Goal: Task Accomplishment & Management: Manage account settings

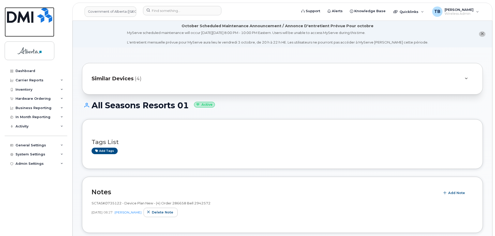
click at [23, 17] on img at bounding box center [29, 15] width 45 height 16
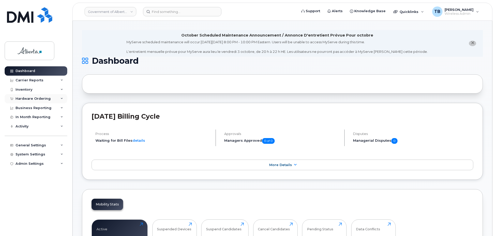
click at [28, 102] on div "Hardware Ordering" at bounding box center [36, 98] width 63 height 9
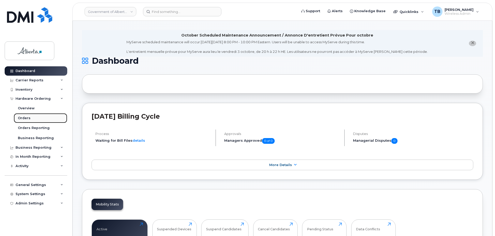
click at [26, 119] on div "Orders" at bounding box center [24, 118] width 13 height 5
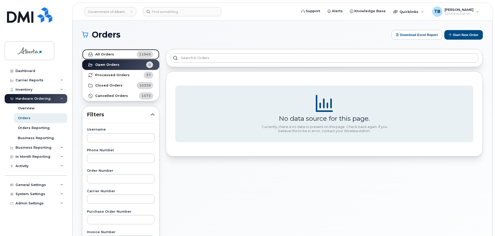
click at [105, 55] on strong "All Orders" at bounding box center [104, 54] width 19 height 4
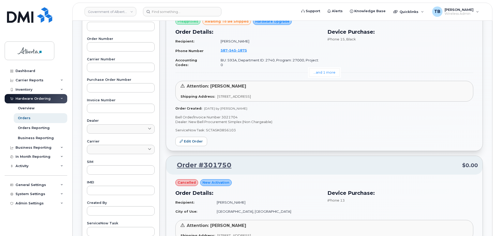
scroll to position [181, 0]
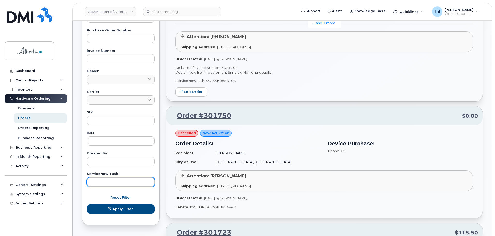
click at [115, 186] on input "text" at bounding box center [121, 181] width 68 height 9
paste input "SCTASK0853386"
type input "SCTASK0853386"
click at [87, 204] on button "Apply Filter" at bounding box center [121, 208] width 68 height 9
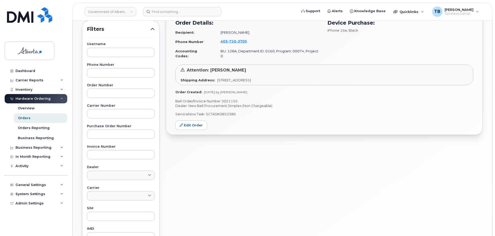
scroll to position [52, 0]
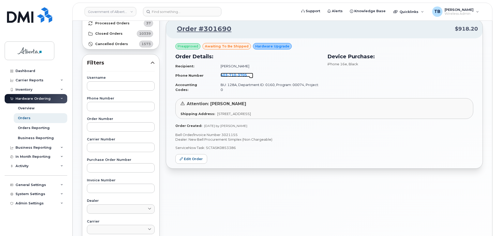
click at [224, 76] on span "403 710 3705" at bounding box center [234, 75] width 26 height 4
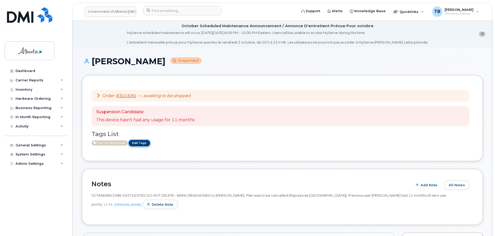
click at [147, 144] on link "Edit Tags" at bounding box center [140, 142] width 22 height 6
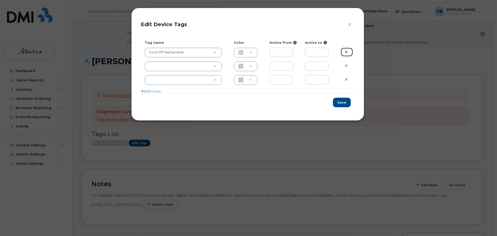
click at [345, 53] on icon at bounding box center [346, 52] width 3 height 4
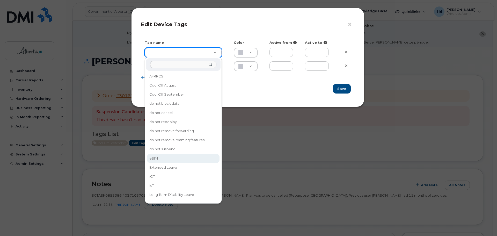
type input "eSIM"
type input "D6CDC1"
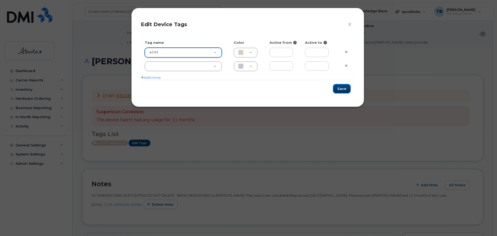
click at [339, 87] on button "Save" at bounding box center [342, 89] width 18 height 10
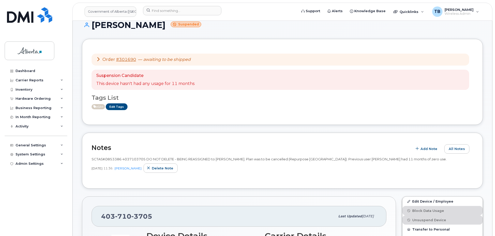
scroll to position [78, 0]
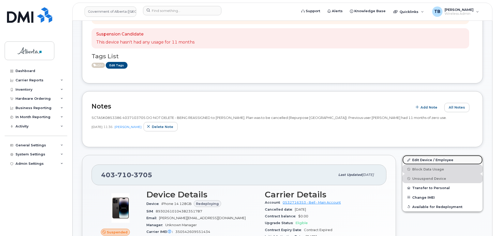
click at [430, 157] on link "Edit Device / Employee" at bounding box center [443, 159] width 80 height 9
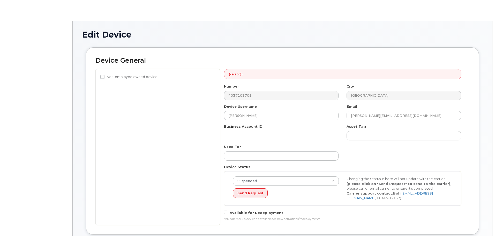
select select "4120330"
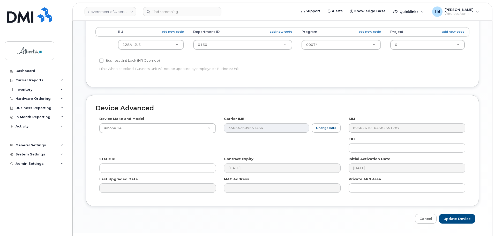
scroll to position [261, 0]
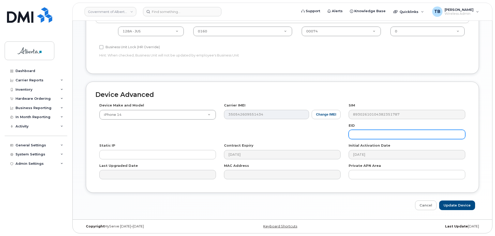
click at [356, 138] on input "text" at bounding box center [407, 134] width 117 height 9
paste input "89043052010008887025010322104108"
type input "89043052010008887025010322104108"
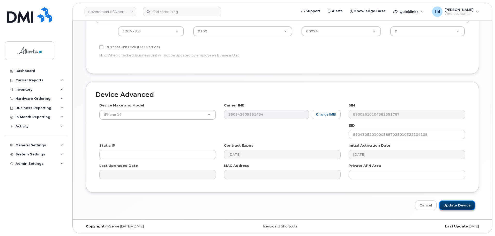
click at [454, 209] on input "Update Device" at bounding box center [457, 205] width 36 height 10
type input "Saving..."
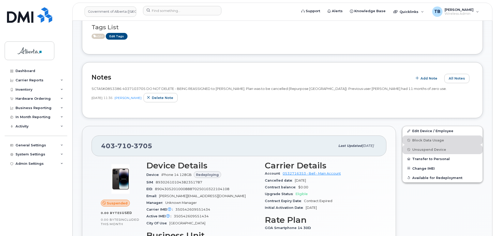
scroll to position [103, 0]
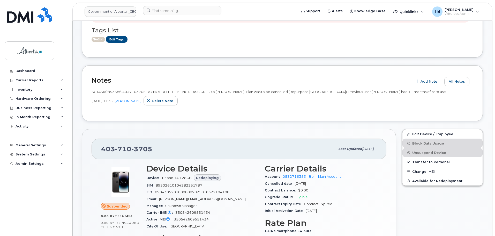
click at [104, 91] on span "SCTASK0853386 4037103705 DO NOT DELETE - BEING REASSIGNED to Hannah Lam. Plan w…" at bounding box center [269, 92] width 355 height 4
click at [104, 91] on span "SCTASK0853386 4037103705 DO NOT DELETE - BEING REASSIGNED to [PERSON_NAME]. Pla…" at bounding box center [269, 92] width 355 height 4
copy span "SCTASK0853386"
click at [133, 92] on span "SCTASK0853386 4037103705 DO NOT DELETE - BEING REASSIGNED to [PERSON_NAME]. Pla…" at bounding box center [269, 92] width 355 height 4
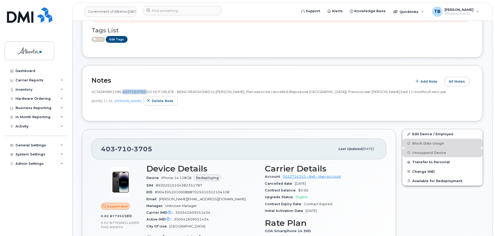
copy span "4037103705"
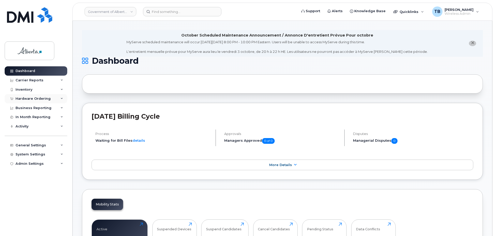
click at [32, 101] on div "Hardware Ordering" at bounding box center [36, 98] width 63 height 9
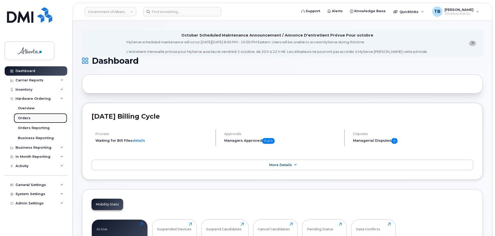
click at [29, 119] on link "Orders" at bounding box center [41, 118] width 54 height 10
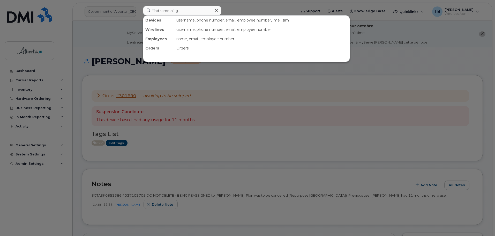
scroll to position [103, 0]
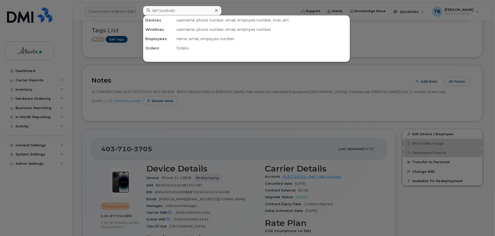
type input "5873409482"
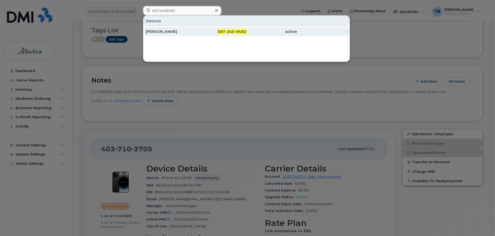
click at [169, 33] on div "[PERSON_NAME]" at bounding box center [171, 31] width 50 height 5
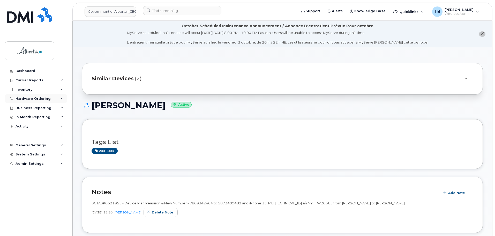
click at [33, 101] on div "Hardware Ordering" at bounding box center [36, 98] width 63 height 9
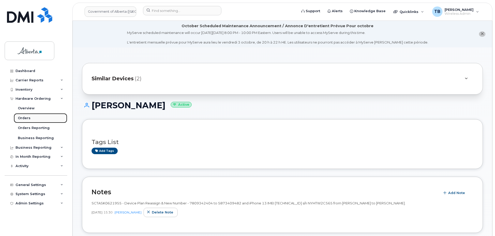
click at [29, 118] on link "Orders" at bounding box center [41, 118] width 54 height 10
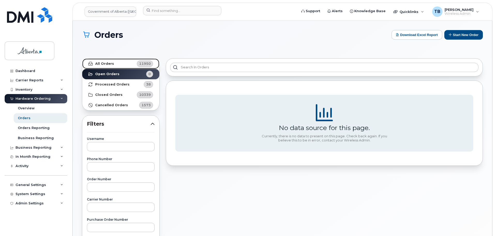
click at [108, 64] on strong "All Orders" at bounding box center [104, 64] width 19 height 4
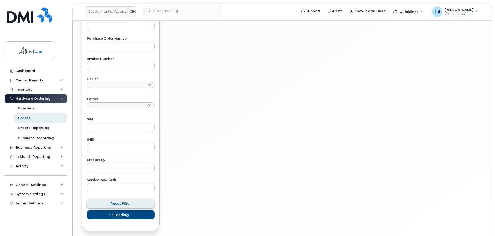
scroll to position [181, 0]
click at [100, 187] on input "text" at bounding box center [121, 187] width 68 height 9
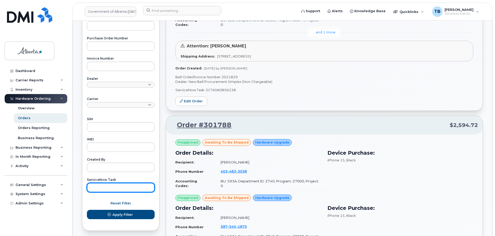
paste input "SCTASK0852892"
click at [87, 210] on button "Apply Filter" at bounding box center [121, 214] width 68 height 9
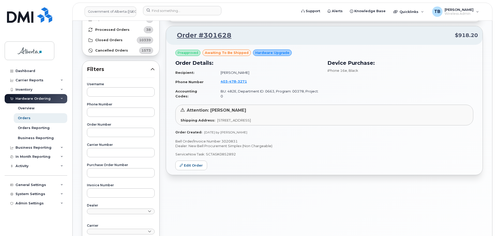
scroll to position [52, 0]
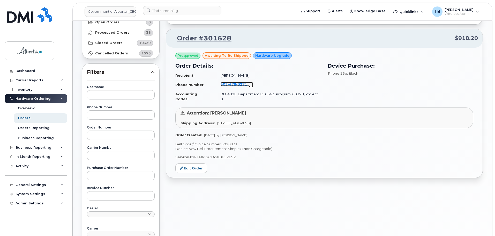
click at [230, 84] on span "478" at bounding box center [232, 84] width 9 height 4
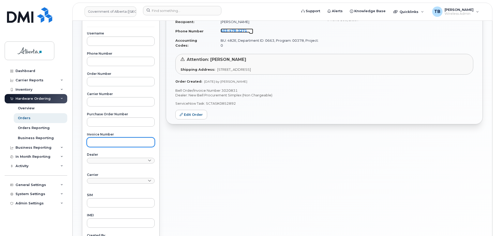
scroll to position [155, 0]
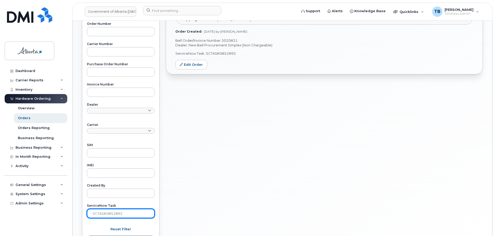
drag, startPoint x: 111, startPoint y: 214, endPoint x: 72, endPoint y: 214, distance: 38.3
click at [72, 214] on div "Government of Alberta (GOA) Support Alerts Knowledge Base Quicklinks Suspend / …" at bounding box center [282, 65] width 420 height 400
paste input "5723"
click at [87, 235] on button "Apply Filter" at bounding box center [121, 239] width 68 height 9
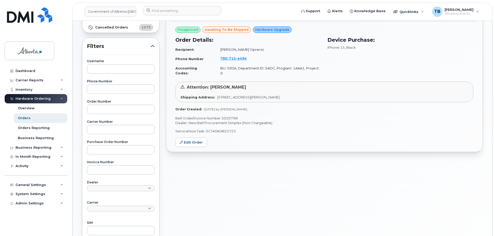
scroll to position [52, 0]
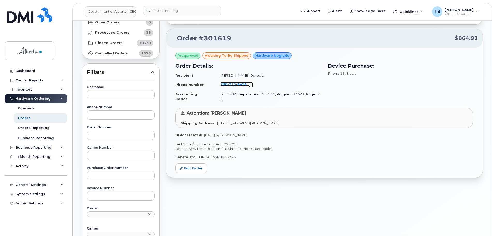
click at [236, 84] on span "4494" at bounding box center [241, 84] width 11 height 4
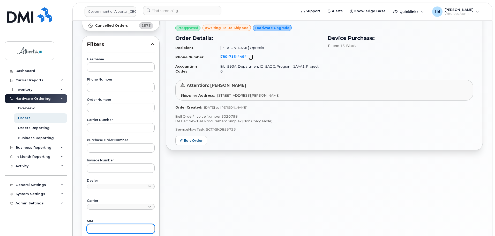
scroll to position [155, 0]
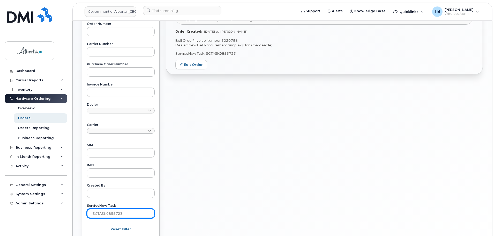
drag, startPoint x: 127, startPoint y: 214, endPoint x: 74, endPoint y: 208, distance: 53.8
click at [74, 208] on div "Orders Download Excel Report Start New Order All Orders 11950 Open Orders 0 Pro…" at bounding box center [283, 65] width 420 height 400
paste input "4041"
click at [87, 235] on button "Apply Filter" at bounding box center [121, 239] width 68 height 9
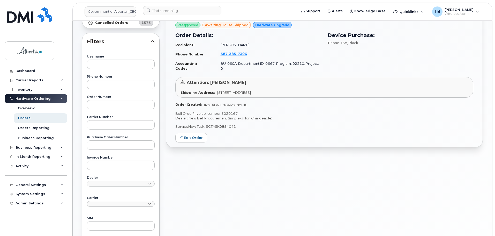
scroll to position [52, 0]
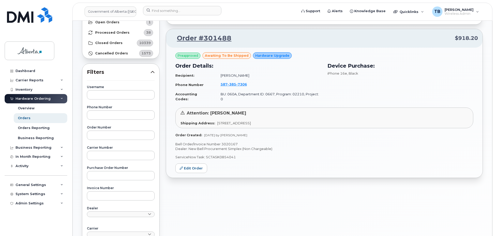
drag, startPoint x: 231, startPoint y: 87, endPoint x: 230, endPoint y: 83, distance: 4.0
click at [231, 87] on td "587 385 7306" at bounding box center [269, 85] width 106 height 10
click at [230, 86] on span "385" at bounding box center [232, 84] width 9 height 4
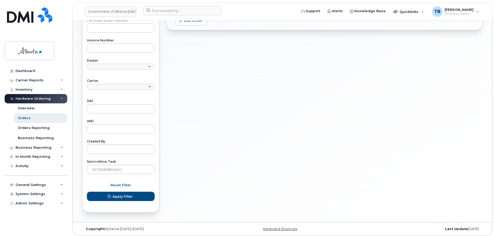
scroll to position [202, 0]
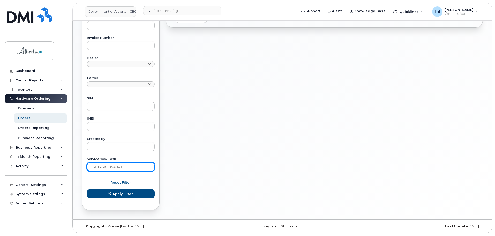
drag, startPoint x: 132, startPoint y: 168, endPoint x: 75, endPoint y: 164, distance: 56.6
click at [75, 164] on div "Orders Download Excel Report Start New Order All Orders 11951 Open Orders 1 Pro…" at bounding box center [283, 19] width 420 height 400
paste input "1849"
type input "SCTASK0851849"
click at [87, 189] on button "Apply Filter" at bounding box center [121, 193] width 68 height 9
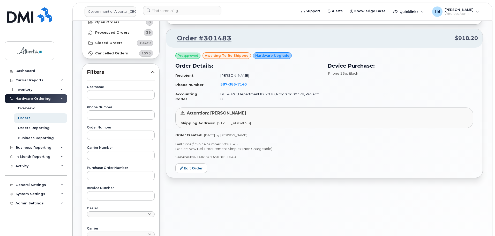
scroll to position [47, 0]
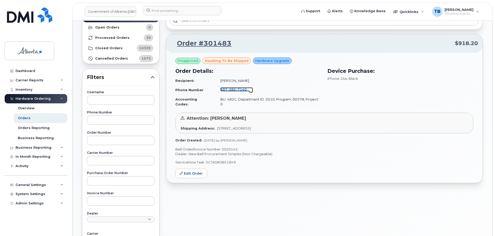
click at [232, 89] on span "385" at bounding box center [231, 89] width 9 height 4
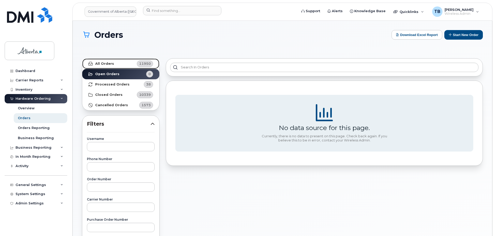
click at [105, 65] on strong "All Orders" at bounding box center [104, 64] width 19 height 4
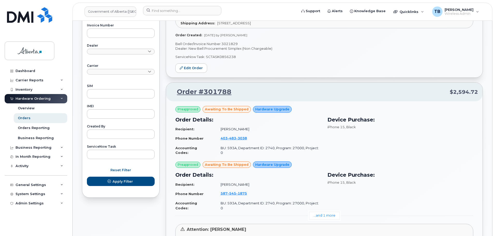
scroll to position [233, 0]
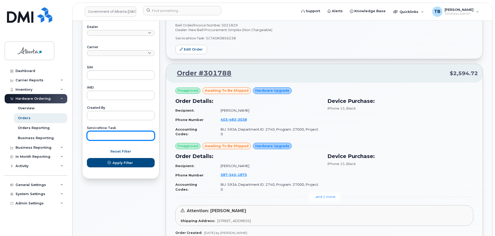
click at [126, 134] on input "text" at bounding box center [121, 135] width 68 height 9
paste input "SCTASK0854041"
click at [87, 158] on button "Apply Filter" at bounding box center [121, 162] width 68 height 9
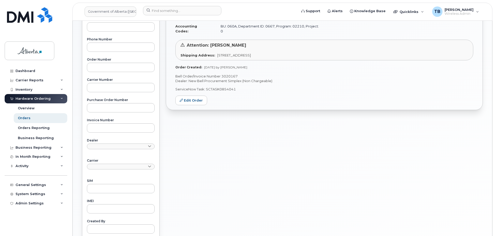
scroll to position [98, 0]
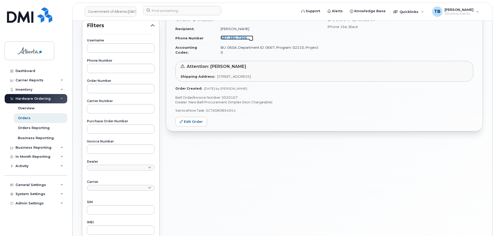
click at [230, 38] on span "385" at bounding box center [232, 37] width 9 height 4
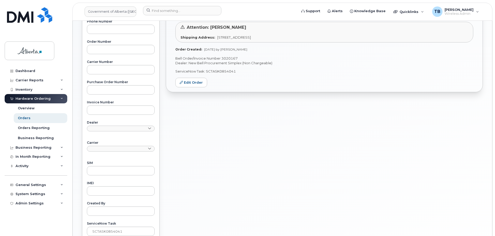
scroll to position [176, 0]
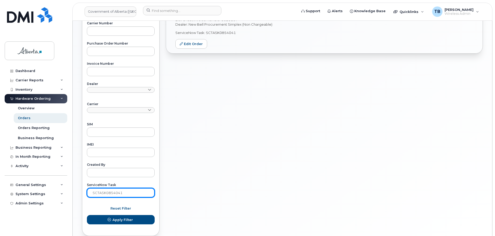
drag, startPoint x: 126, startPoint y: 194, endPoint x: 71, endPoint y: 191, distance: 55.7
click at [71, 191] on body "Government of Alberta (GOA) Support Alerts Knowledge Base Quicklinks Suspend / …" at bounding box center [247, 42] width 495 height 437
paste input "846"
type input "SCTASK0854846"
click at [87, 215] on button "Apply Filter" at bounding box center [121, 219] width 68 height 9
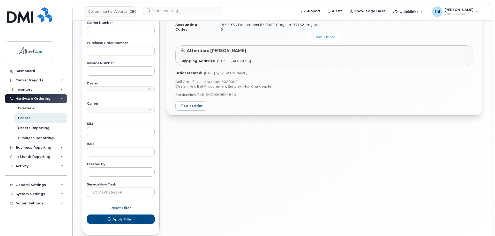
scroll to position [202, 0]
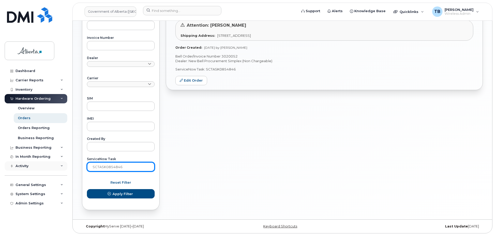
drag, startPoint x: 133, startPoint y: 167, endPoint x: 65, endPoint y: 167, distance: 68.3
click at [73, 167] on div "Government of Alberta (GOA) Support Alerts Knowledge Base Quicklinks Suspend / …" at bounding box center [283, 19] width 420 height 400
click at [87, 189] on button "Apply Filter" at bounding box center [121, 193] width 68 height 9
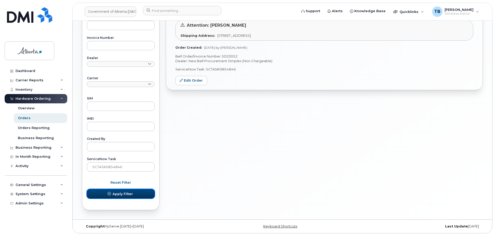
click at [129, 196] on span "Apply Filter" at bounding box center [123, 193] width 20 height 5
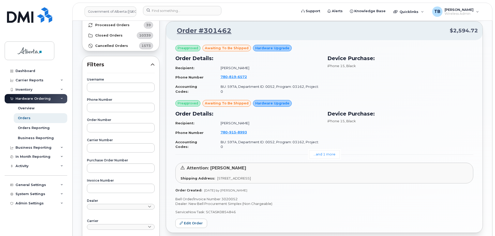
scroll to position [47, 0]
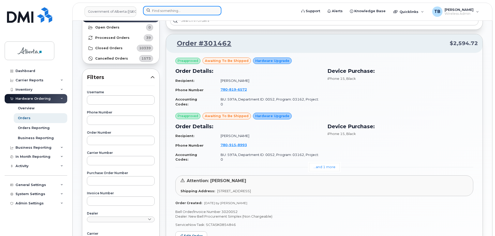
click at [153, 8] on input at bounding box center [182, 10] width 78 height 9
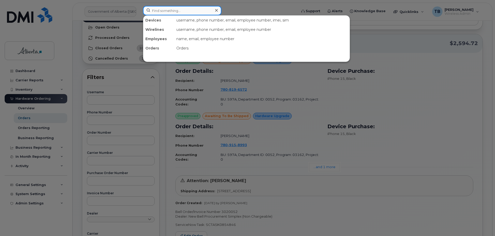
paste input "7802783108"
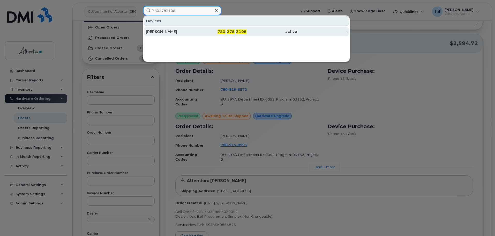
type input "7802783108"
click at [169, 31] on div "Elizabeth Macve" at bounding box center [171, 31] width 50 height 5
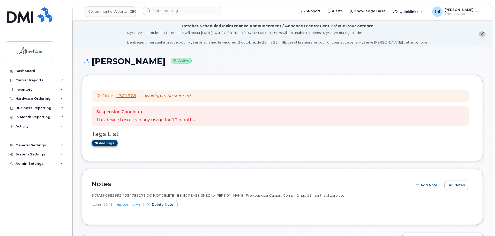
click at [104, 145] on link "Add tags" at bounding box center [105, 142] width 26 height 6
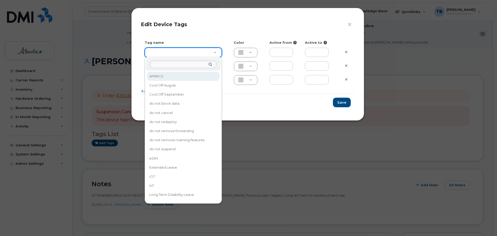
drag, startPoint x: 162, startPoint y: 56, endPoint x: 166, endPoint y: 68, distance: 12.8
type input "eSIM"
type input "D6CDC1"
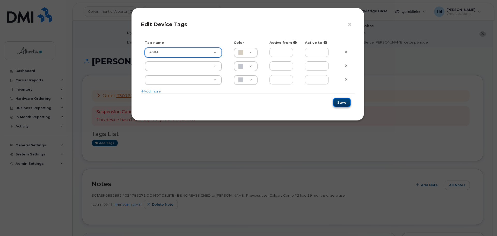
click at [343, 103] on button "Save" at bounding box center [342, 103] width 18 height 10
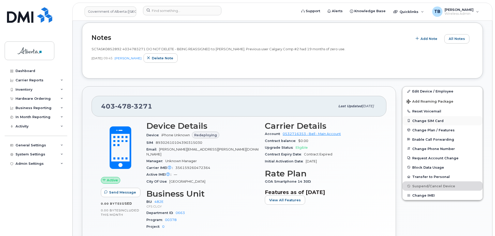
scroll to position [155, 0]
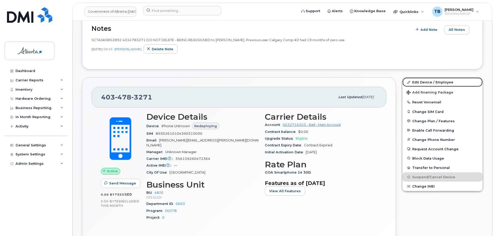
click at [416, 81] on link "Edit Device / Employee" at bounding box center [443, 81] width 80 height 9
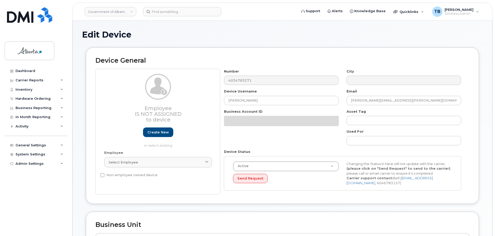
select select "4124490"
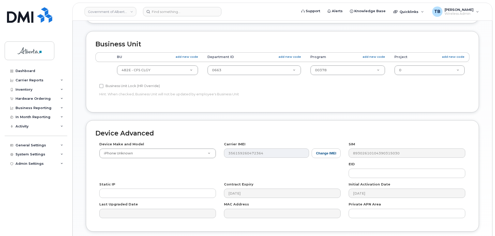
scroll to position [246, 0]
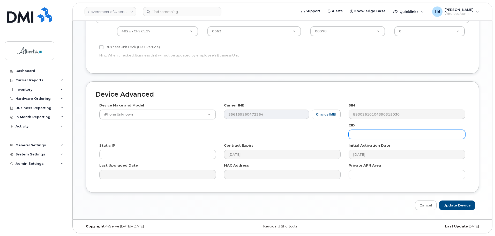
click at [374, 137] on input "text" at bounding box center [407, 134] width 117 height 9
paste input "89043052010008887025010306102212"
type input "89043052010008887025010306102212"
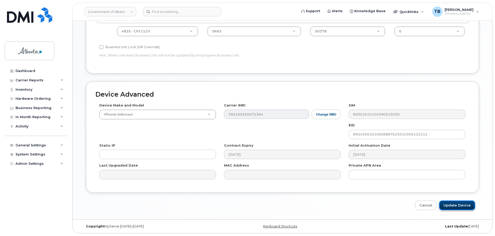
click at [458, 204] on input "Update Device" at bounding box center [457, 205] width 36 height 10
type input "Saving..."
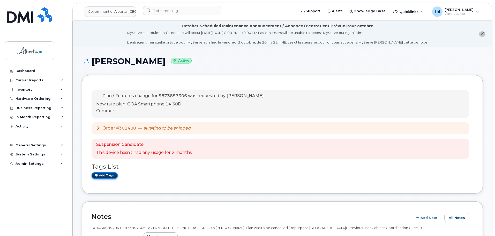
click at [107, 175] on link "Add tags" at bounding box center [105, 175] width 26 height 6
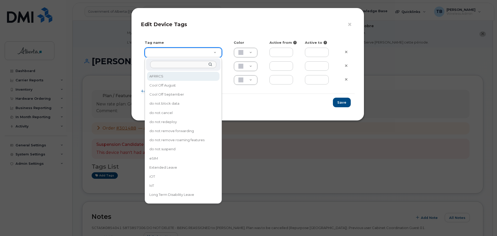
drag, startPoint x: 156, startPoint y: 53, endPoint x: 161, endPoint y: 67, distance: 14.8
type input "eSIM"
type input "D6CDC1"
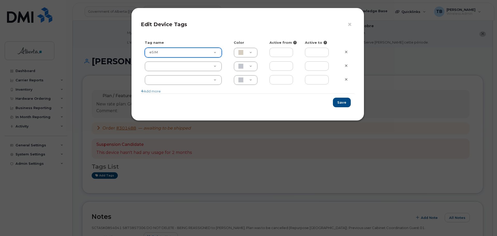
click at [340, 96] on div "Save" at bounding box center [248, 102] width 214 height 18
click at [343, 102] on button "Save" at bounding box center [342, 103] width 18 height 10
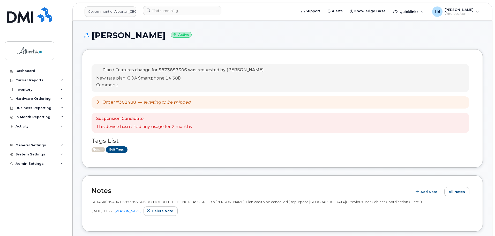
scroll to position [129, 0]
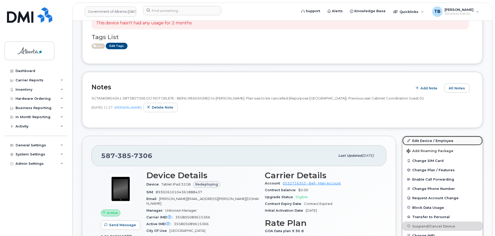
click at [417, 140] on link "Edit Device / Employee" at bounding box center [443, 140] width 80 height 9
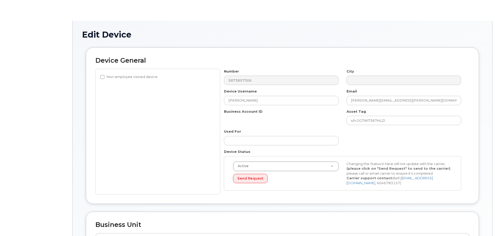
select select "4749732"
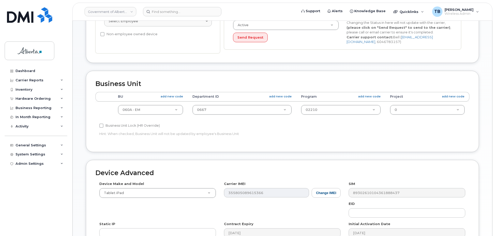
scroll to position [208, 0]
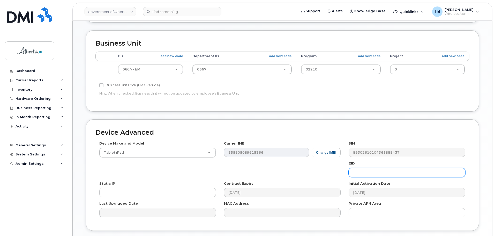
click at [356, 174] on input "text" at bounding box center [407, 172] width 117 height 9
paste input "IMEI 354216331284517 s/n LY73V7VYHL IMEI2 354216331578298 EID 89043052010008887…"
drag, startPoint x: 386, startPoint y: 173, endPoint x: 327, endPoint y: 173, distance: 59.2
click at [327, 173] on div "Device Make and Model Tablet iPad Android TCL 502 Watch Apple Watch S9 41mm And…" at bounding box center [282, 181] width 374 height 80
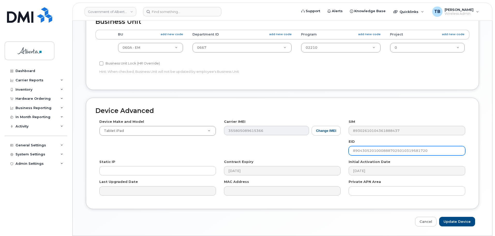
scroll to position [246, 0]
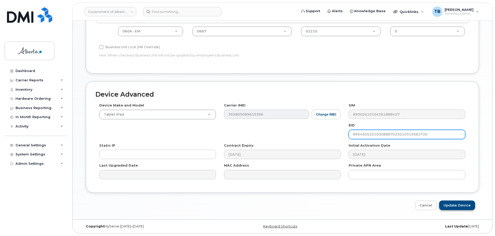
type input "89043052010008887025010319581720"
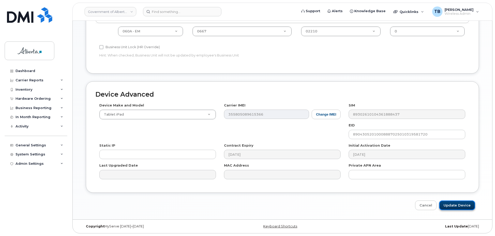
click at [465, 205] on input "Update Device" at bounding box center [457, 205] width 36 height 10
type input "Saving..."
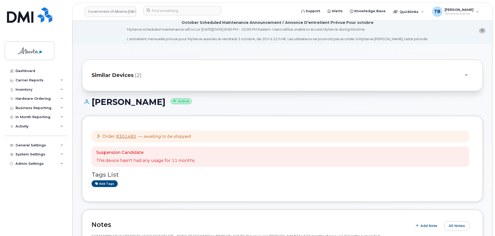
scroll to position [78, 0]
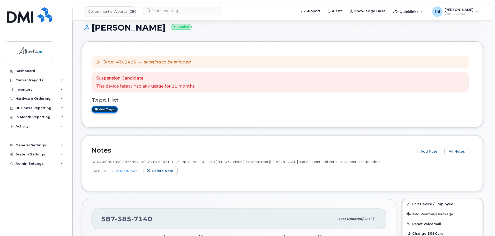
click at [105, 108] on link "Add tags" at bounding box center [105, 109] width 26 height 6
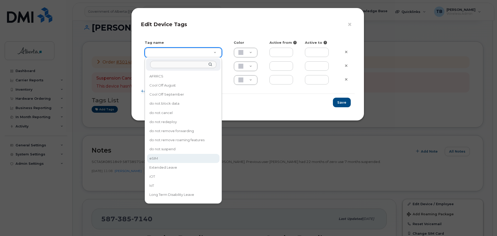
type input "eSIM"
type input "D6CDC1"
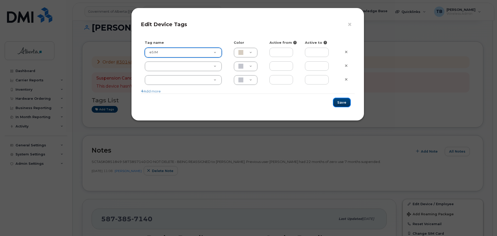
click at [339, 102] on button "Save" at bounding box center [342, 103] width 18 height 10
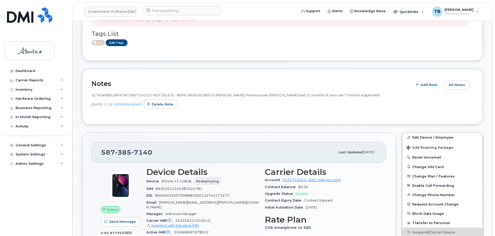
scroll to position [155, 0]
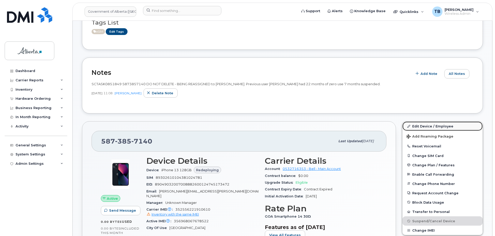
click at [431, 127] on link "Edit Device / Employee" at bounding box center [443, 125] width 80 height 9
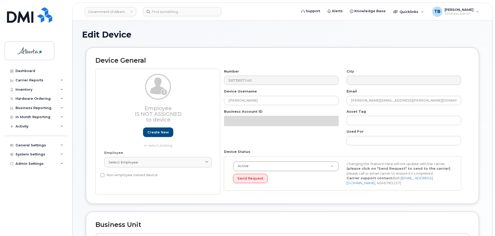
select select "4749733"
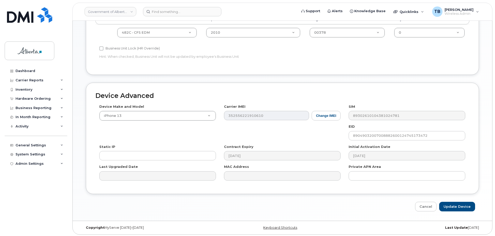
scroll to position [246, 0]
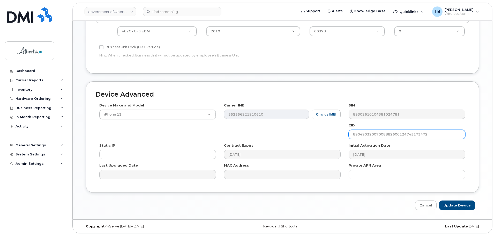
drag, startPoint x: 432, startPoint y: 135, endPoint x: 345, endPoint y: 138, distance: 86.5
click at [345, 138] on div "EID 89049032007008882600124745173472" at bounding box center [407, 131] width 125 height 16
paste input "305201000888702501031329573"
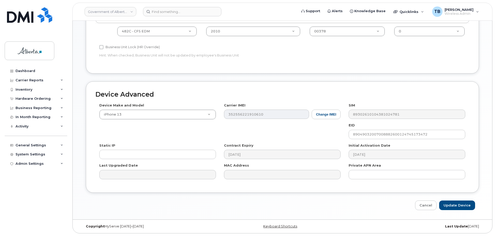
click at [361, 40] on div "BU add new code Department ID add new code Program add new code Project add new…" at bounding box center [282, 28] width 374 height 30
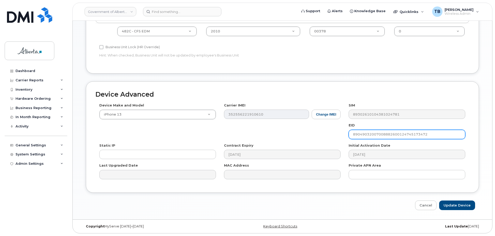
drag, startPoint x: 433, startPoint y: 133, endPoint x: 334, endPoint y: 136, distance: 99.1
click at [334, 136] on div "Device Make and Model iPhone 13 Android TCL 502 Watch Apple Watch S9 41mm Andro…" at bounding box center [282, 143] width 374 height 80
paste input "305201000888702501031329573"
type input "89043052010008887025010313295732"
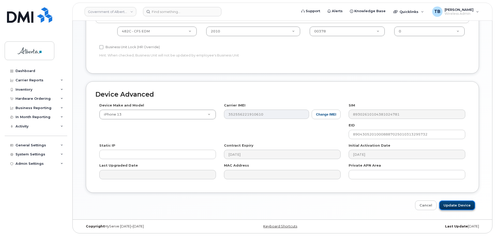
click at [458, 204] on input "Update Device" at bounding box center [457, 205] width 36 height 10
type input "Saving..."
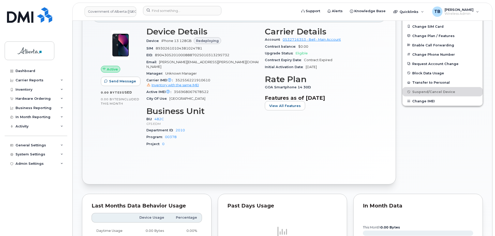
scroll to position [285, 0]
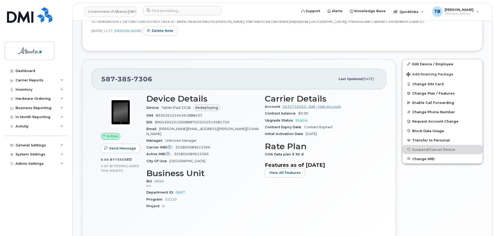
scroll to position [207, 0]
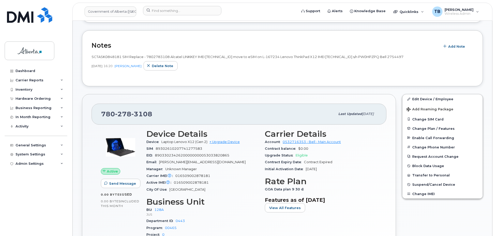
scroll to position [174, 0]
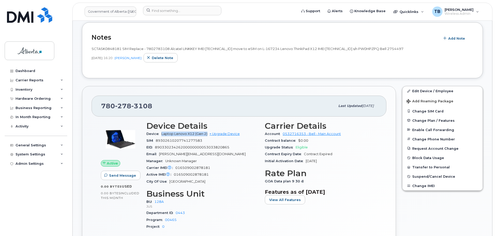
drag, startPoint x: 162, startPoint y: 133, endPoint x: 207, endPoint y: 131, distance: 45.1
click at [207, 131] on div "Device Laptop Lenovo X12 (Gen 2) + Upgrade Device" at bounding box center [202, 133] width 112 height 7
copy span "Laptop Lenovo X12 (Gen 2)"
click at [186, 167] on span "016509002878181" at bounding box center [192, 168] width 35 height 4
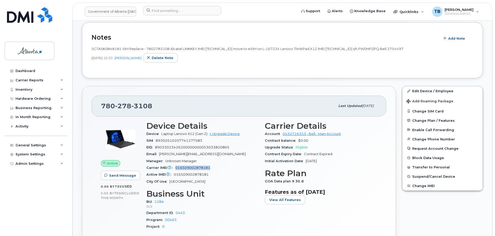
copy span "016509002878181"
click at [426, 92] on link "Edit Device / Employee" at bounding box center [443, 90] width 80 height 9
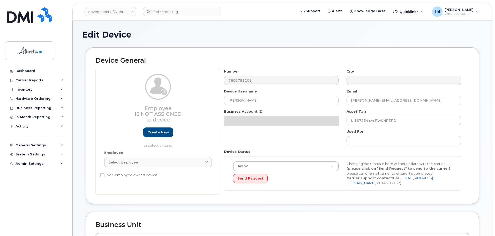
select select "4120330"
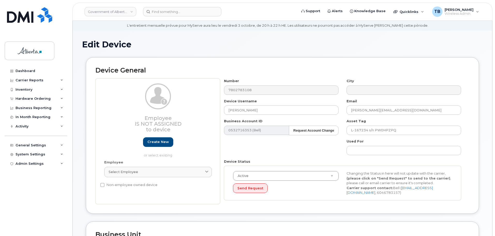
scroll to position [26, 0]
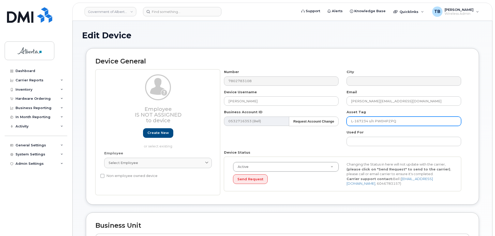
drag, startPoint x: 402, startPoint y: 121, endPoint x: 376, endPoint y: 122, distance: 26.1
click at [376, 122] on input "L-167234 s/n PW0HPZPQ" at bounding box center [404, 120] width 115 height 9
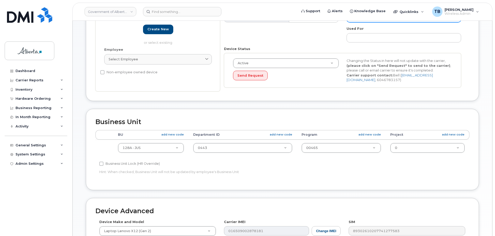
scroll to position [246, 0]
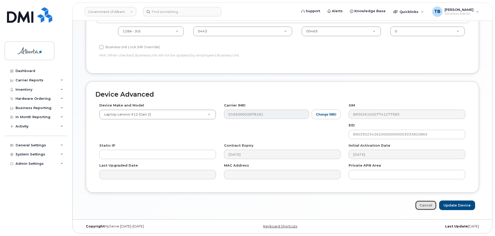
click at [424, 207] on link "Cancel" at bounding box center [425, 205] width 21 height 10
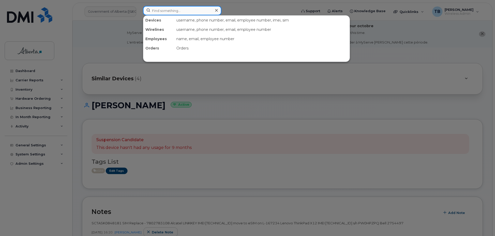
click at [158, 8] on input at bounding box center [182, 10] width 78 height 9
paste input "5873857069"
type input "5873857069"
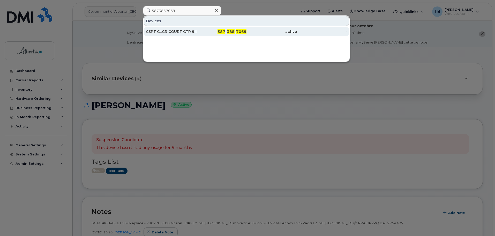
click at [182, 31] on div "CSPT CLGR COURT CTR 9 L800954" at bounding box center [171, 31] width 50 height 5
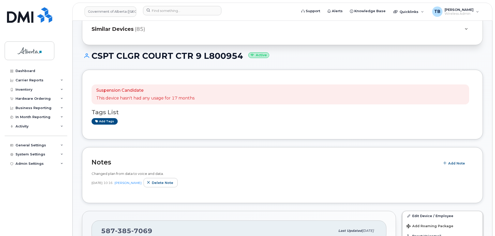
scroll to position [52, 0]
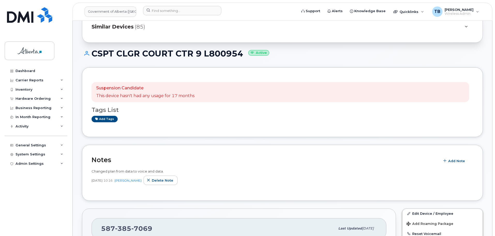
click at [437, 163] on h2 "Notes" at bounding box center [265, 160] width 346 height 8
click at [456, 161] on span "Add Note" at bounding box center [456, 160] width 17 height 5
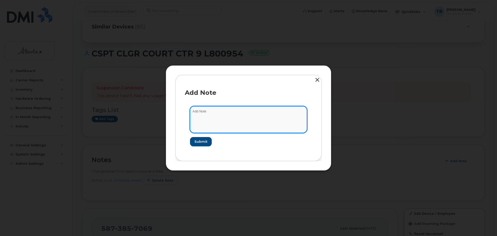
click at [201, 121] on textarea at bounding box center [248, 119] width 117 height 26
paste textarea "SCTASK0855735 5873857069 DO NOT DELETE - BEING REASSIGNED to [PERSON_NAME]. Pre…"
type textarea "SCTASK0855735 5873857069 DO NOT DELETE - BEING REASSIGNED to [PERSON_NAME]. Pre…"
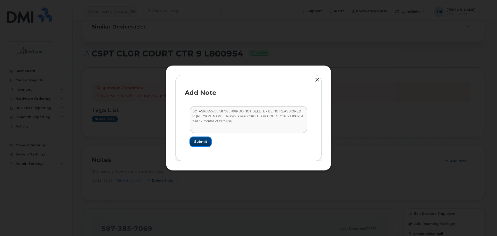
click at [206, 141] on span "Submit" at bounding box center [200, 141] width 13 height 5
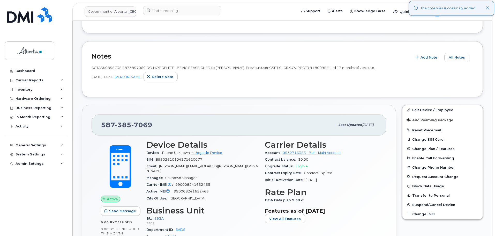
scroll to position [233, 0]
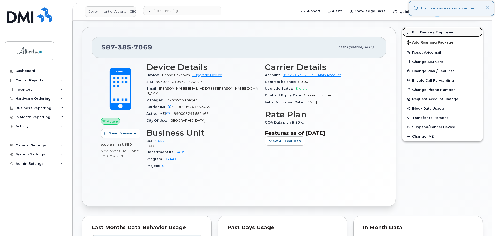
click at [417, 33] on link "Edit Device / Employee" at bounding box center [443, 31] width 80 height 9
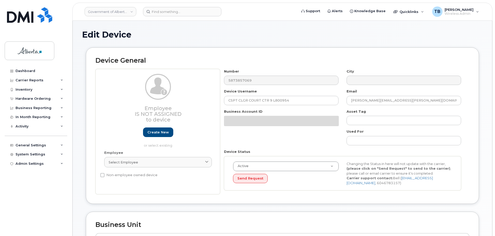
select select "4797682"
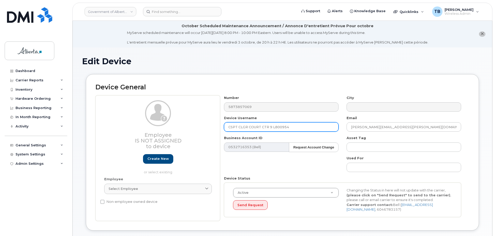
drag, startPoint x: 295, startPoint y: 125, endPoint x: 206, endPoint y: 124, distance: 88.7
click at [206, 124] on div "Employee Is not assigned to device Create new or select existing Employee Selec…" at bounding box center [282, 157] width 374 height 125
paste input "[PERSON_NAME]"
type input "[PERSON_NAME]"
drag, startPoint x: 368, startPoint y: 127, endPoint x: 330, endPoint y: 128, distance: 37.5
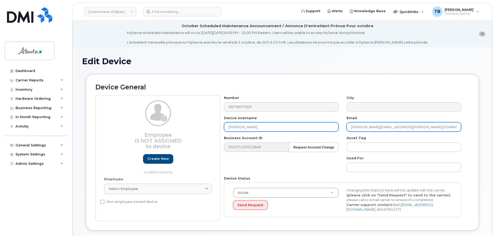
click at [330, 128] on div "Number 5873857069 City Device Username Stephanie Morrison Email andrew.decoteau…" at bounding box center [342, 157] width 245 height 125
paste input "stephanie.morrison"
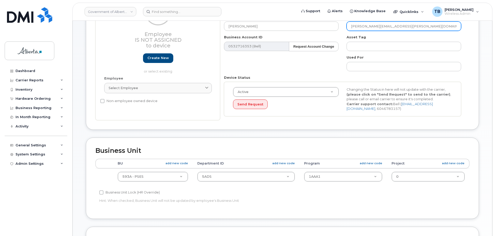
scroll to position [103, 0]
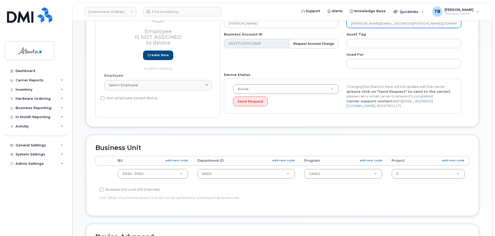
type input "[PERSON_NAME][EMAIL_ADDRESS][PERSON_NAME][DOMAIN_NAME]"
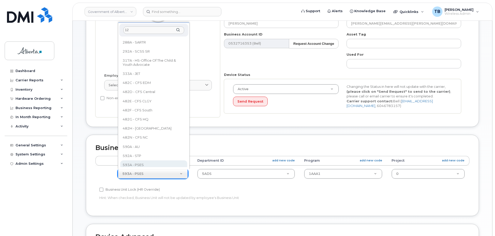
scroll to position [0, 0]
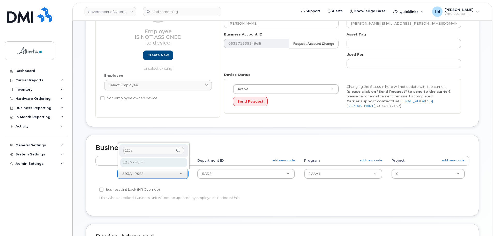
type input "125a"
select select "4120335"
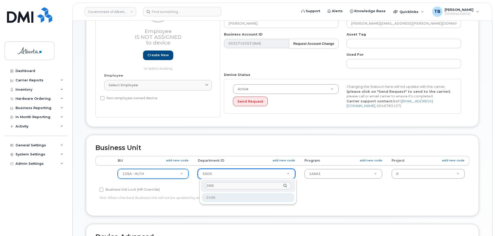
type input "2406"
drag, startPoint x: 209, startPoint y: 197, endPoint x: 264, endPoint y: 180, distance: 57.9
type input "4120360"
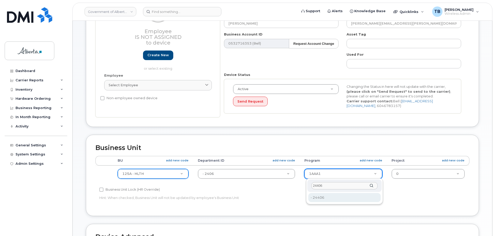
type input "24406"
type input "4120392"
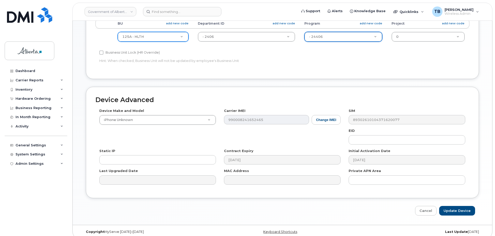
scroll to position [246, 0]
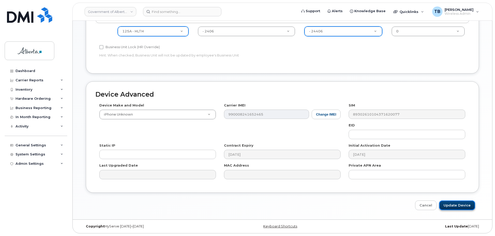
click at [454, 206] on input "Update Device" at bounding box center [457, 205] width 36 height 10
type input "Saving..."
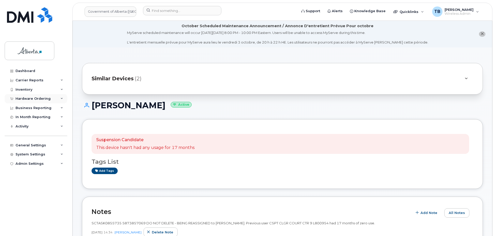
click at [30, 101] on div "Hardware Ordering" at bounding box center [36, 98] width 63 height 9
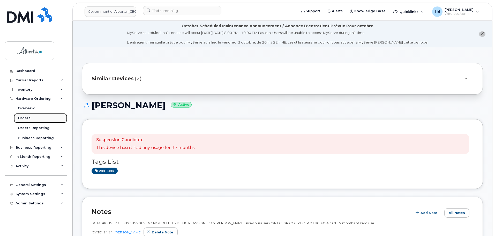
click at [32, 116] on link "Orders" at bounding box center [41, 118] width 54 height 10
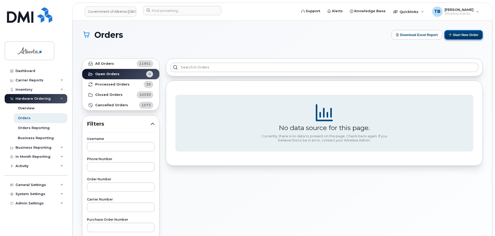
click at [460, 36] on button "Start New Order" at bounding box center [463, 35] width 39 height 10
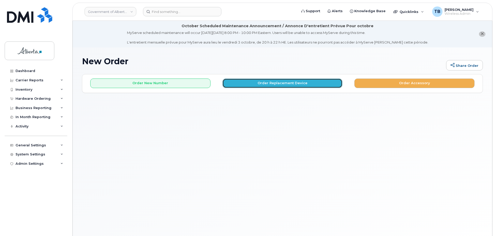
click at [249, 82] on button "Order Replacement Device" at bounding box center [282, 83] width 120 height 10
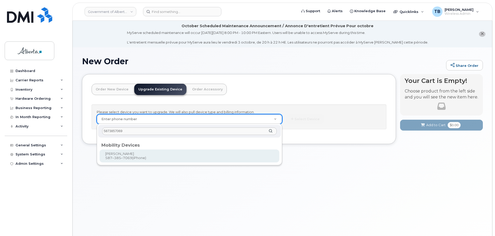
type input "5873857069"
type input "820734"
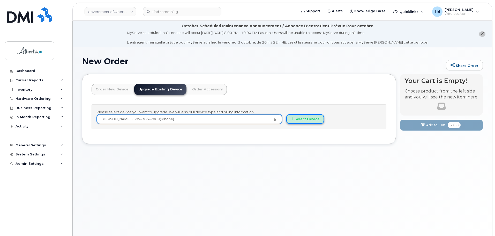
click at [300, 118] on button "Select Device" at bounding box center [305, 119] width 38 height 10
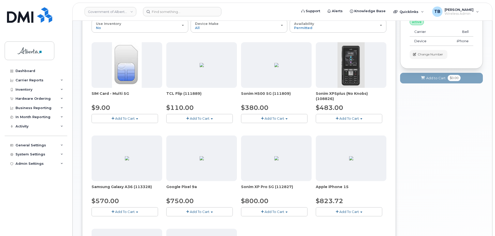
scroll to position [129, 0]
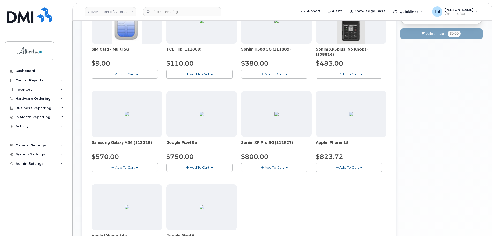
click at [337, 162] on div "Apple iPhone 15 $823.72 Add To Cart Model Black 128 GB ships when available $82…" at bounding box center [351, 131] width 71 height 81
click at [337, 164] on button "Add To Cart" at bounding box center [349, 167] width 66 height 9
click at [349, 183] on div "Model Black 128 GB ships when available" at bounding box center [358, 179] width 82 height 11
click at [334, 165] on button "Add To Cart" at bounding box center [349, 167] width 66 height 9
click at [334, 189] on link "$823.72 - 30-day upgrade (128GB model)" at bounding box center [358, 188] width 82 height 6
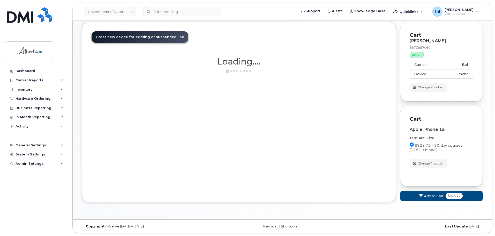
scroll to position [52, 0]
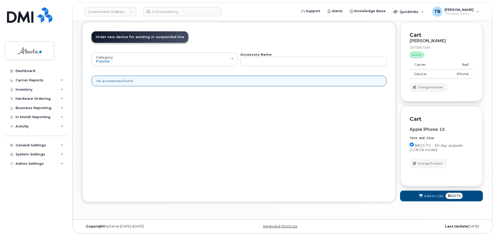
drag, startPoint x: 417, startPoint y: 193, endPoint x: 420, endPoint y: 189, distance: 4.7
click at [419, 191] on button "Add to Cart $823.72" at bounding box center [441, 195] width 83 height 11
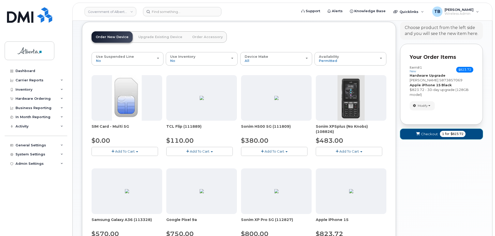
click at [425, 130] on button "Checkout 1 for $823.72" at bounding box center [441, 134] width 83 height 11
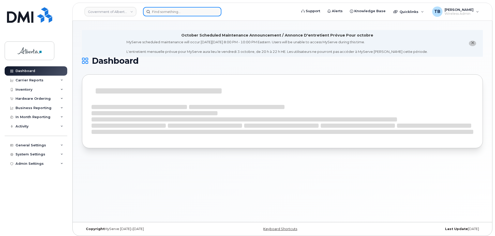
click at [172, 15] on input at bounding box center [182, 11] width 78 height 9
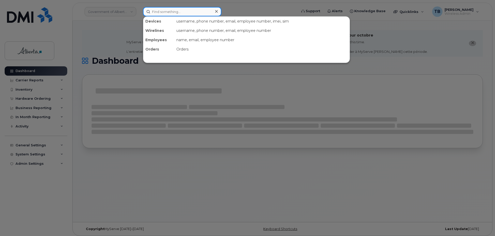
paste input "5873857069"
type input "5873857069"
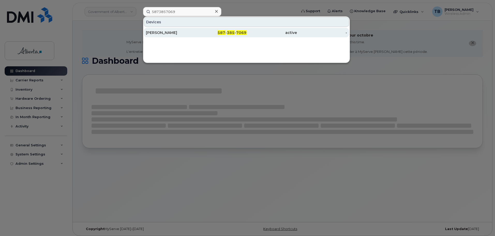
click at [160, 33] on div "[PERSON_NAME]" at bounding box center [171, 32] width 50 height 5
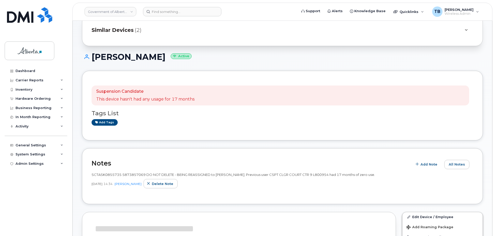
scroll to position [52, 0]
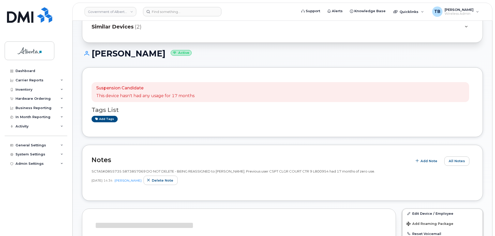
click at [104, 170] on span "SCTASK0855735 5873857069 DO NOT DELETE - BEING REASSIGNED to [PERSON_NAME]. Pre…" at bounding box center [234, 171] width 284 height 4
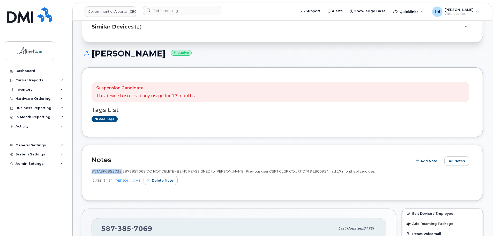
copy span "SCTASK0855735"
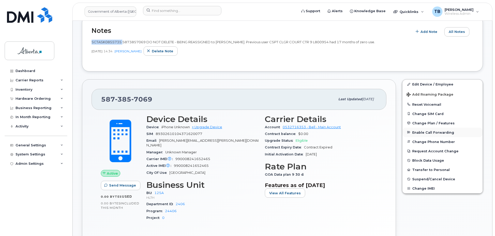
scroll to position [181, 0]
click at [421, 106] on button "Reset Voicemail" at bounding box center [443, 103] width 80 height 9
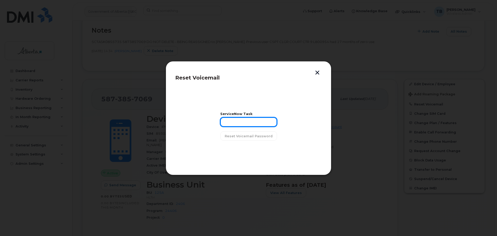
click at [238, 123] on input "text" at bounding box center [248, 121] width 57 height 9
paste input "SCTASK0855735"
type input "SCTASK0855735"
click at [240, 138] on button "Reset Voicemail Password" at bounding box center [248, 135] width 57 height 9
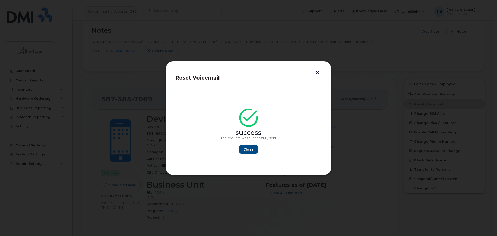
click at [245, 144] on div "success The request was successfully sent Close" at bounding box center [248, 132] width 56 height 42
click at [248, 148] on span "Close" at bounding box center [248, 149] width 10 height 5
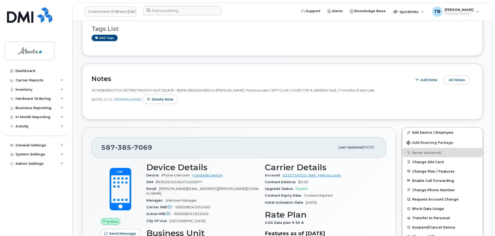
scroll to position [129, 0]
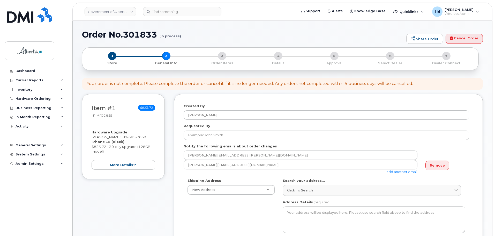
select select
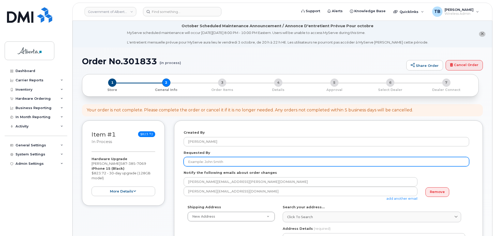
click at [197, 164] on input "Requested By" at bounding box center [327, 161] width 286 height 9
paste input "[PERSON_NAME]"
type input "[PERSON_NAME]"
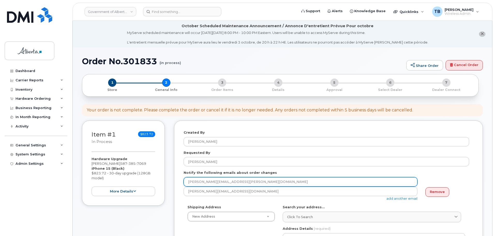
drag, startPoint x: 245, startPoint y: 181, endPoint x: 147, endPoint y: 177, distance: 97.6
paste input "teresa.hill"
type input "teresa.hill@gov.ab.ca"
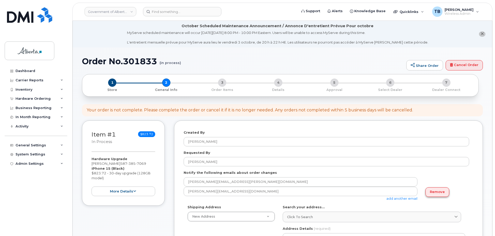
click at [444, 193] on link "Remove" at bounding box center [438, 192] width 24 height 10
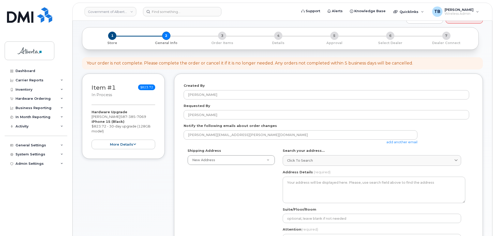
scroll to position [52, 0]
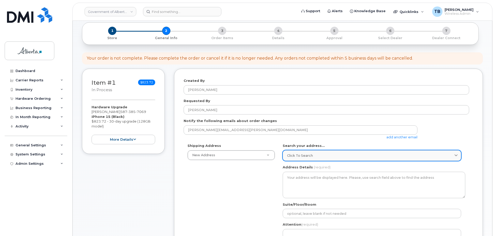
click at [302, 154] on span "Click to search" at bounding box center [300, 155] width 26 height 5
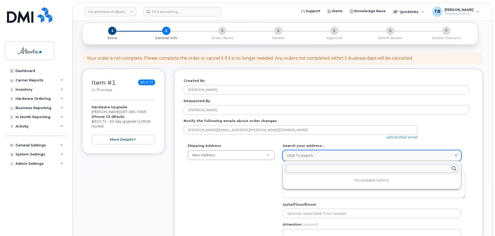
paste input "10025 Jasper Avenue"
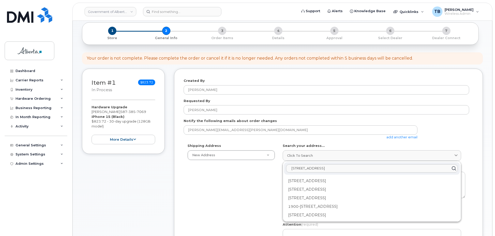
type input "10025 Jasper Avenue"
click at [308, 194] on div "10025 Jasper Ave NW Edmonton AB T5J 2B8" at bounding box center [372, 198] width 176 height 9
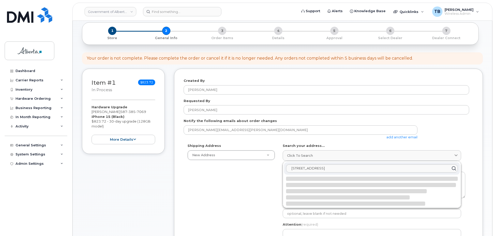
select select
type textarea "10025 Jasper Ave NW EDMONTON AB T5J 2B8 CANADA"
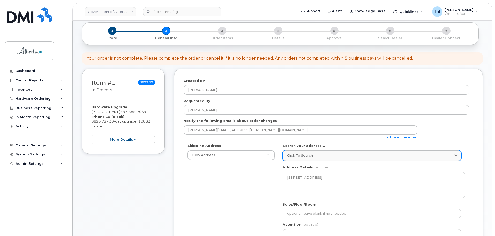
click at [329, 155] on div "Click to search" at bounding box center [372, 155] width 170 height 5
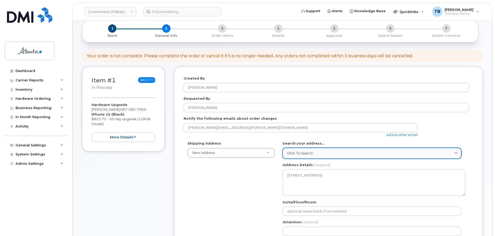
click at [359, 158] on link "Click to search" at bounding box center [372, 153] width 178 height 11
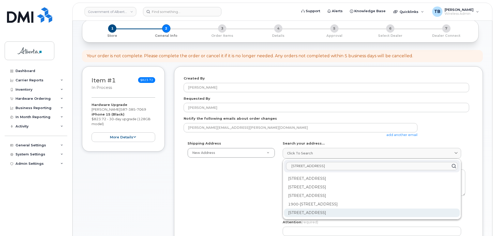
type input "10025 Jasper Avenue"
click at [318, 213] on div "10025 Jasper Ave NW Edmonton AB T5J 1S6" at bounding box center [372, 212] width 176 height 9
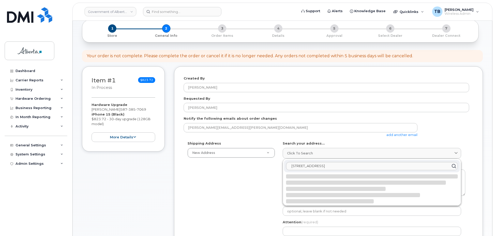
select select
type textarea "10025 Jasper Ave NW EDMONTON AB T5J 1S6 CANADA"
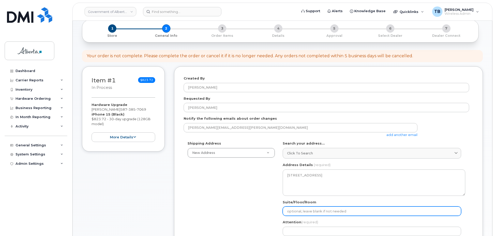
click at [291, 208] on input "Suite/Floor/Room" at bounding box center [372, 210] width 178 height 9
paste input "Main Floor"
select select
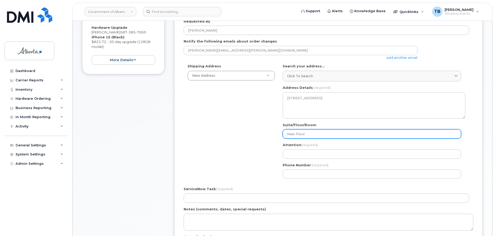
scroll to position [132, 0]
type input "Main Floor"
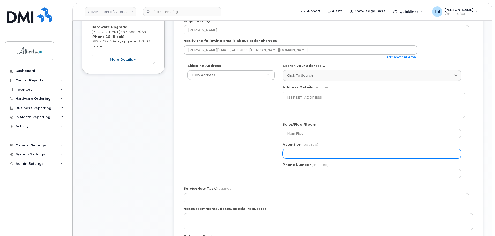
click at [298, 152] on input "Attention (required)" at bounding box center [372, 153] width 178 height 9
paste input "Teresa Hill"
select select
type input "Teresa Hill"
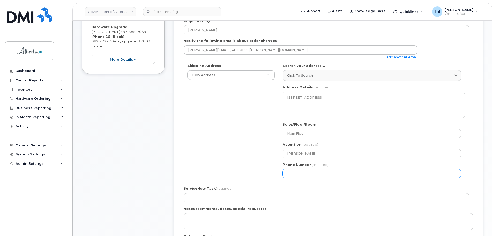
click at [296, 172] on input "Phone Number" at bounding box center [372, 173] width 178 height 9
paste input "7806446877"
select select
type input "7806446877"
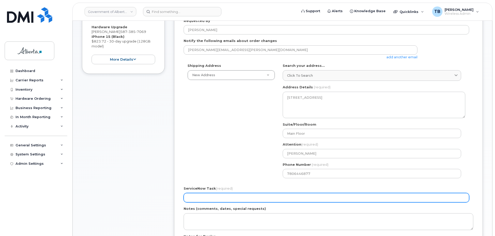
click at [213, 195] on input "ServiceNow Task (required)" at bounding box center [327, 197] width 286 height 9
paste input "SCTASK0855735"
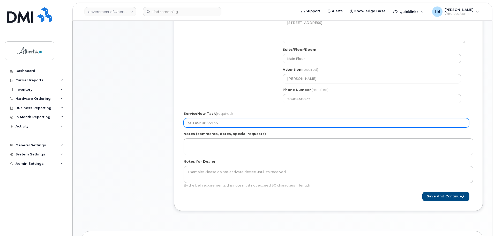
scroll to position [209, 0]
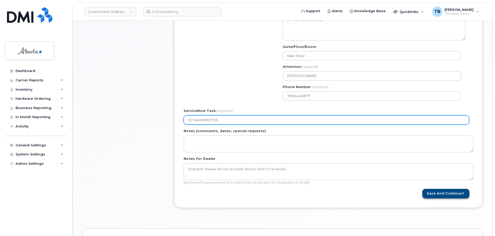
type input "SCTASK0855735"
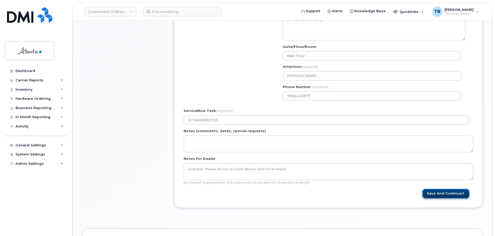
click at [441, 195] on button "Save and Continue" at bounding box center [445, 194] width 47 height 10
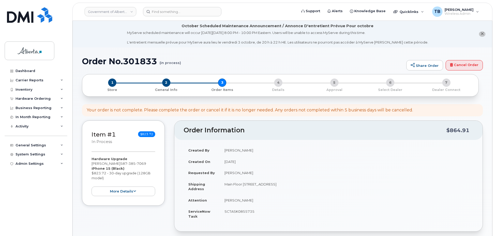
click at [136, 61] on h1 "Order No.301833 (in process)" at bounding box center [243, 61] width 322 height 9
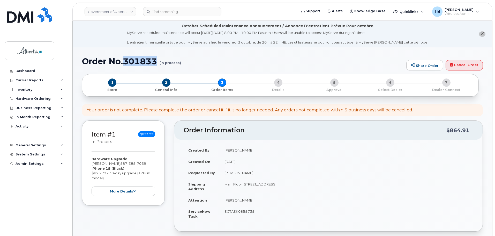
copy h1 "301833"
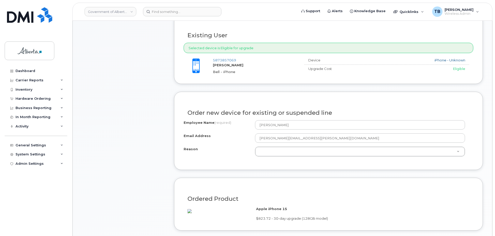
scroll to position [233, 0]
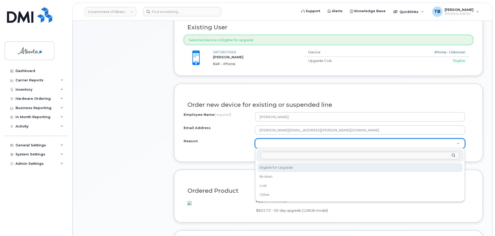
drag, startPoint x: 277, startPoint y: 145, endPoint x: 280, endPoint y: 153, distance: 9.3
select select "eligible_for_upgrade"
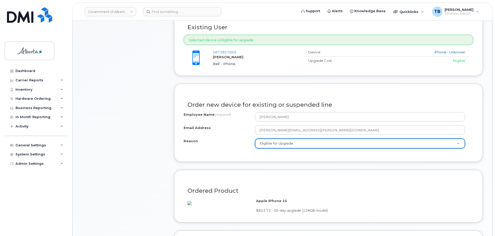
click at [145, 165] on div "Item #1 in process $823.72 Hardware Upgrade [PERSON_NAME] [PHONE_NUMBER] iPhone…" at bounding box center [123, 90] width 83 height 407
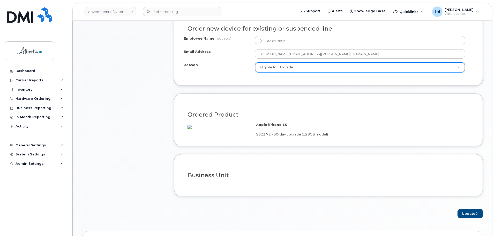
scroll to position [362, 0]
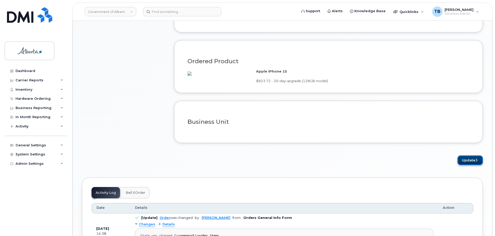
click at [465, 165] on button "Update" at bounding box center [470, 160] width 25 height 10
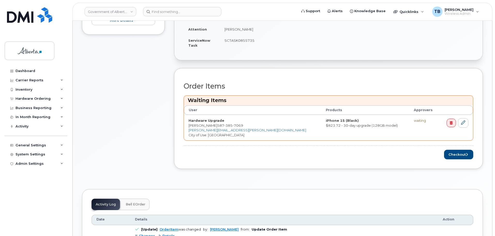
scroll to position [259, 0]
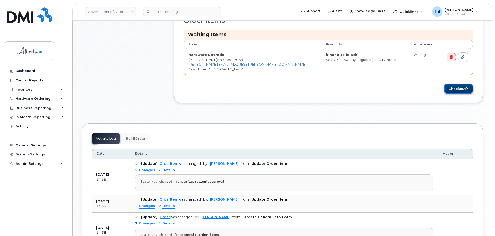
click at [457, 87] on button "Checkout" at bounding box center [458, 89] width 29 height 10
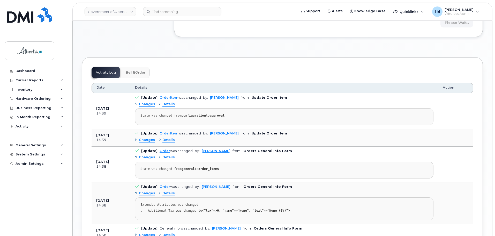
scroll to position [336, 0]
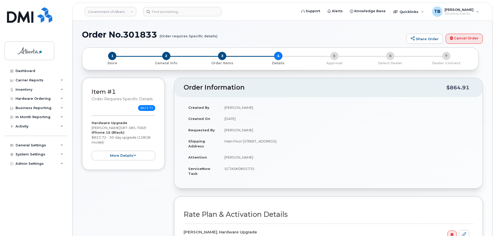
select select
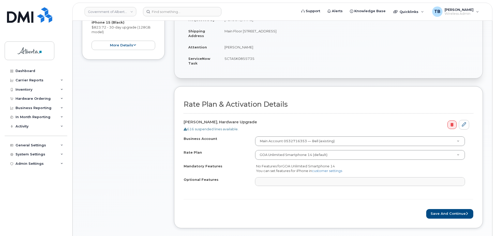
scroll to position [207, 0]
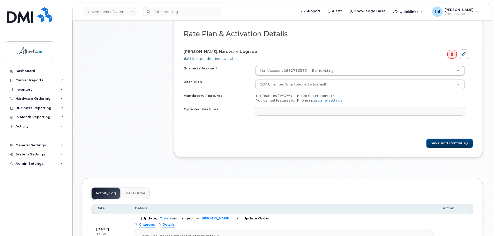
click at [445, 144] on button "Save and Continue" at bounding box center [449, 143] width 47 height 10
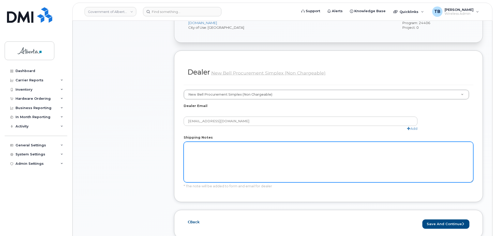
scroll to position [259, 0]
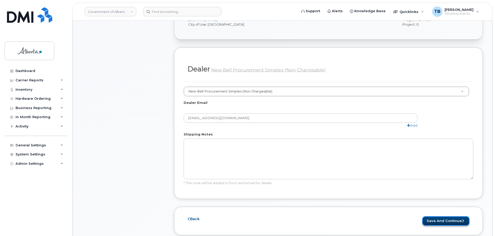
click at [440, 216] on button "Save and Continue" at bounding box center [445, 221] width 47 height 10
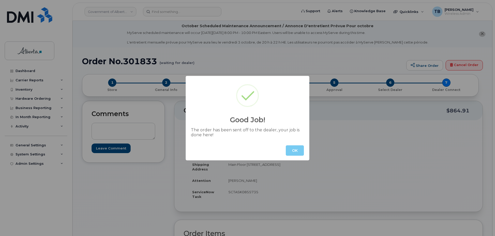
click at [299, 152] on button "OK" at bounding box center [295, 150] width 18 height 10
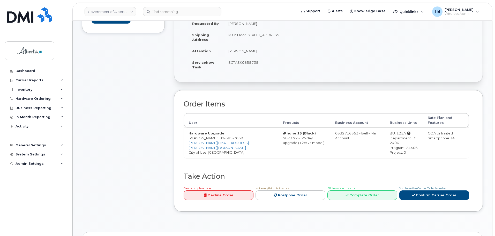
scroll to position [181, 0]
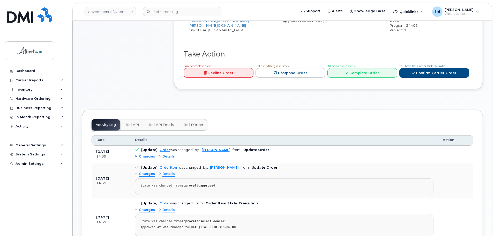
scroll to position [259, 0]
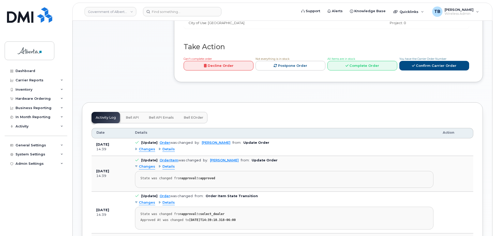
click at [135, 115] on span "Bell API" at bounding box center [132, 117] width 13 height 4
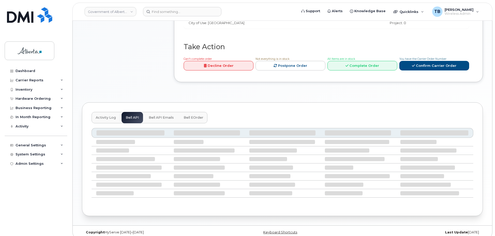
scroll to position [201, 0]
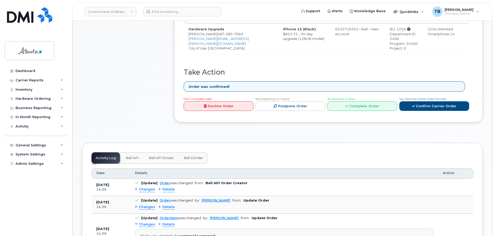
scroll to position [259, 0]
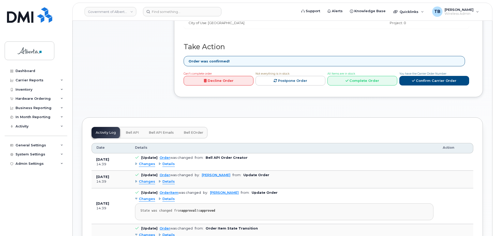
click at [130, 130] on span "Bell API" at bounding box center [132, 132] width 13 height 4
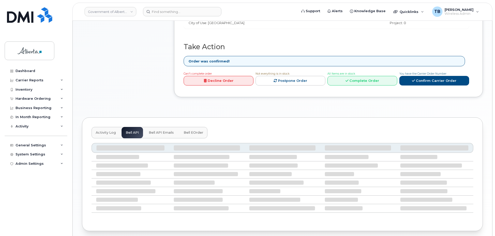
scroll to position [229, 0]
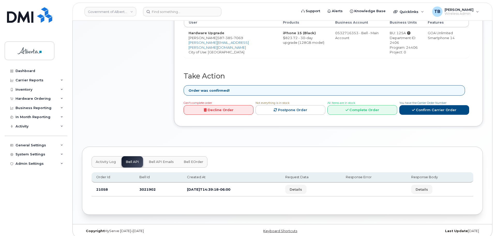
click at [148, 189] on td "3021902" at bounding box center [159, 189] width 48 height 14
click at [147, 185] on td "3021902" at bounding box center [159, 189] width 48 height 14
click at [147, 184] on td "3021902" at bounding box center [159, 189] width 48 height 14
copy td "3021902"
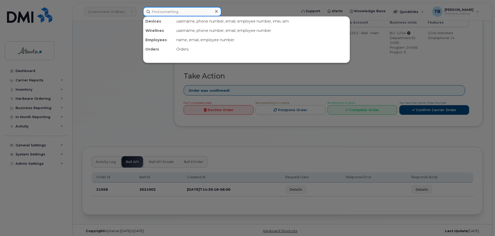
click at [164, 11] on input at bounding box center [182, 11] width 78 height 9
paste input "7802974926"
type input "7802974926"
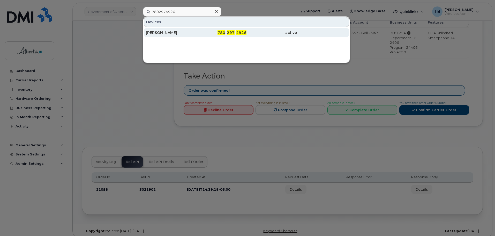
click at [173, 33] on div "Anna Mariet" at bounding box center [171, 32] width 50 height 5
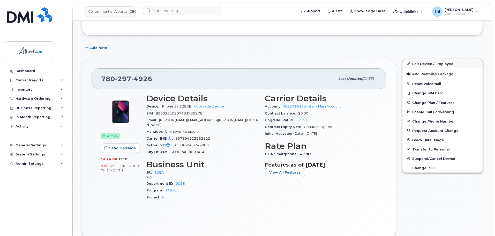
scroll to position [129, 0]
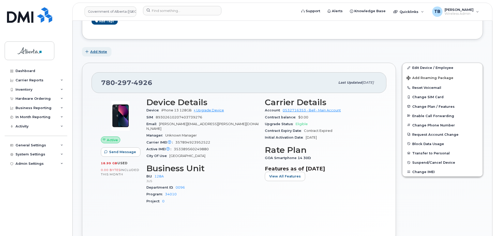
click at [97, 52] on span "Add Note" at bounding box center [98, 51] width 17 height 5
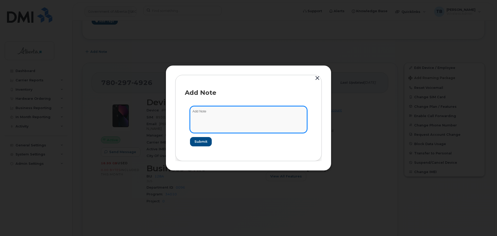
click at [223, 128] on textarea at bounding box center [248, 119] width 117 height 26
paste textarea "Plan Financial Codes - 7802974926 iPhone 16e IMEI353389560249880 s/n C6KYW7K3JW…"
click at [191, 111] on textarea "Plan Financial Codes - 7802974926 iPhone 16e IMEI353389560249880 s/n C6KYW7K3JW…" at bounding box center [248, 119] width 117 height 26
paste textarea "SCTASK0856477"
type textarea "SCTASK0856477 Plan Financial Codes - 7802974926 iPhone 16e IMEI353389560249880 …"
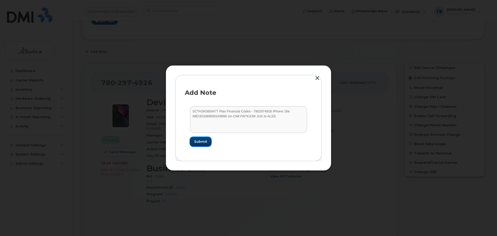
click at [196, 142] on span "Submit" at bounding box center [200, 141] width 13 height 5
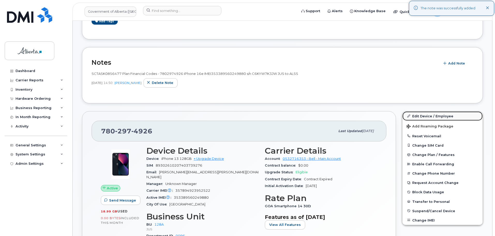
click at [416, 115] on link "Edit Device / Employee" at bounding box center [443, 115] width 80 height 9
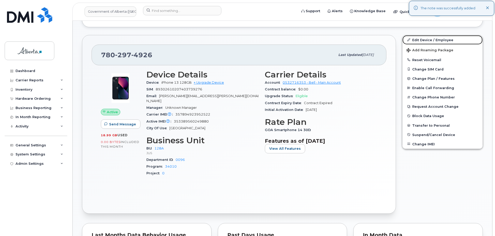
scroll to position [207, 0]
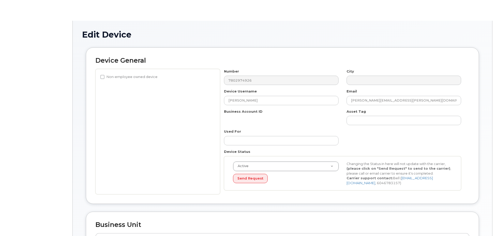
select select "4120330"
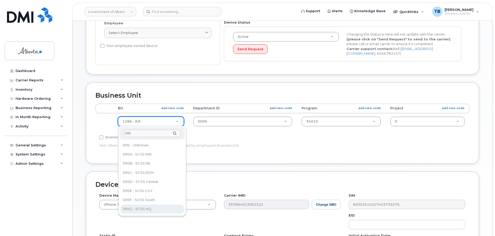
type input "095"
select select "4120333"
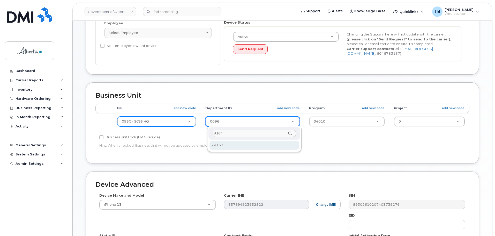
type input "A167"
type input "35539025"
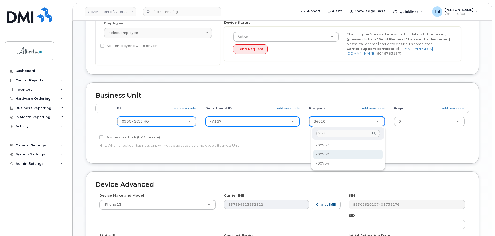
type input "0073"
type input "4753552"
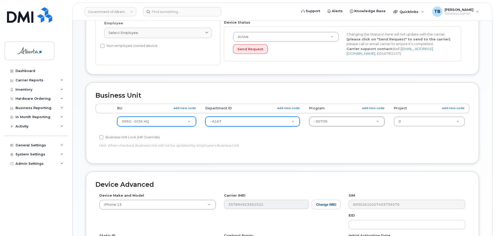
click at [374, 153] on div "Accounting Categories Rules BU add new code Department ID add new code Program …" at bounding box center [282, 128] width 374 height 50
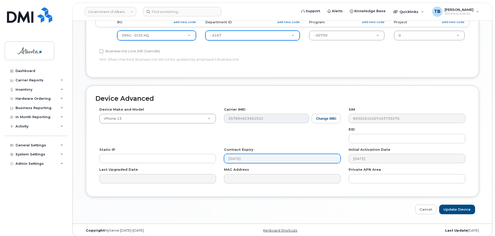
scroll to position [246, 0]
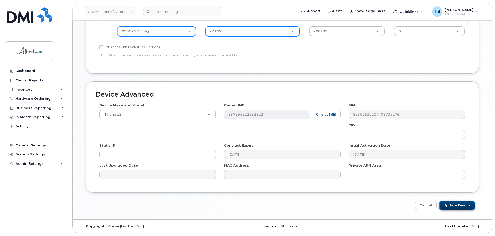
click at [458, 205] on input "Update Device" at bounding box center [457, 205] width 36 height 10
type input "Saving..."
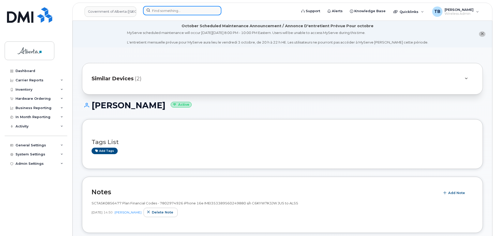
click at [155, 12] on input at bounding box center [182, 10] width 78 height 9
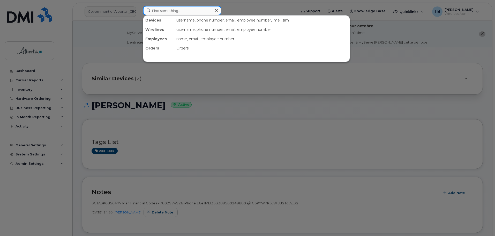
paste input "7809745097"
type input "7809745097"
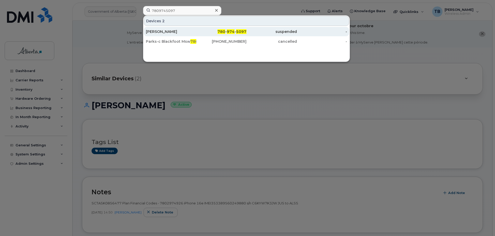
click at [157, 35] on div "[PERSON_NAME]" at bounding box center [171, 31] width 50 height 9
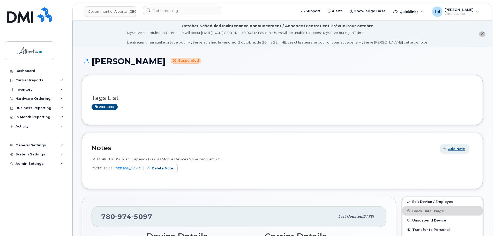
click at [458, 148] on span "Add Note" at bounding box center [456, 148] width 17 height 5
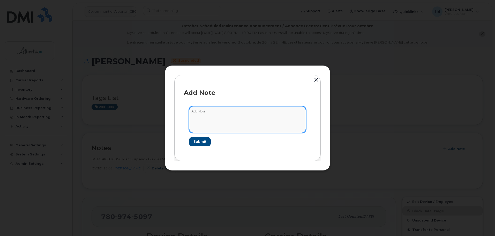
click at [203, 124] on textarea at bounding box center [247, 119] width 117 height 26
paste textarea "SCTASK0855972 Plan Unsuspend - (1)"
click at [200, 114] on textarea "SCTASK0855972 Plan Unsuspend - (1)" at bounding box center [247, 119] width 117 height 26
type textarea "SCTASK0855972 Plan Unsuspend - (1)"
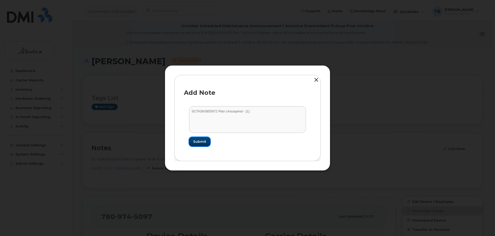
click at [197, 143] on span "Submit" at bounding box center [199, 141] width 13 height 5
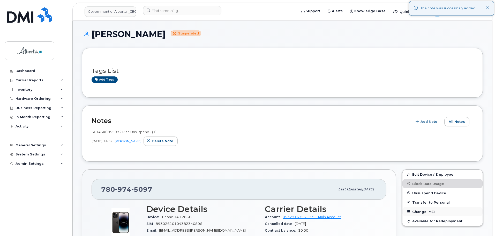
scroll to position [52, 0]
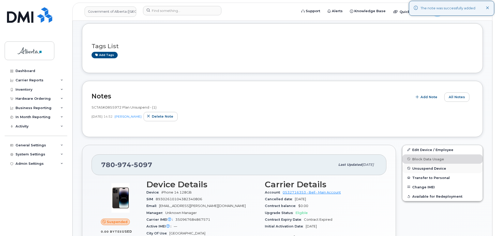
click at [421, 167] on span "Unsuspend Device" at bounding box center [429, 168] width 34 height 4
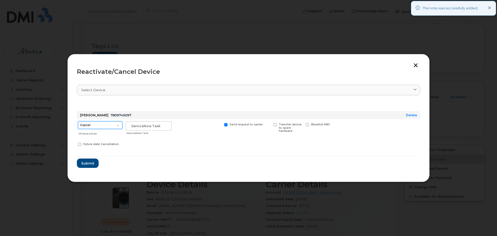
click at [100, 124] on select "Cancel Suspend - Extend Suspension Reactivate" at bounding box center [100, 125] width 44 height 8
select select "[object Object]"
click at [78, 121] on select "Cancel Suspend - Extend Suspension Reactivate" at bounding box center [100, 125] width 44 height 8
click at [139, 129] on input "text" at bounding box center [149, 125] width 46 height 9
paste input "SCTASK0855972"
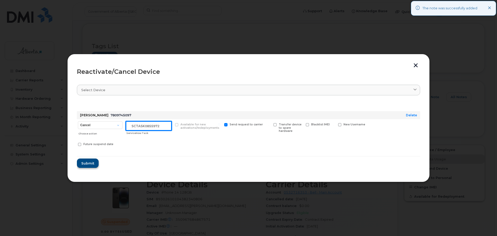
type input "SCTASK0855972"
click at [85, 165] on span "Submit" at bounding box center [87, 163] width 13 height 5
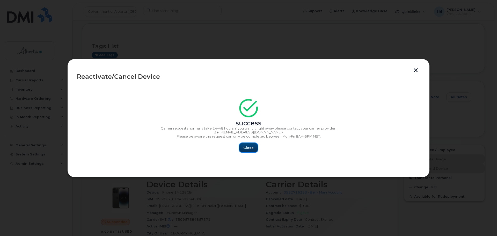
drag, startPoint x: 241, startPoint y: 151, endPoint x: 246, endPoint y: 147, distance: 6.3
click at [243, 150] on button "Close" at bounding box center [248, 147] width 19 height 9
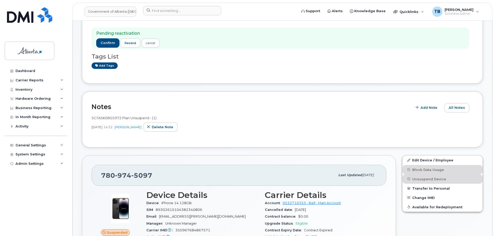
scroll to position [78, 0]
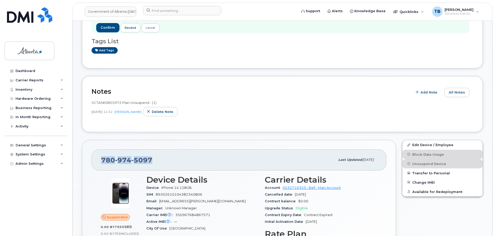
drag, startPoint x: 153, startPoint y: 159, endPoint x: 118, endPoint y: 159, distance: 34.1
click at [92, 156] on div "[PHONE_NUMBER] Last updated [DATE]" at bounding box center [239, 159] width 295 height 21
copy span "[PHONE_NUMBER]"
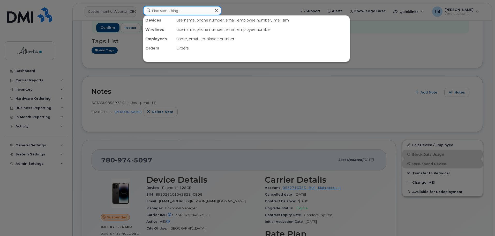
click at [168, 13] on input at bounding box center [182, 10] width 78 height 9
paste input "7806321446"
type input "7806321446"
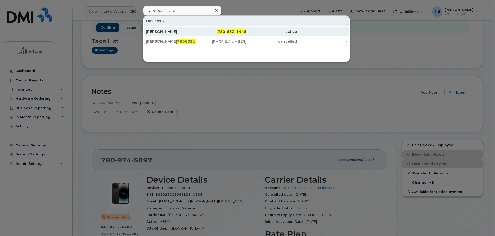
click at [158, 31] on div "[PERSON_NAME]" at bounding box center [171, 31] width 50 height 5
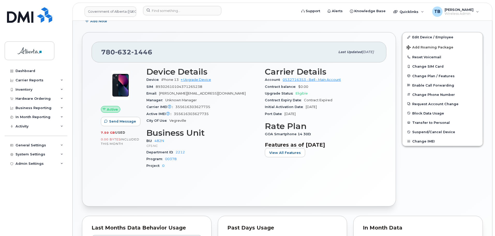
scroll to position [169, 0]
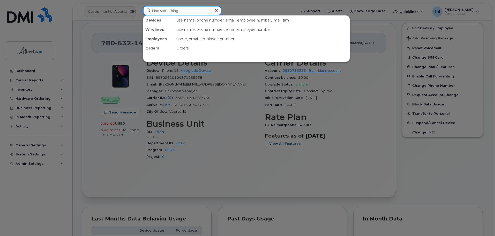
click at [154, 11] on input at bounding box center [182, 10] width 78 height 9
paste input "7802385182"
type input "7802385182"
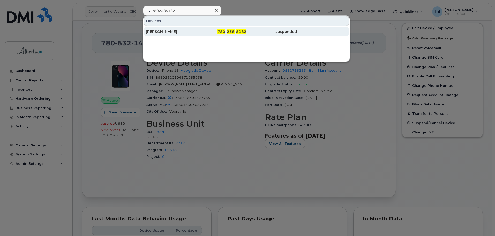
click at [167, 31] on div "[PERSON_NAME]" at bounding box center [171, 31] width 50 height 5
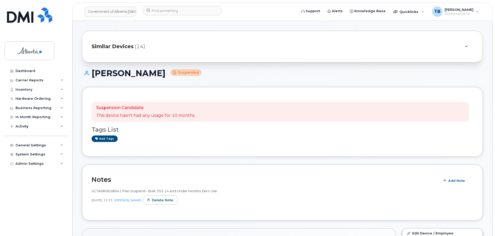
scroll to position [78, 0]
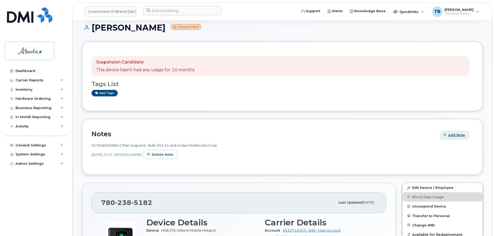
click at [449, 133] on span "Add Note" at bounding box center [456, 134] width 17 height 5
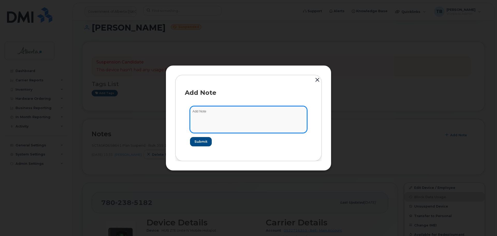
click at [207, 124] on textarea at bounding box center [248, 119] width 117 height 26
paste textarea "SCTASK0855890 7802385182 DO NOT DELETE - BEING REASSIGNED to Lunamaria Chin. Pr…"
type textarea "SCTASK0855890 7802385182 DO NOT DELETE - BEING REASSIGNED to Lunamaria Chin. Pr…"
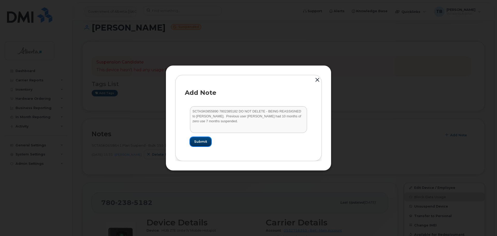
click at [199, 142] on span "Submit" at bounding box center [200, 141] width 13 height 5
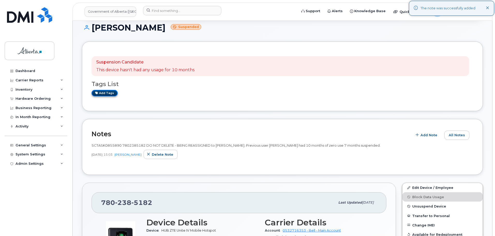
click at [101, 94] on link "Add tags" at bounding box center [105, 93] width 26 height 6
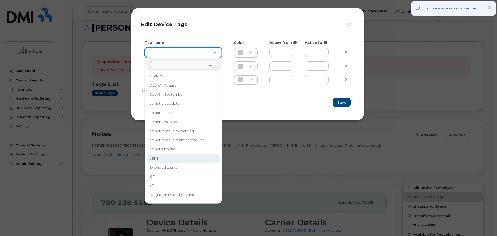
type input "eSIM"
type input "D6CDC1"
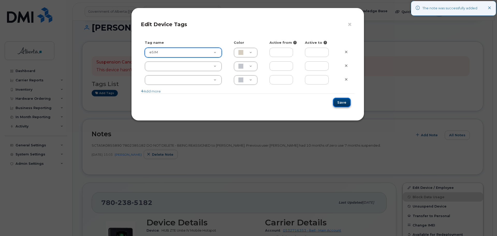
click at [338, 105] on button "Save" at bounding box center [342, 103] width 18 height 10
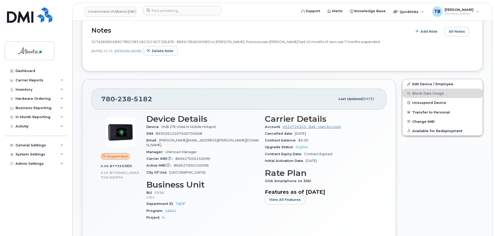
scroll to position [129, 0]
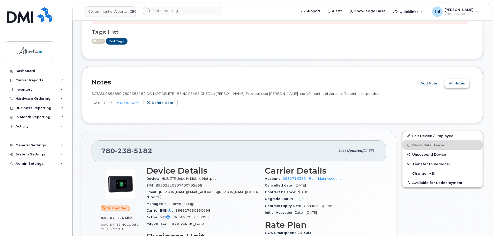
click at [455, 85] on span "All Notes" at bounding box center [457, 83] width 16 height 5
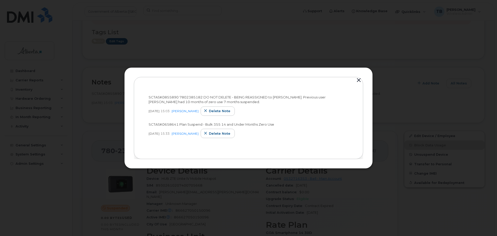
click at [356, 81] on button "button" at bounding box center [359, 80] width 8 height 7
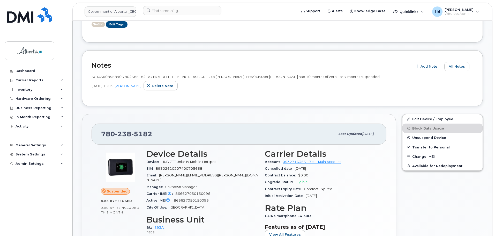
scroll to position [155, 0]
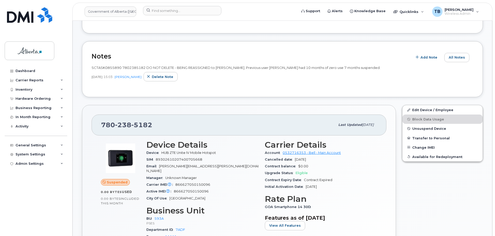
click at [117, 125] on span "238" at bounding box center [123, 125] width 16 height 8
copy span "780 238 5182"
click at [104, 65] on span "SCTASK0855890 7802385182 DO NOT DELETE - BEING REASSIGNED to Lunamaria Chin. Pr…" at bounding box center [236, 67] width 289 height 4
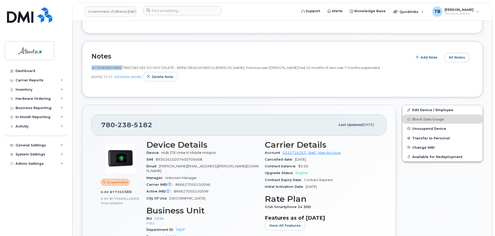
copy span "SCTASK0855890"
click at [424, 129] on span "Unsuspend Device" at bounding box center [429, 128] width 34 height 4
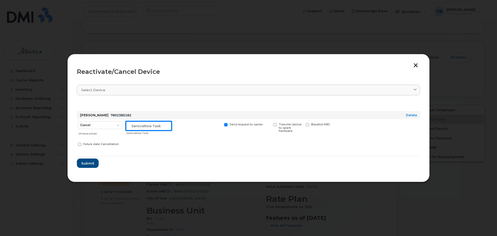
click at [147, 128] on input "text" at bounding box center [149, 125] width 46 height 9
paste input "SCTASK0855890"
type input "SCTASK0855890"
click at [106, 125] on select "Cancel Suspend - Extend Suspension Reactivate" at bounding box center [100, 125] width 44 height 8
select select "[object Object]"
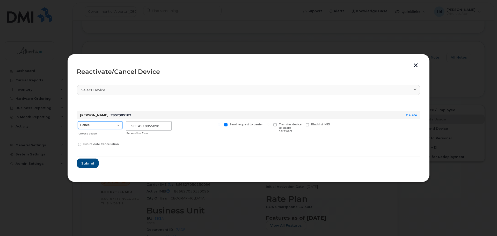
click at [78, 121] on select "Cancel Suspend - Extend Suspension Reactivate" at bounding box center [100, 125] width 44 height 8
click at [85, 161] on span "Submit" at bounding box center [87, 163] width 13 height 5
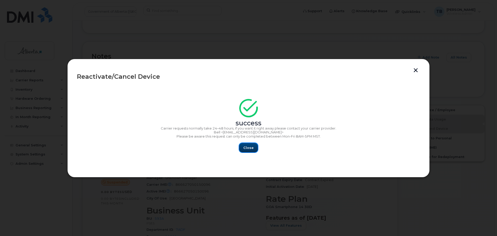
click at [243, 146] on button "Close" at bounding box center [248, 147] width 19 height 9
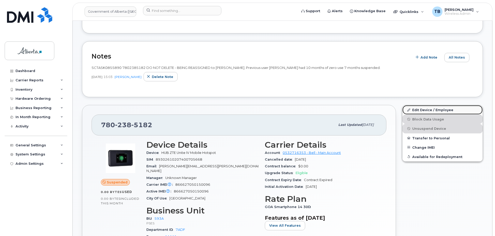
click at [427, 108] on link "Edit Device / Employee" at bounding box center [443, 109] width 80 height 9
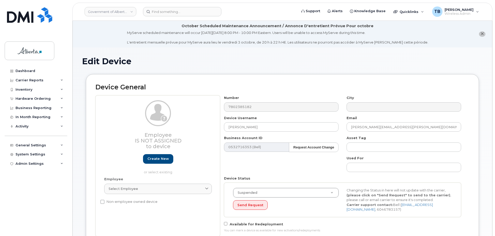
select select "4797682"
drag, startPoint x: 363, startPoint y: 127, endPoint x: 342, endPoint y: 128, distance: 21.2
click at [342, 128] on div "Number 7802385182 City Device Username [PERSON_NAME] Email [PERSON_NAME][EMAIL_…" at bounding box center [342, 165] width 245 height 141
paste input "lunamaria.chin"
type input "[EMAIL_ADDRESS][DOMAIN_NAME]"
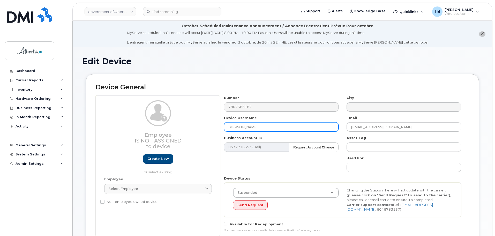
drag, startPoint x: 262, startPoint y: 128, endPoint x: 199, endPoint y: 126, distance: 62.9
click at [199, 126] on div "Employee Is not assigned to device Create new or select existing Employee Selec…" at bounding box center [282, 165] width 374 height 141
paste input "[PERSON_NAME]"
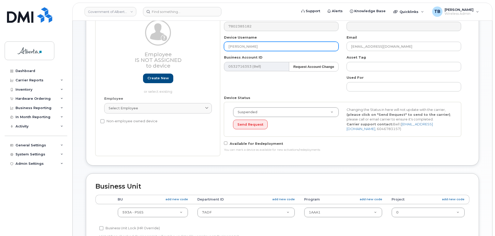
scroll to position [103, 0]
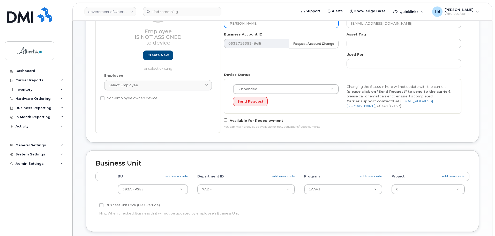
type input "[PERSON_NAME]"
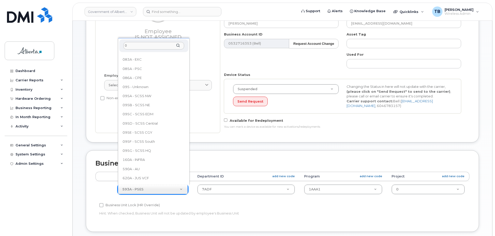
scroll to position [0, 0]
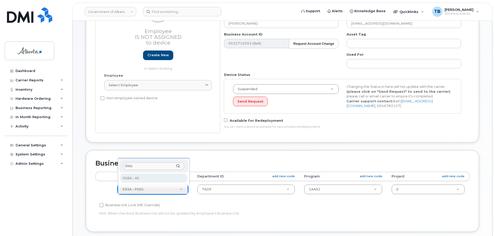
type input "008a"
select select "4749737"
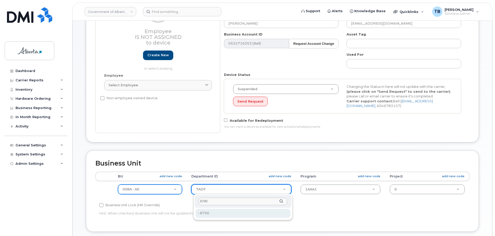
type input "8790"
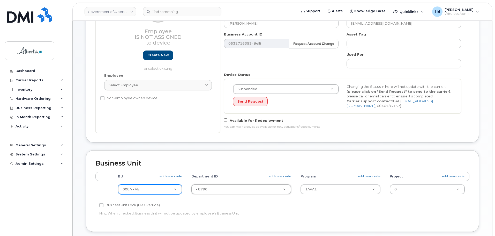
type input "8893653"
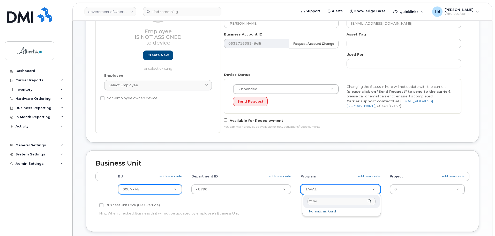
click at [314, 201] on input "2169" at bounding box center [342, 201] width 68 height 8
type input "21969"
type input "8893672"
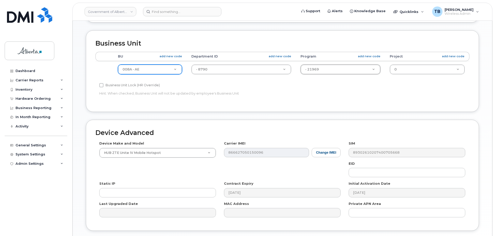
scroll to position [259, 0]
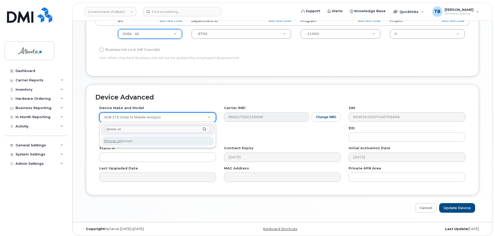
type input "iphone un"
select select "185"
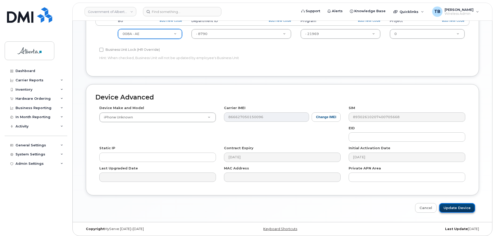
click at [461, 207] on input "Update Device" at bounding box center [457, 208] width 36 height 10
type input "Saving..."
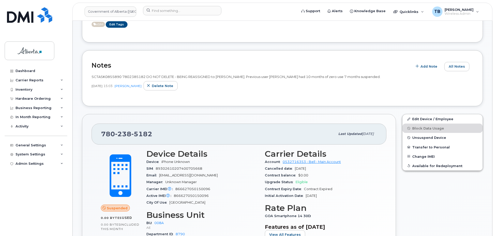
scroll to position [155, 0]
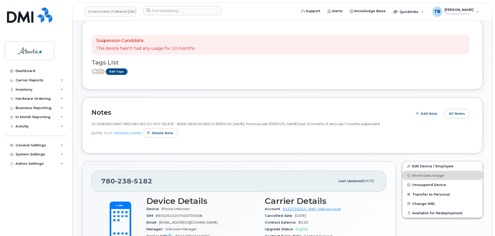
scroll to position [103, 0]
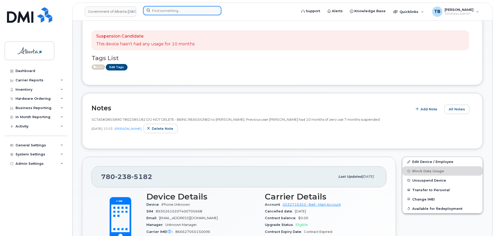
click at [168, 8] on input at bounding box center [182, 10] width 78 height 9
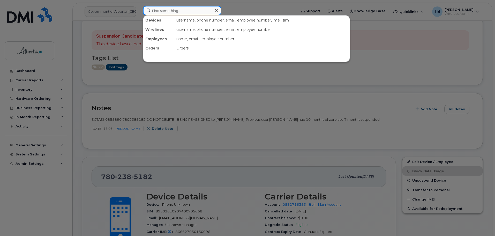
paste input "5875454890"
type input "5875454890"
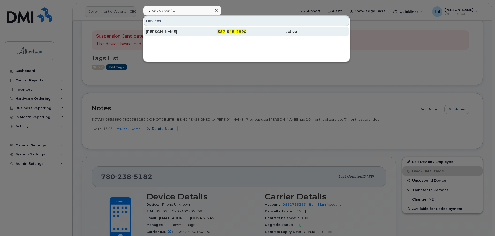
click at [158, 30] on div "[PERSON_NAME]" at bounding box center [171, 31] width 50 height 5
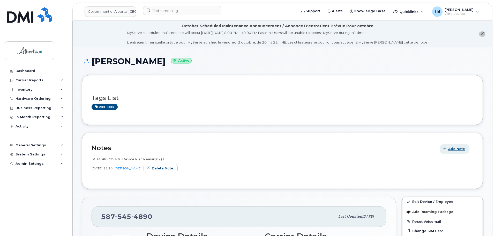
click at [450, 148] on span "Add Note" at bounding box center [456, 148] width 17 height 5
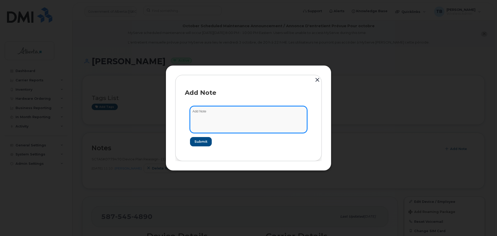
click at [211, 128] on textarea at bounding box center [248, 119] width 117 height 26
paste textarea "SCTASK0854934 Device Plan Reassign - (1)"
type textarea "SCTASK0854934 Device Plan Reassign - (1)"
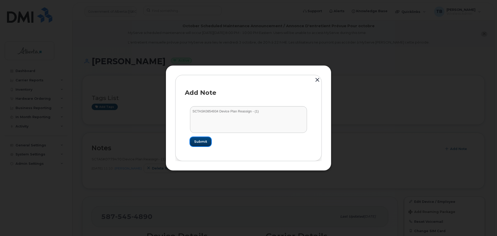
click at [197, 141] on span "Submit" at bounding box center [200, 141] width 13 height 5
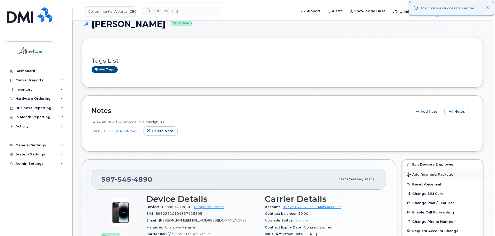
scroll to position [78, 0]
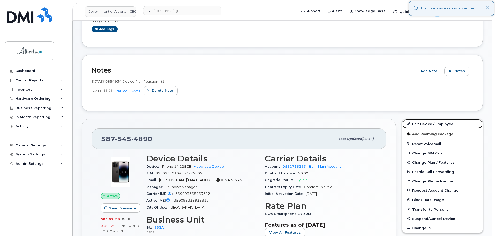
drag, startPoint x: 425, startPoint y: 122, endPoint x: 289, endPoint y: 79, distance: 143.2
click at [425, 122] on link "Edit Device / Employee" at bounding box center [443, 123] width 80 height 9
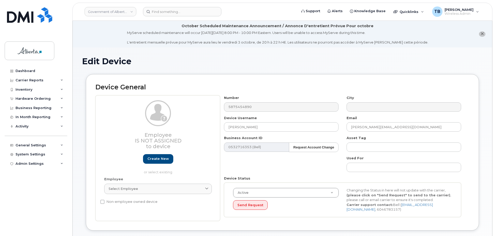
select select "4797682"
drag, startPoint x: 180, startPoint y: 124, endPoint x: 162, endPoint y: 124, distance: 17.9
click at [163, 124] on div "Employee Is not assigned to device Create new or select existing Employee Selec…" at bounding box center [282, 157] width 374 height 125
paste input "Brett Sloan"
type input "Brett Sloan"
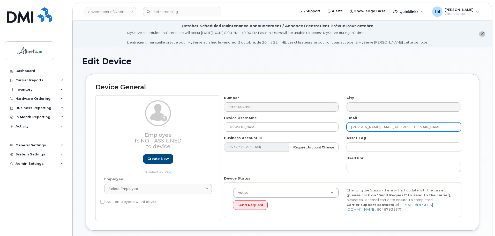
drag, startPoint x: 400, startPoint y: 129, endPoint x: 329, endPoint y: 120, distance: 71.7
click at [329, 120] on div "Number 5875454890 City Device Username Brett Sloan Email Jodie.Coward@gov.ab.ca…" at bounding box center [342, 157] width 245 height 125
paste input "Brett.Sloan"
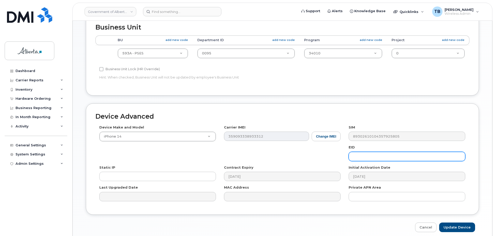
scroll to position [246, 0]
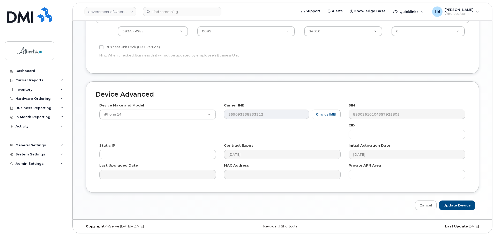
type input "Brett.Sloan@gov.ab.ca"
click at [455, 206] on input "Update Device" at bounding box center [457, 205] width 36 height 10
type input "Saving..."
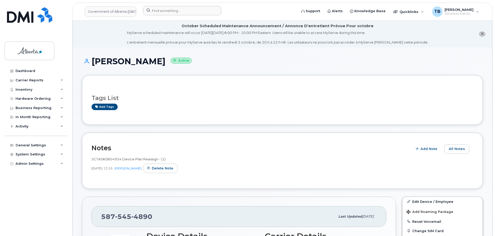
click at [156, 16] on div at bounding box center [218, 11] width 159 height 11
click at [156, 9] on input at bounding box center [182, 10] width 78 height 9
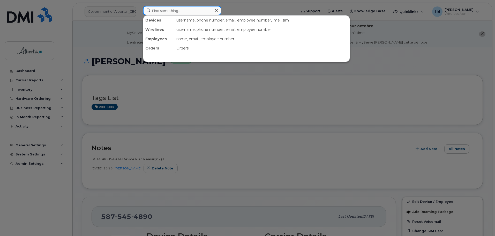
paste input "5877831630"
type input "5877831630"
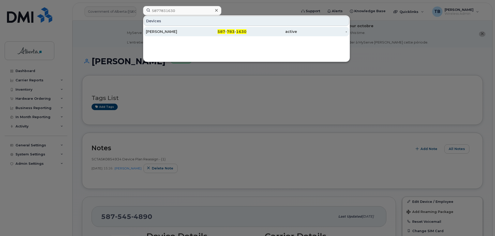
click at [156, 32] on div "Kelli Hartery" at bounding box center [171, 31] width 50 height 5
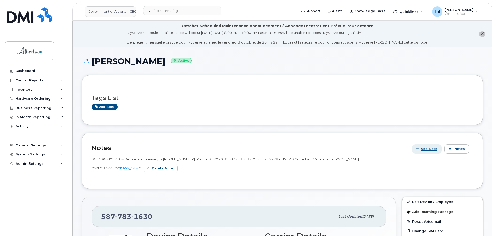
click at [431, 149] on span "Add Note" at bounding box center [429, 148] width 17 height 5
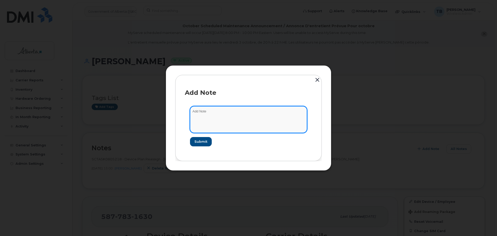
click at [244, 124] on textarea at bounding box center [248, 119] width 117 height 26
paste textarea "SCTASK0854262 Plan Suspend - (1)"
type textarea "SCTASK0854262 Plan Suspend - (1)"
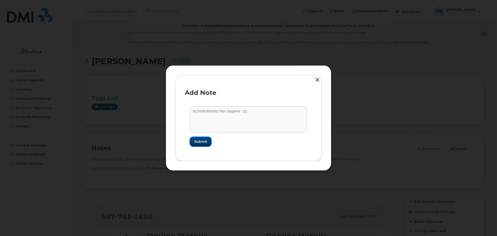
click at [203, 143] on span "Submit" at bounding box center [200, 141] width 13 height 5
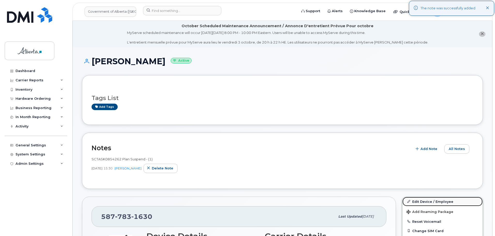
drag, startPoint x: 420, startPoint y: 201, endPoint x: 382, endPoint y: 192, distance: 39.0
click at [420, 201] on link "Edit Device / Employee" at bounding box center [443, 201] width 80 height 9
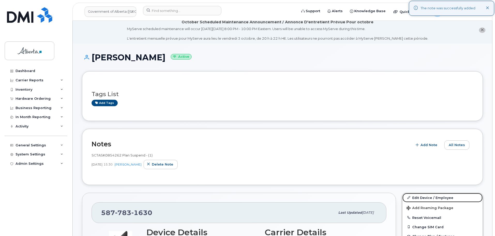
scroll to position [129, 0]
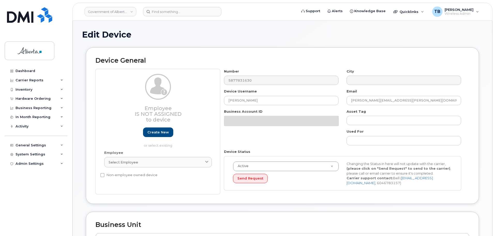
select select "4749745"
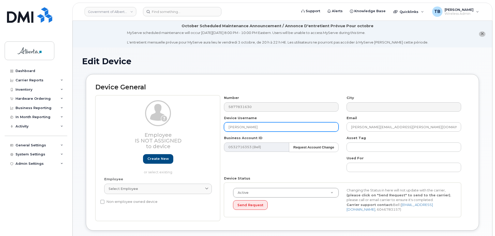
drag, startPoint x: 256, startPoint y: 129, endPoint x: 215, endPoint y: 130, distance: 40.6
click at [215, 129] on div "Employee Is not assigned to device Create new or select existing Employee Selec…" at bounding box center [282, 157] width 374 height 125
paste input "Talent Acquisition Services Consultant Vacant"
type input "Talent Acquisition Services Consultant Vacant"
drag, startPoint x: 397, startPoint y: 129, endPoint x: 331, endPoint y: 129, distance: 65.7
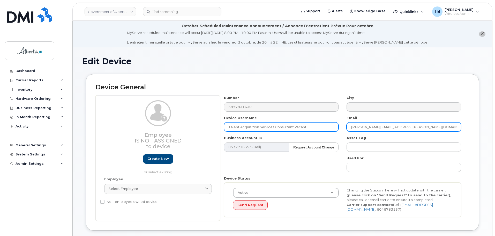
click at [331, 128] on div "Number 5877831630 City Device Username Talent Acquisition Services Consultant V…" at bounding box center [342, 157] width 245 height 125
paste input "meghan.shen"
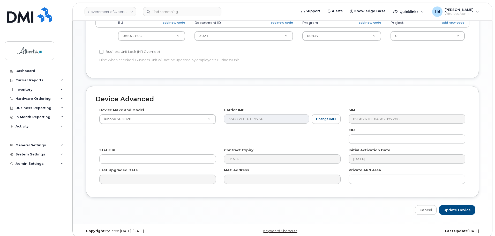
scroll to position [246, 0]
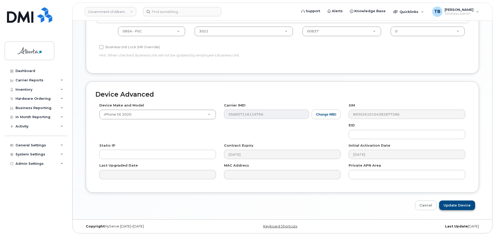
type input "meghan.shen@gov.ab.ca"
click at [457, 206] on input "Update Device" at bounding box center [457, 205] width 36 height 10
type input "Saving..."
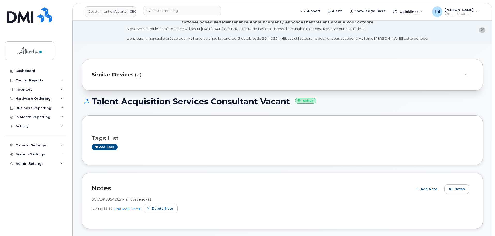
scroll to position [78, 0]
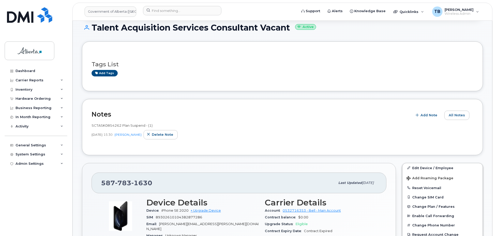
click at [102, 125] on span "SCTASK0854262 Plan Suspend - (1)" at bounding box center [122, 125] width 61 height 4
copy span "SCTASK0854262"
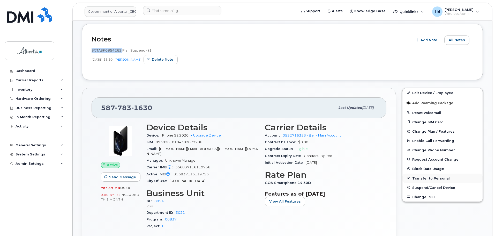
scroll to position [155, 0]
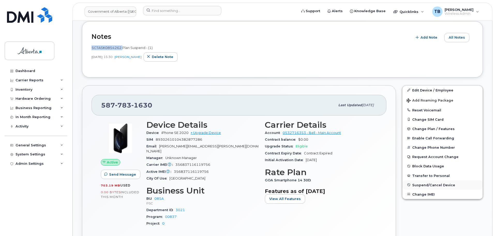
click at [422, 184] on span "Suspend/Cancel Device" at bounding box center [433, 185] width 43 height 4
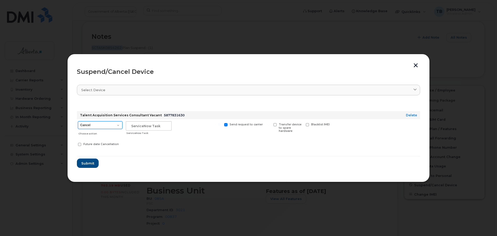
click at [96, 125] on select "Cancel Suspend - Extend Suspension Suspend - Reduced Rate Suspend - Lost Device…" at bounding box center [100, 125] width 44 height 8
select select "[object Object]"
click at [78, 121] on select "Cancel Suspend - Extend Suspension Suspend - Reduced Rate Suspend - Lost Device…" at bounding box center [100, 125] width 44 height 8
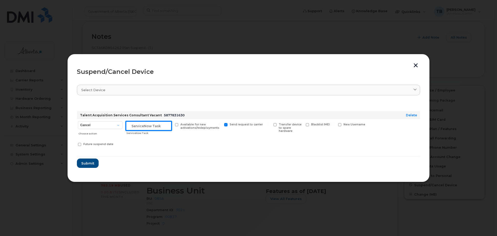
click at [135, 129] on input "text" at bounding box center [149, 125] width 46 height 9
paste input "SCTASK0854262"
type input "SCTASK0854262"
click at [92, 163] on span "Submit" at bounding box center [87, 163] width 13 height 5
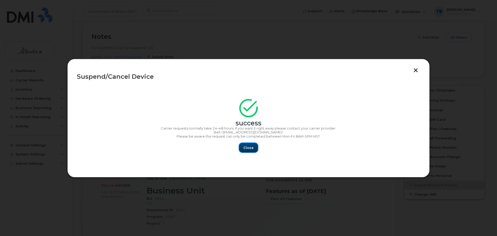
drag, startPoint x: 248, startPoint y: 147, endPoint x: 121, endPoint y: 68, distance: 148.8
click at [248, 146] on span "Close" at bounding box center [248, 147] width 10 height 5
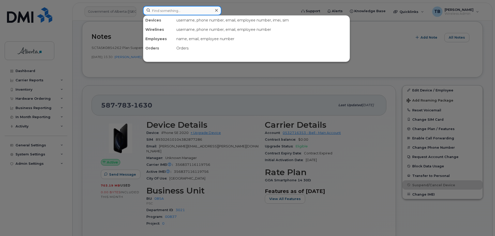
click at [178, 12] on input at bounding box center [182, 10] width 78 height 9
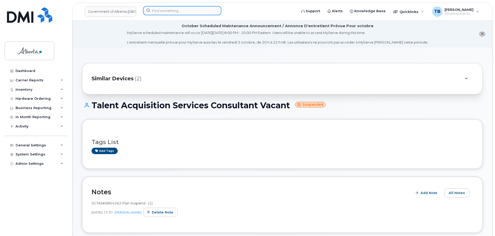
click at [178, 12] on input at bounding box center [182, 10] width 78 height 9
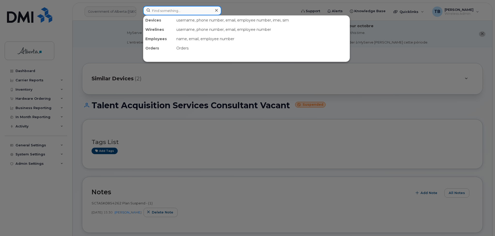
paste input "7802032436"
type input "7802032436"
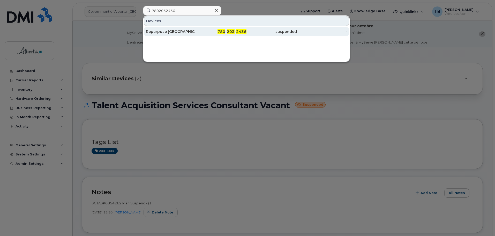
drag, startPoint x: 168, startPoint y: 25, endPoint x: 166, endPoint y: 28, distance: 3.9
click at [166, 28] on div "Repurpose Edmonton" at bounding box center [171, 31] width 50 height 9
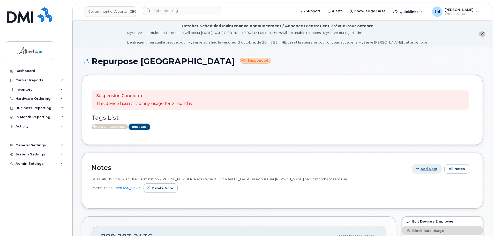
click at [427, 171] on span "Add Note" at bounding box center [429, 168] width 17 height 5
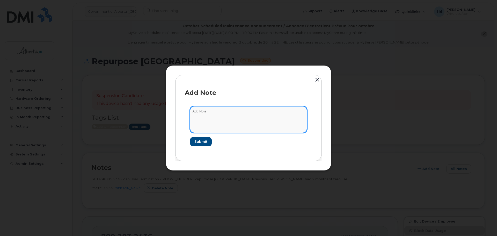
click at [211, 123] on textarea at bounding box center [248, 119] width 117 height 26
paste textarea "SCTASK0854603 7802032436 DO NOT DELETE - BEING REASSIGNED to Ida Dei. Plan was …"
type textarea "SCTASK0854603 7802032436 DO NOT DELETE - BEING REASSIGNED to Ida Dei. Plan was …"
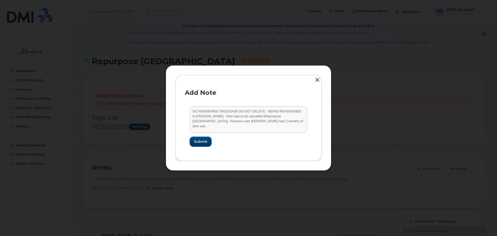
click at [197, 138] on button "Submit" at bounding box center [200, 141] width 21 height 9
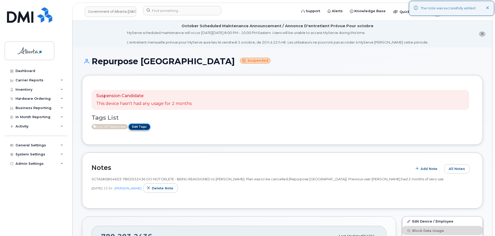
click at [139, 127] on link "Edit Tags" at bounding box center [140, 126] width 22 height 6
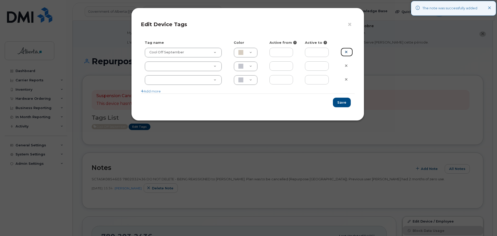
click at [345, 50] on icon at bounding box center [346, 52] width 3 height 4
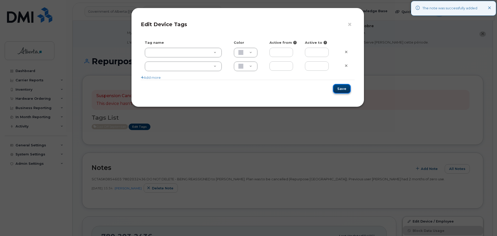
click at [344, 88] on button "Save" at bounding box center [342, 89] width 18 height 10
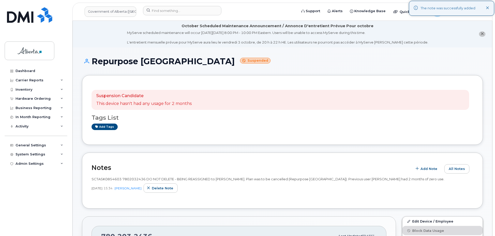
click at [110, 178] on span "SCTASK0854603 7802032436 DO NOT DELETE - BEING REASSIGNED to Ida Dei. Plan was …" at bounding box center [268, 179] width 353 height 4
copy span "SCTASK0854603"
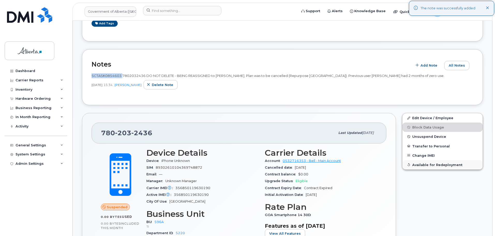
scroll to position [103, 0]
click at [422, 138] on button "Unsuspend Device" at bounding box center [443, 135] width 80 height 9
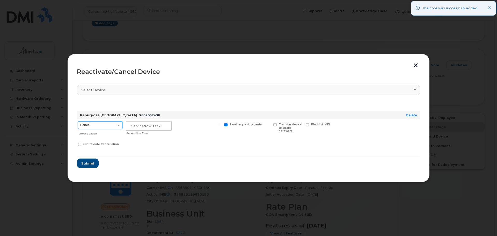
click at [103, 126] on select "Cancel Suspend - Extend Suspension Reactivate" at bounding box center [100, 125] width 44 height 8
select select "[object Object]"
click at [78, 121] on select "Cancel Suspend - Extend Suspension Reactivate" at bounding box center [100, 125] width 44 height 8
click at [135, 127] on input "text" at bounding box center [149, 125] width 46 height 9
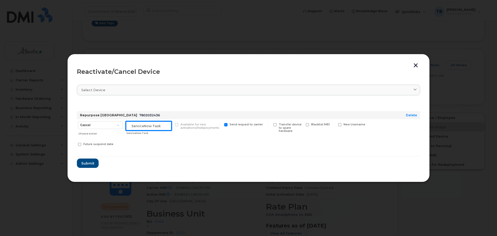
paste input "SCTASK0854603"
type input "SCTASK0854603"
click at [90, 163] on span "Submit" at bounding box center [87, 163] width 13 height 5
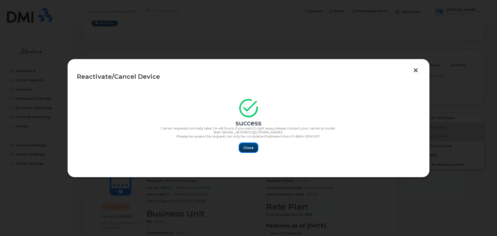
click at [250, 148] on span "Close" at bounding box center [248, 147] width 10 height 5
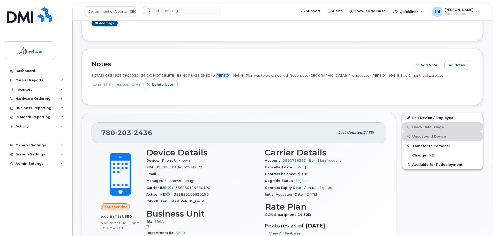
drag, startPoint x: 218, startPoint y: 75, endPoint x: 229, endPoint y: 75, distance: 10.9
click at [229, 75] on span "SCTASK0854603 7802032436 DO NOT DELETE - BEING REASSIGNED to Ida Dei. Plan was …" at bounding box center [268, 75] width 353 height 4
drag, startPoint x: 229, startPoint y: 75, endPoint x: 217, endPoint y: 75, distance: 11.9
click at [217, 75] on span "SCTASK0854603 7802032436 DO NOT DELETE - BEING REASSIGNED to Ida Dei. Plan was …" at bounding box center [268, 75] width 353 height 4
copy span "Ida Dei"
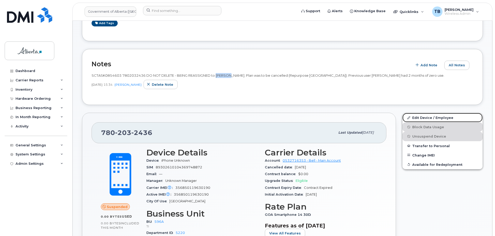
drag, startPoint x: 413, startPoint y: 118, endPoint x: 324, endPoint y: 129, distance: 89.6
click at [413, 118] on link "Edit Device / Employee" at bounding box center [443, 117] width 80 height 9
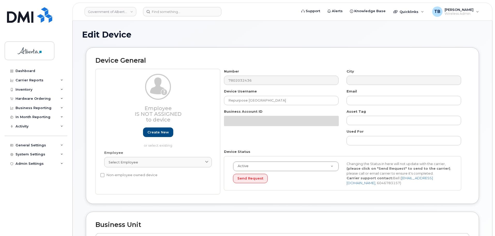
select select "4797729"
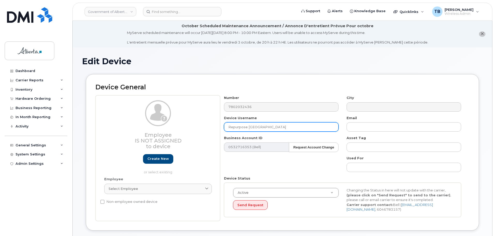
drag, startPoint x: 230, startPoint y: 129, endPoint x: 191, endPoint y: 129, distance: 39.1
click at [193, 129] on div "Employee Is not assigned to device Create new or select existing Employee Selec…" at bounding box center [282, 157] width 374 height 125
paste input "[PERSON_NAME]"
type input "[PERSON_NAME]"
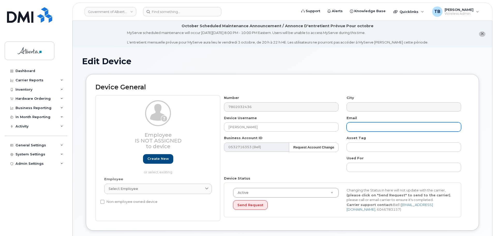
click at [359, 129] on input "text" at bounding box center [404, 126] width 115 height 9
paste input "[PERSON_NAME][EMAIL_ADDRESS][DOMAIN_NAME]"
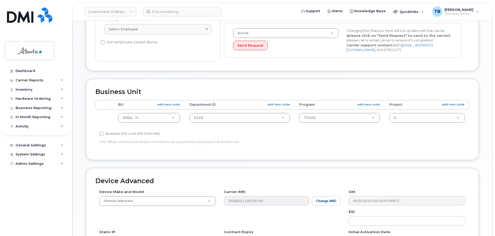
scroll to position [207, 0]
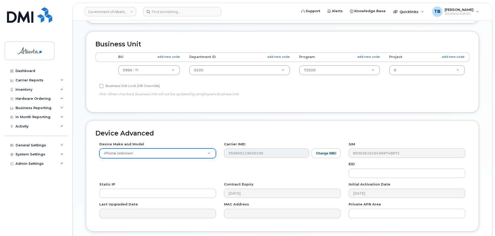
type input "[PERSON_NAME][EMAIL_ADDRESS][DOMAIN_NAME]"
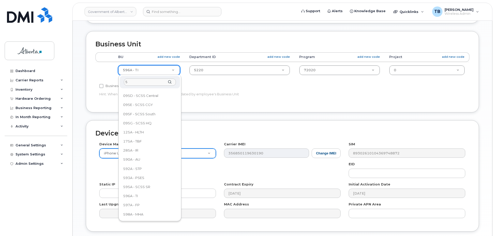
scroll to position [0, 0]
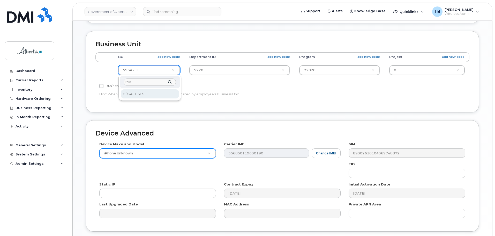
type input "593"
select select "4797682"
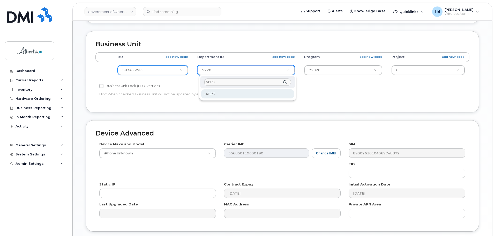
type input "ABR3"
type input "33474645"
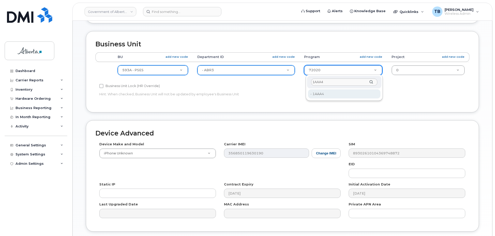
type input "1AAA4"
type input "33438695"
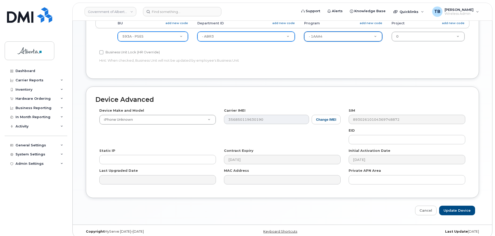
scroll to position [246, 0]
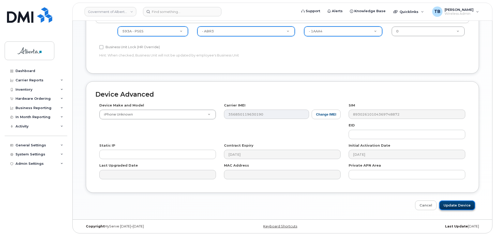
click at [452, 203] on input "Update Device" at bounding box center [457, 205] width 36 height 10
type input "Saving..."
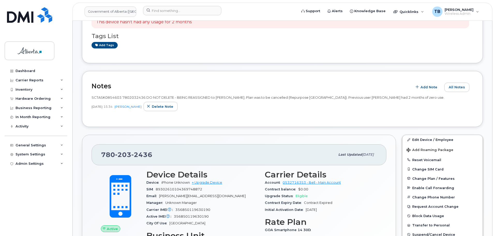
scroll to position [129, 0]
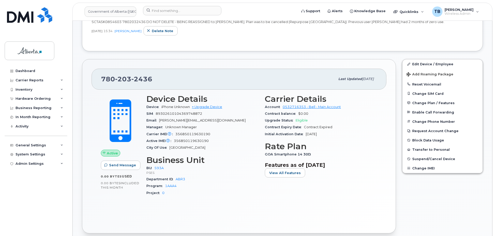
scroll to position [196, 0]
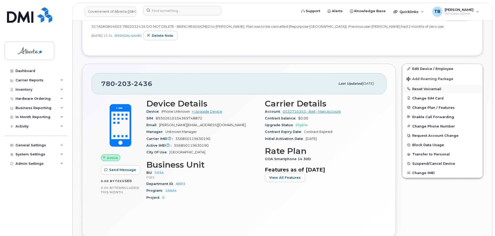
click at [421, 87] on button "Reset Voicemail" at bounding box center [443, 88] width 80 height 9
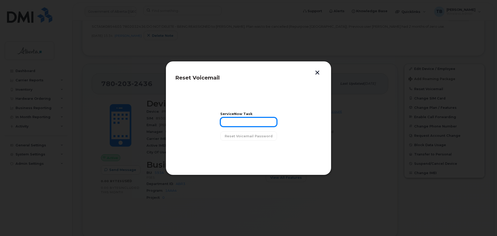
click at [230, 118] on input "text" at bounding box center [248, 121] width 57 height 9
paste input "SCTASK0854603"
type input "SCTASK0854603"
click at [263, 137] on span "Reset Voicemail Password" at bounding box center [249, 135] width 48 height 5
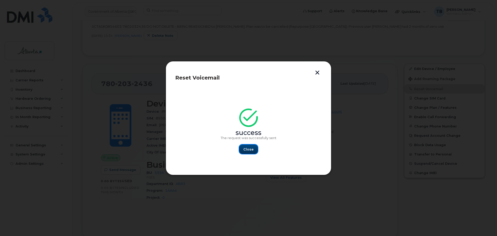
click at [250, 148] on span "Close" at bounding box center [248, 149] width 10 height 5
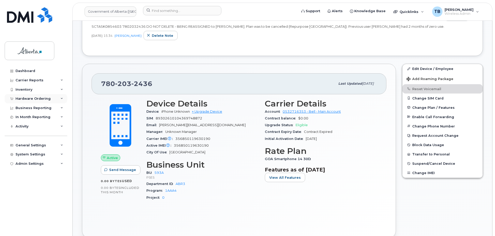
click at [29, 101] on div "Hardware Ordering" at bounding box center [36, 98] width 63 height 9
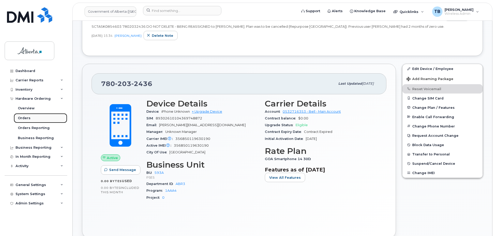
click at [28, 118] on div "Orders" at bounding box center [24, 118] width 13 height 5
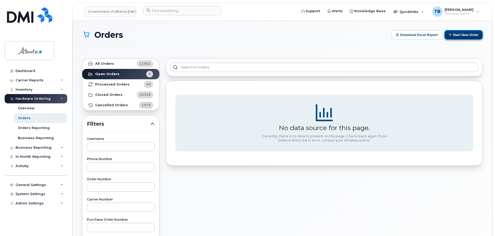
click at [457, 34] on button "Start New Order" at bounding box center [463, 35] width 39 height 10
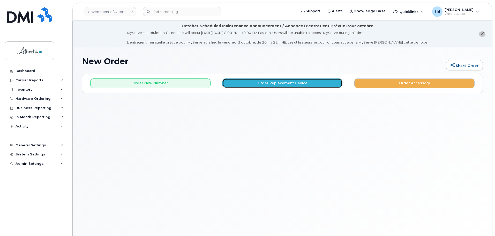
click at [275, 82] on button "Order Replacement Device" at bounding box center [282, 83] width 120 height 10
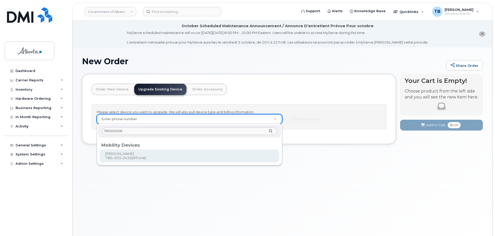
type input "7802032436"
type input "797436"
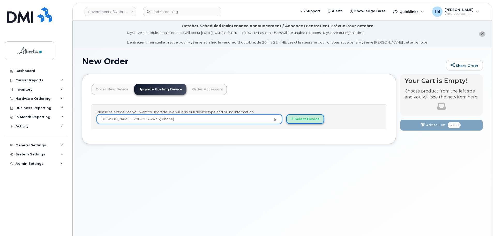
click at [311, 120] on button "Select Device" at bounding box center [305, 119] width 38 height 10
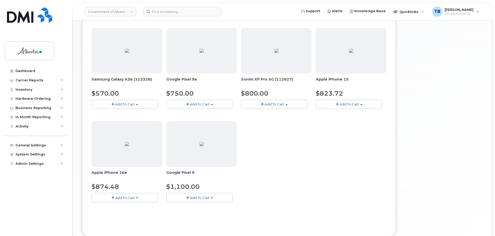
scroll to position [207, 0]
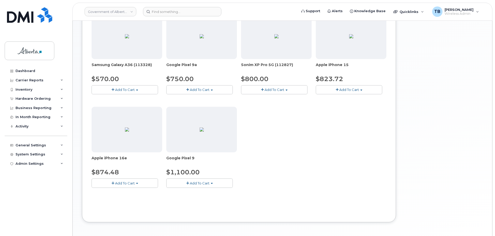
click at [341, 85] on div "Apple iPhone 15 $823.72 Add To Cart Model Black 128 GB ships when available $82…" at bounding box center [351, 53] width 71 height 81
click at [341, 87] on button "Add To Cart" at bounding box center [349, 89] width 66 height 9
click at [344, 110] on link "$823.72 - 30-day upgrade (128GB model)" at bounding box center [358, 110] width 82 height 6
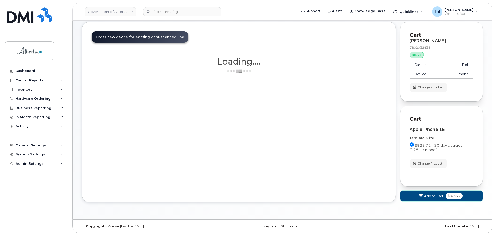
click at [413, 194] on button "Add to Cart $823.72" at bounding box center [441, 195] width 83 height 11
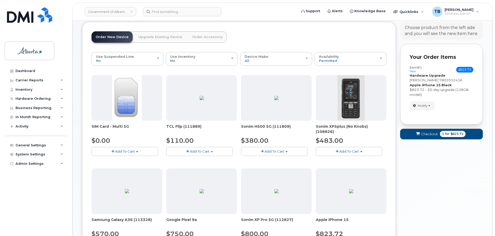
click at [421, 157] on div "Your Cart is Empty! Choose product from the left side and you will see the new …" at bounding box center [441, 203] width 83 height 363
click at [414, 137] on button "Checkout 1 for $823.72" at bounding box center [441, 134] width 83 height 11
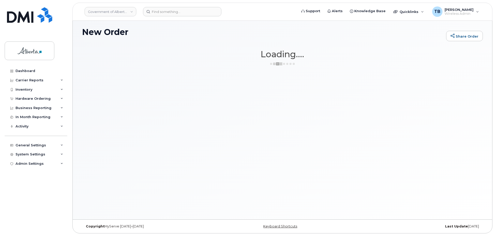
scroll to position [29, 0]
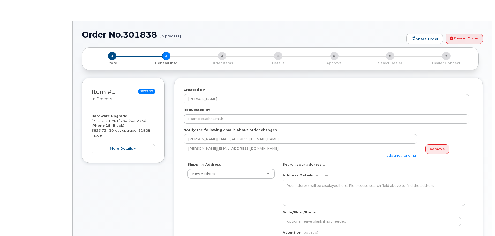
select select
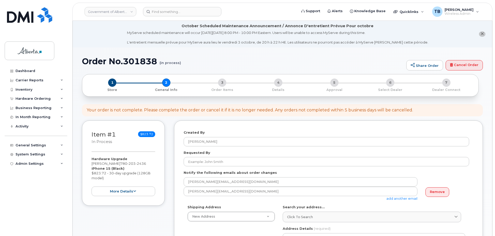
click at [133, 60] on h1 "Order No.301838 (in process)" at bounding box center [243, 61] width 322 height 9
copy h1 "301838"
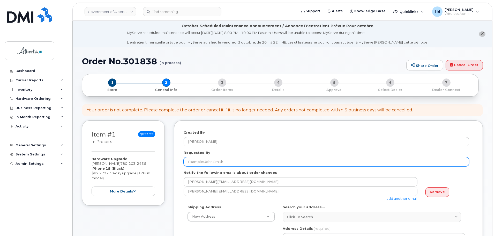
click at [203, 159] on input "Requested By" at bounding box center [327, 161] width 286 height 9
paste input "[PERSON_NAME]"
type input "[PERSON_NAME]"
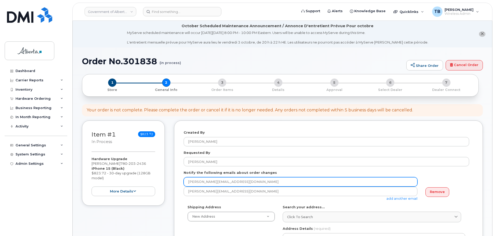
drag, startPoint x: 217, startPoint y: 182, endPoint x: 188, endPoint y: 180, distance: 29.1
click at [188, 180] on input "[PERSON_NAME][EMAIL_ADDRESS][DOMAIN_NAME]" at bounding box center [301, 181] width 234 height 9
paste input "Harleen.Bara"
type input "Harleen.Bara@gov.ab.ca"
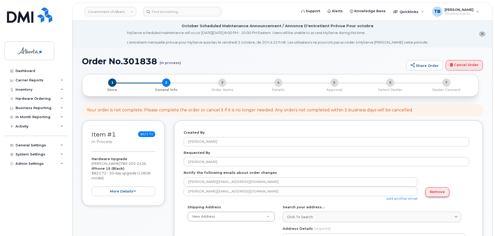
click at [433, 192] on link "Remove" at bounding box center [438, 192] width 24 height 10
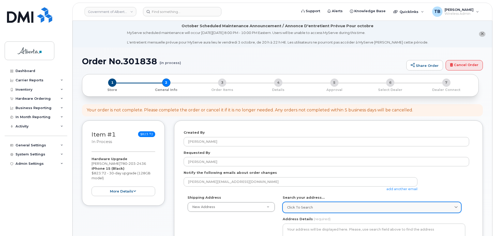
click at [308, 211] on link "Click to search" at bounding box center [372, 207] width 178 height 11
paste input "10123 - 99 Street"
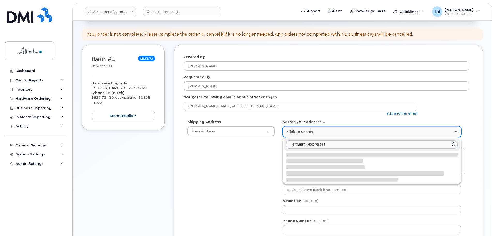
scroll to position [78, 0]
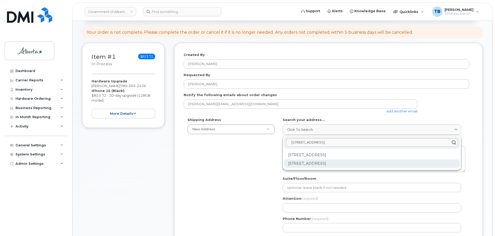
type input "10123 - 99 Street"
click at [322, 166] on div "10123 99 St NW Edmonton AB T5J 3H1" at bounding box center [372, 163] width 176 height 9
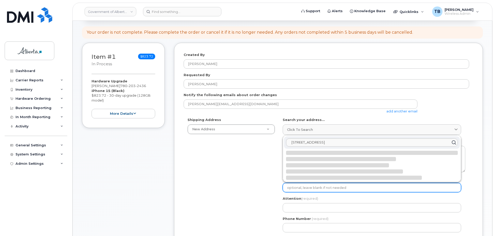
select select
type textarea "10123 99 St NW EDMONTON AB T5J 3H1 CANADA"
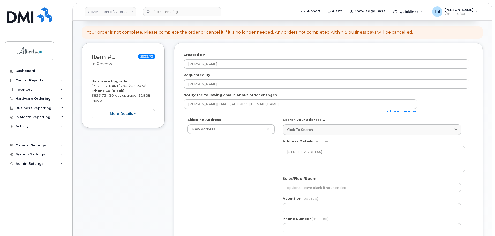
click at [295, 194] on div "AB Edmonton Search your address... Click to search 10123 - 99 Street No availab…" at bounding box center [374, 176] width 190 height 119
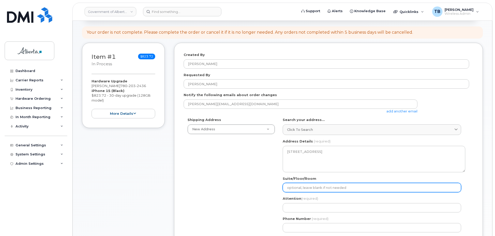
click at [294, 189] on input "Suite/Floor/Room" at bounding box center [372, 187] width 178 height 9
paste input "Suite 2090"
select select
type input "Suite 2090"
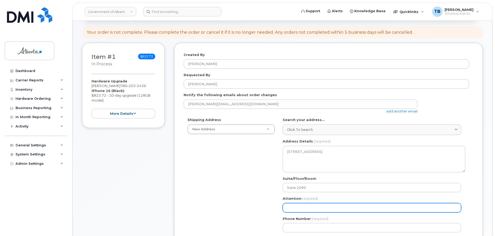
click at [297, 207] on input "Attention (required)" at bounding box center [372, 207] width 178 height 9
paste input "[PERSON_NAME]"
select select
type input "[PERSON_NAME]"
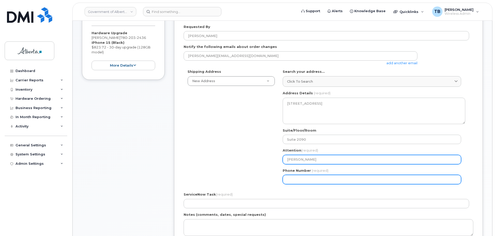
scroll to position [129, 0]
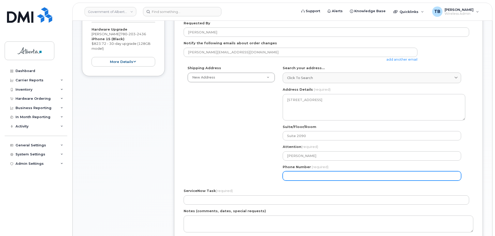
click at [294, 178] on input "Phone Number" at bounding box center [372, 175] width 178 height 9
paste input "5873342790"
select select
type input "5873342790"
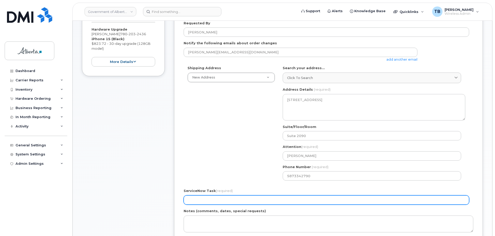
click at [217, 198] on input "ServiceNow Task (required)" at bounding box center [327, 199] width 286 height 9
paste input "SCTASK0854603"
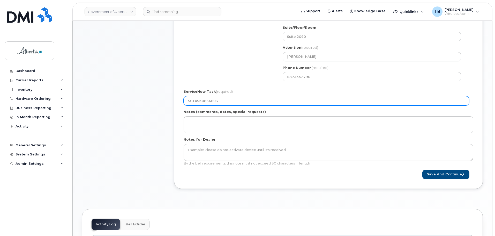
scroll to position [233, 0]
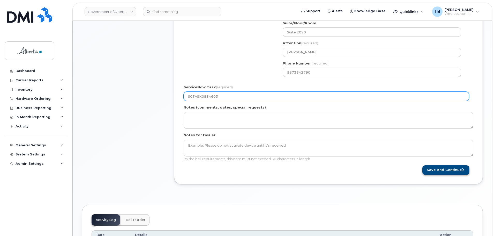
type input "SCTASK0854603"
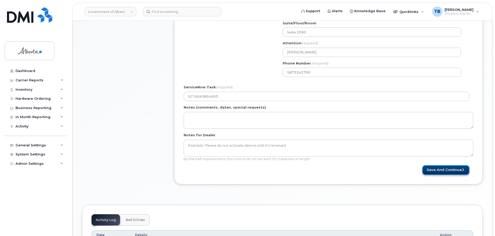
click at [451, 173] on button "Save and Continue" at bounding box center [445, 170] width 47 height 10
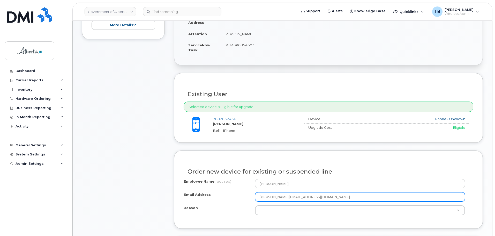
scroll to position [181, 0]
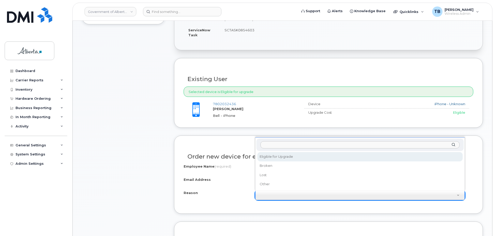
select select "eligible_for_upgrade"
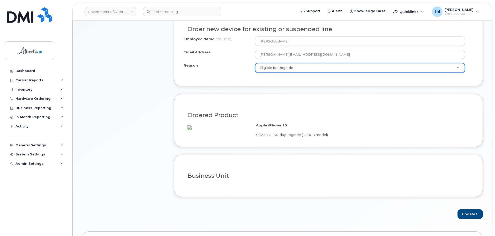
scroll to position [310, 0]
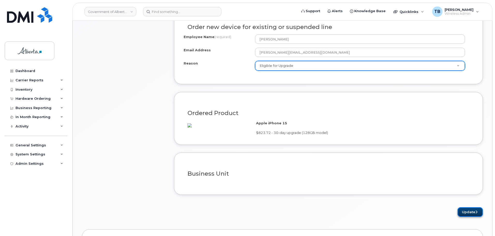
click at [469, 217] on button "Update" at bounding box center [470, 212] width 25 height 10
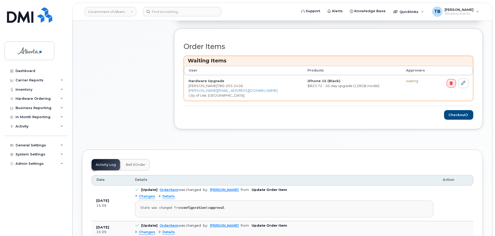
scroll to position [233, 0]
click at [452, 113] on button "Checkout" at bounding box center [458, 115] width 29 height 10
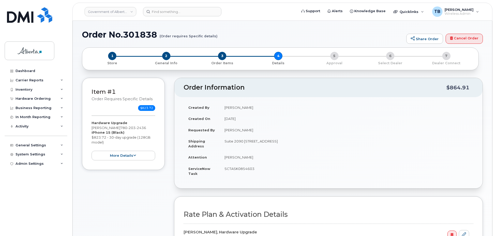
select select
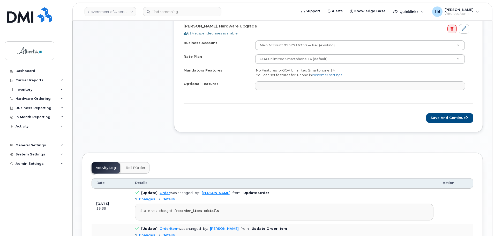
scroll to position [233, 0]
click at [452, 116] on button "Save and Continue" at bounding box center [449, 118] width 47 height 10
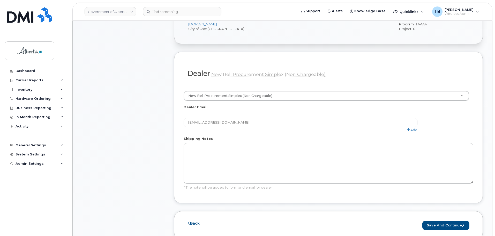
scroll to position [310, 0]
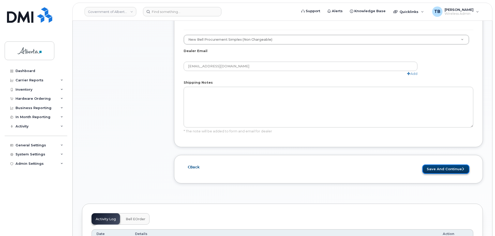
click at [439, 164] on button "Save and Continue" at bounding box center [445, 169] width 47 height 10
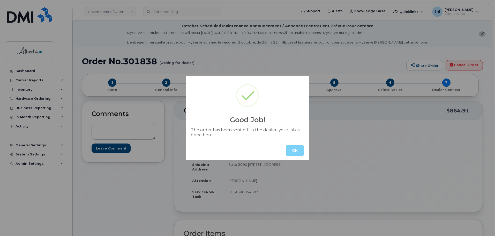
click at [298, 148] on button "OK" at bounding box center [295, 150] width 18 height 10
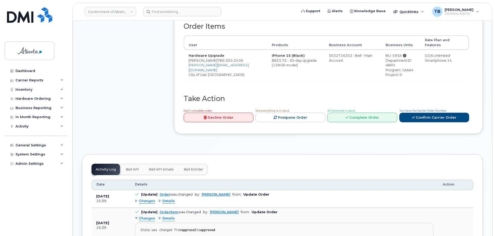
click at [133, 167] on span "Bell API" at bounding box center [132, 169] width 13 height 4
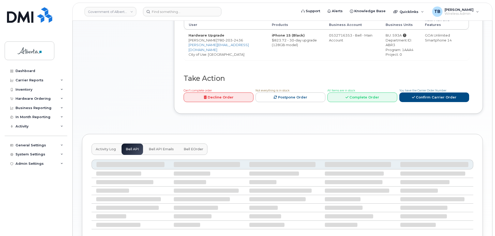
scroll to position [201, 0]
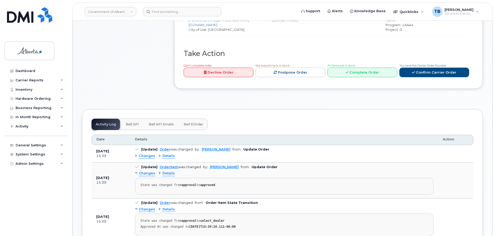
scroll to position [256, 0]
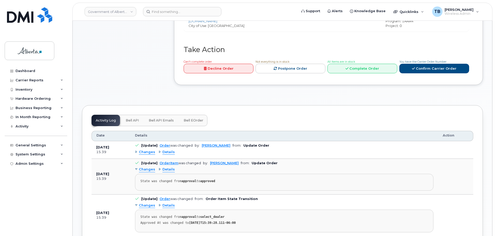
click at [130, 118] on button "Bell API" at bounding box center [132, 120] width 21 height 11
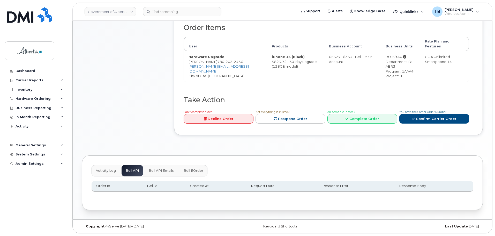
scroll to position [201, 0]
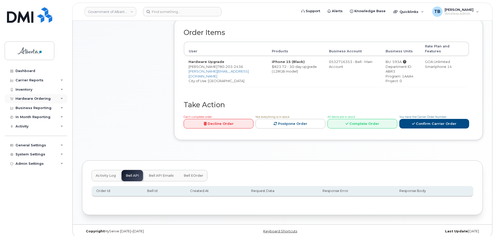
click at [25, 98] on div "Hardware Ordering" at bounding box center [33, 98] width 35 height 4
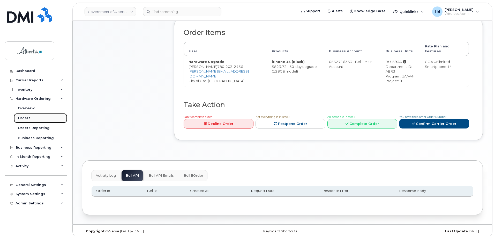
click at [30, 117] on link "Orders" at bounding box center [41, 118] width 54 height 10
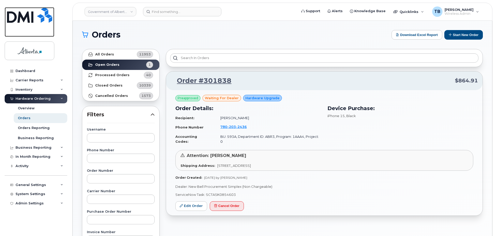
click at [32, 16] on img at bounding box center [29, 15] width 45 height 16
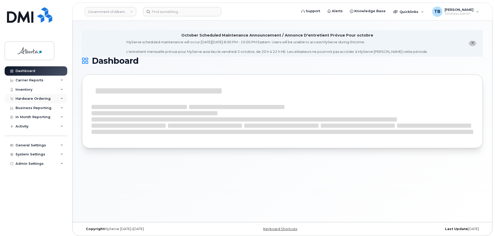
click at [18, 99] on div "Hardware Ordering" at bounding box center [33, 98] width 35 height 4
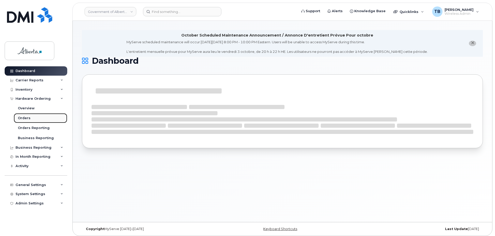
click at [24, 117] on div "Orders" at bounding box center [24, 118] width 13 height 5
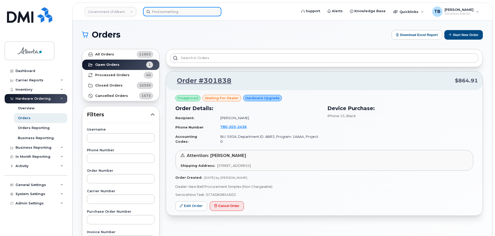
click at [153, 13] on input at bounding box center [182, 11] width 78 height 9
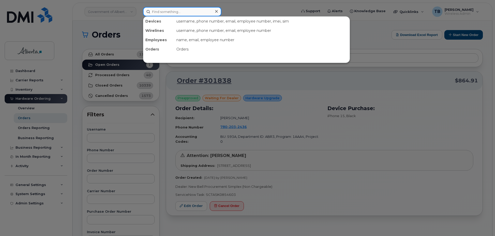
paste input "7802385182"
type input "7802385182"
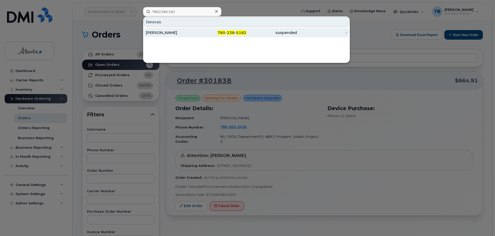
click at [152, 33] on div "Lunamaria Chin" at bounding box center [171, 32] width 50 height 5
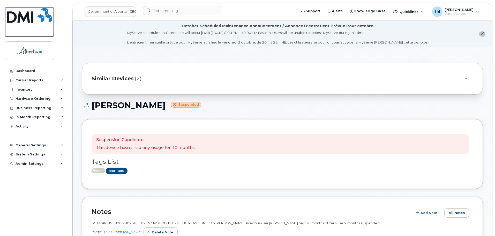
click at [36, 20] on img at bounding box center [29, 15] width 45 height 16
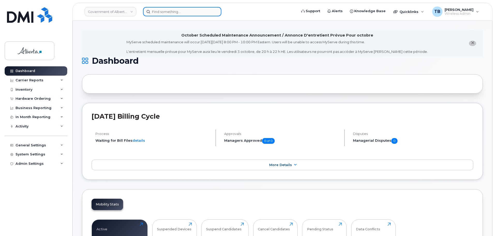
click at [164, 14] on input at bounding box center [182, 11] width 78 height 9
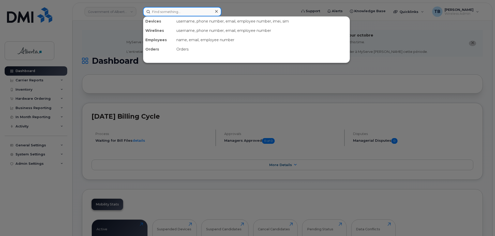
paste input "89302610104384636615"
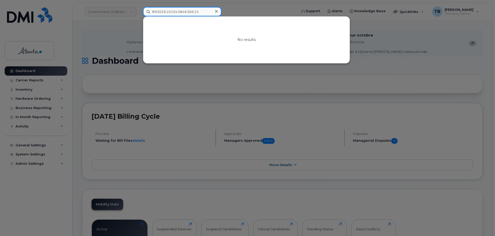
type input "89302610104384636615"
click at [216, 10] on icon at bounding box center [216, 11] width 3 height 4
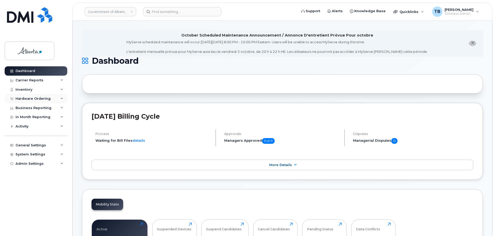
click at [26, 97] on div "Hardware Ordering" at bounding box center [33, 98] width 35 height 4
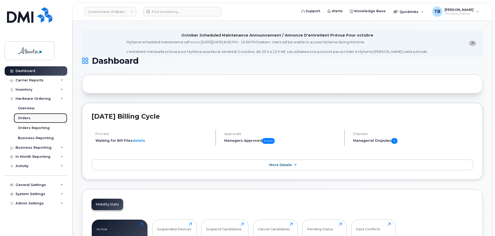
click at [27, 119] on div "Orders" at bounding box center [24, 118] width 13 height 5
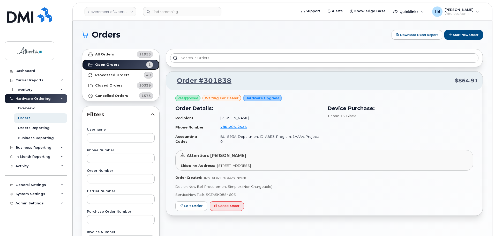
click at [108, 59] on link "Open Orders 1" at bounding box center [120, 64] width 77 height 10
click at [106, 54] on strong "All Orders" at bounding box center [104, 54] width 19 height 4
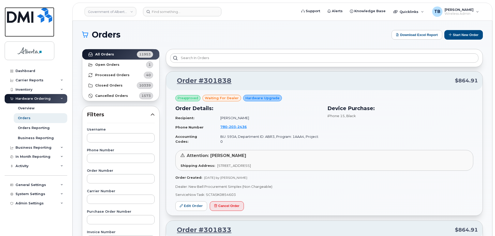
click at [30, 21] on img at bounding box center [29, 15] width 45 height 16
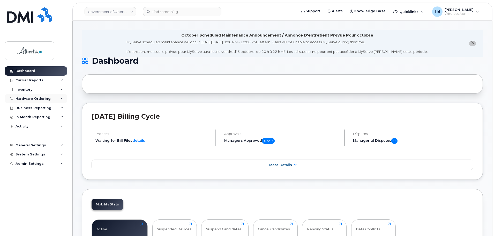
click at [37, 98] on div "Hardware Ordering" at bounding box center [33, 98] width 35 height 4
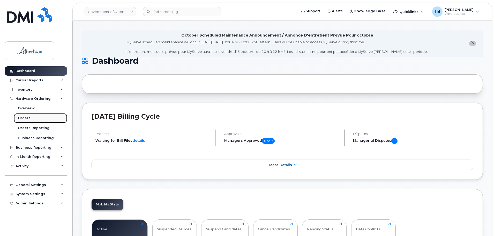
click at [29, 116] on div "Orders" at bounding box center [24, 118] width 13 height 5
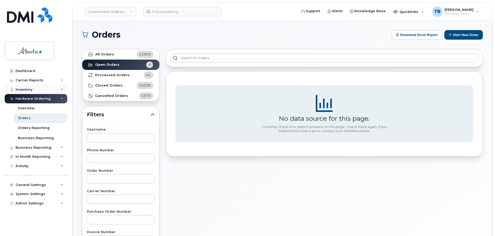
click at [24, 89] on div "Inventory" at bounding box center [24, 89] width 17 height 4
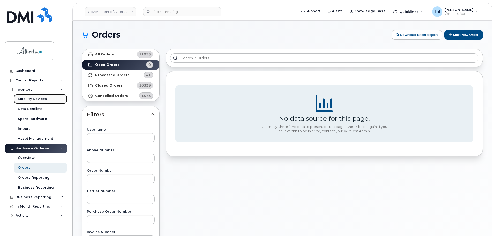
click at [31, 99] on div "Mobility Devices" at bounding box center [32, 98] width 29 height 5
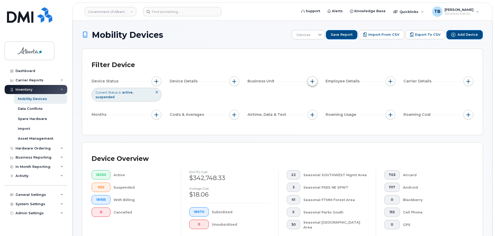
click at [313, 84] on button "button" at bounding box center [313, 81] width 10 height 10
click at [303, 34] on span "Devices" at bounding box center [303, 34] width 23 height 9
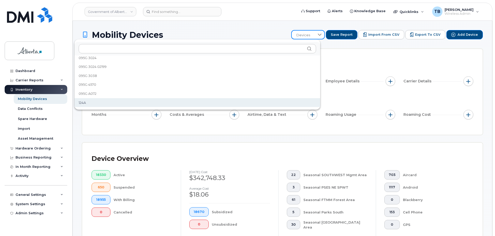
scroll to position [306, 0]
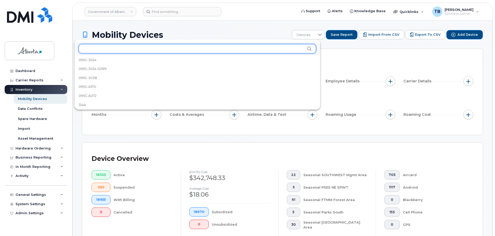
click at [245, 46] on input "text" at bounding box center [197, 48] width 237 height 9
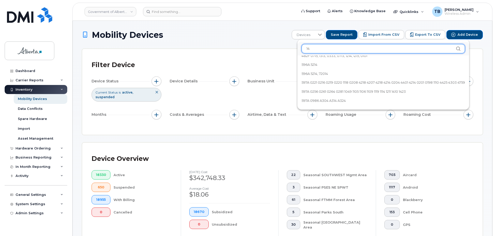
scroll to position [0, 0]
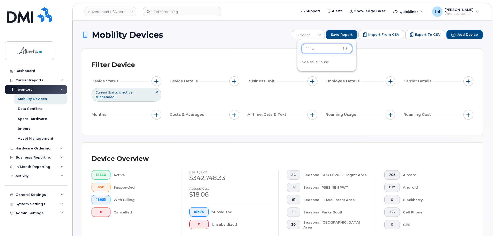
type input "144a"
click at [263, 32] on h1 "Mobility Devices" at bounding box center [185, 34] width 207 height 9
click at [310, 81] on button "button" at bounding box center [313, 81] width 10 height 10
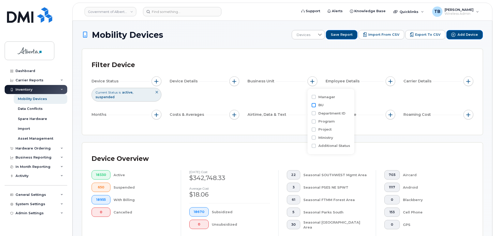
click at [314, 106] on input "BU" at bounding box center [314, 105] width 4 height 4
checkbox input "true"
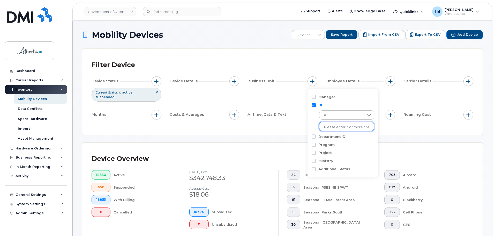
click at [329, 126] on input "text" at bounding box center [346, 127] width 45 height 5
type input "144a"
click at [331, 136] on li "- 144A - MA" at bounding box center [347, 138] width 57 height 10
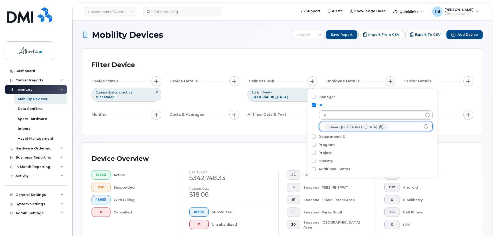
click at [264, 152] on div "Device Overview" at bounding box center [283, 158] width 382 height 13
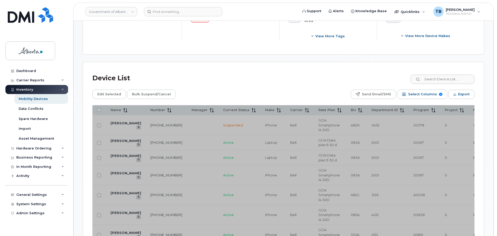
scroll to position [207, 0]
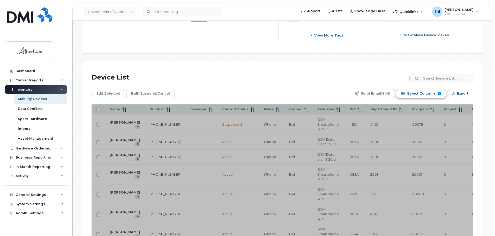
click at [419, 90] on span "Select Columns" at bounding box center [421, 94] width 29 height 8
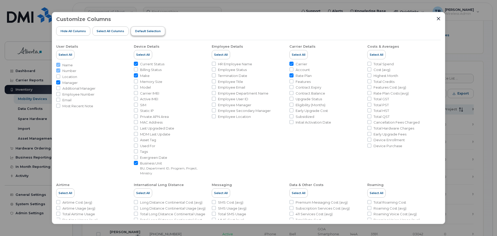
click at [148, 29] on span "Default Selection" at bounding box center [148, 31] width 26 height 4
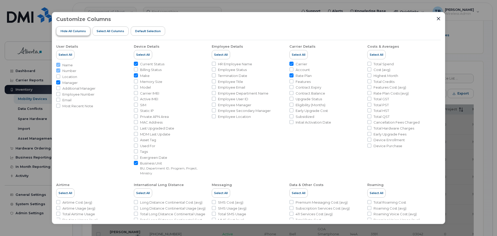
click at [80, 31] on span "Hide All Columns" at bounding box center [73, 31] width 25 height 4
checkbox input "false"
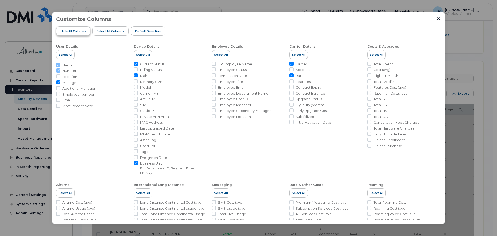
checkbox input "false"
click at [143, 31] on span "Default Selection" at bounding box center [148, 31] width 26 height 4
checkbox input "true"
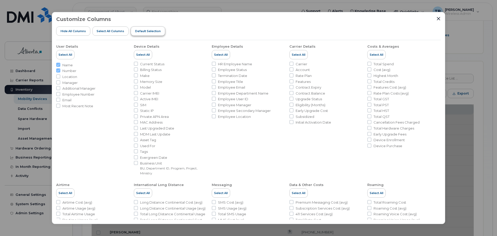
checkbox input "true"
click at [143, 33] on button "Default Selection" at bounding box center [148, 31] width 34 height 9
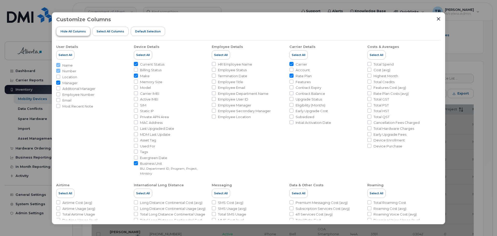
click at [85, 35] on button "Hide All Columns" at bounding box center [73, 31] width 34 height 9
checkbox input "false"
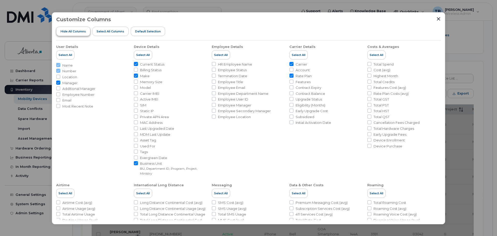
checkbox input "false"
click at [59, 100] on input "Email" at bounding box center [58, 100] width 4 height 4
checkbox input "true"
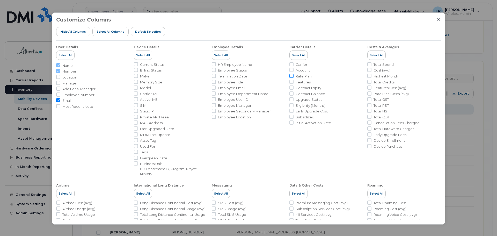
click at [289, 76] on input "Rate Plan" at bounding box center [291, 76] width 4 height 4
checkbox input "true"
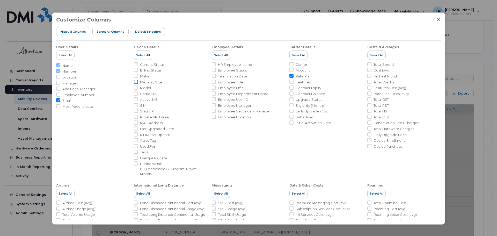
click at [135, 83] on input "Memory Size" at bounding box center [136, 82] width 4 height 4
checkbox input "false"
drag, startPoint x: 137, startPoint y: 77, endPoint x: 137, endPoint y: 84, distance: 6.7
click at [137, 77] on input "Make" at bounding box center [136, 76] width 4 height 4
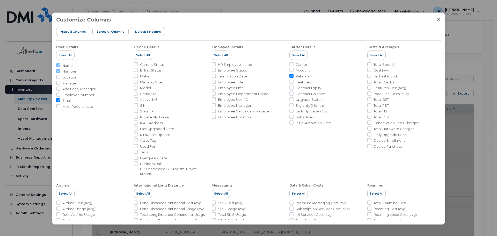
checkbox input "true"
click at [137, 95] on input "Carrier IMEI" at bounding box center [136, 93] width 4 height 4
click at [136, 93] on input "Carrier IMEI" at bounding box center [136, 93] width 4 height 4
checkbox input "false"
click at [136, 87] on input "Model" at bounding box center [136, 87] width 4 height 4
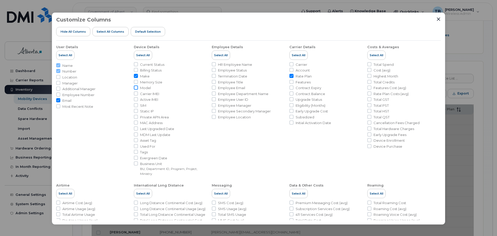
checkbox input "true"
click at [136, 95] on input "Carrier IMEI" at bounding box center [136, 93] width 4 height 4
checkbox input "true"
click at [136, 107] on li "SIM" at bounding box center [170, 105] width 73 height 5
click at [135, 105] on input "SIM" at bounding box center [136, 105] width 4 height 4
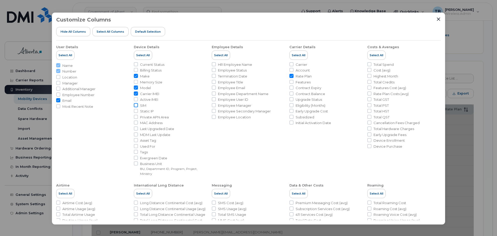
checkbox input "true"
click at [136, 141] on input "Asset Tag" at bounding box center [136, 140] width 4 height 4
checkbox input "true"
click at [137, 153] on input "Tags" at bounding box center [136, 152] width 4 height 4
checkbox input "true"
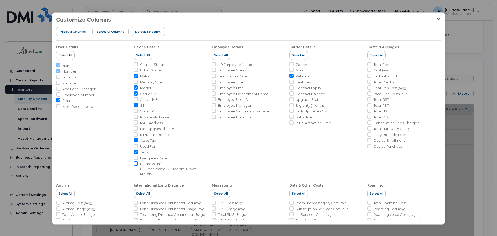
click at [136, 164] on input "Business Unit BU, Department ID, Program, Project, Ministry" at bounding box center [136, 163] width 4 height 4
checkbox input "true"
click at [368, 64] on input "Total Spend" at bounding box center [369, 64] width 4 height 4
checkbox input "true"
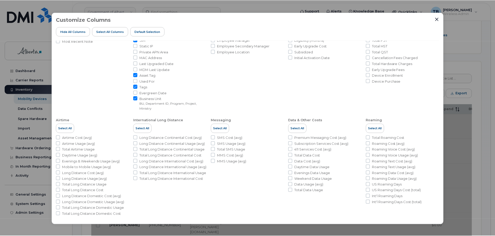
scroll to position [68, 0]
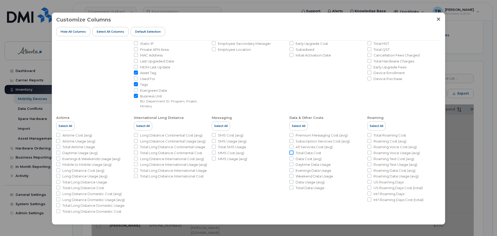
click at [291, 153] on input "Total Data Cost" at bounding box center [291, 152] width 4 height 4
click at [291, 154] on input "Total Data Cost" at bounding box center [291, 152] width 4 height 4
checkbox input "true"
click at [291, 187] on input "Total Data Usage" at bounding box center [291, 187] width 4 height 4
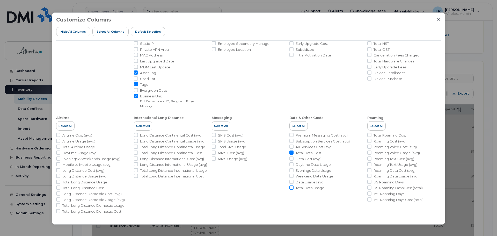
checkbox input "true"
click at [290, 164] on input "Daytime Data Usage" at bounding box center [291, 164] width 4 height 4
checkbox input "true"
click at [290, 171] on input "Evenings Data Usage" at bounding box center [291, 170] width 4 height 4
checkbox input "true"
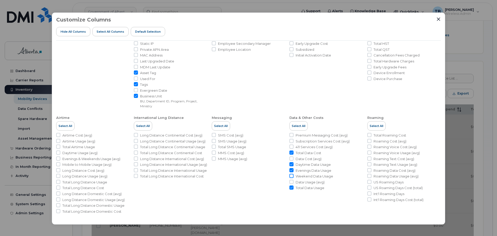
click at [291, 176] on input "Weekend Data Usage" at bounding box center [291, 176] width 4 height 4
checkbox input "true"
click at [367, 135] on input "Total Roaming Cost" at bounding box center [369, 135] width 4 height 4
checkbox input "true"
click at [368, 183] on input "US Roaming Days" at bounding box center [369, 182] width 4 height 4
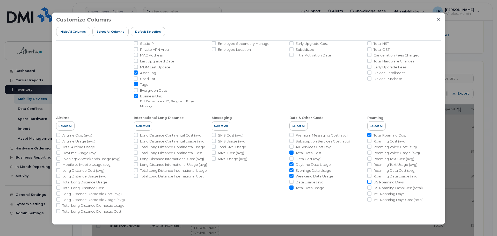
checkbox input "true"
click at [368, 193] on input "Int'l Roaming Days" at bounding box center [369, 193] width 4 height 4
checkbox input "true"
click at [436, 20] on icon "Close" at bounding box center [438, 19] width 4 height 4
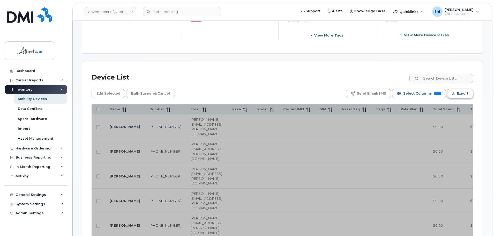
click at [464, 91] on span "Export" at bounding box center [462, 94] width 11 height 8
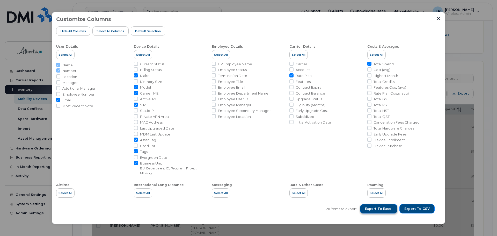
click at [383, 207] on span "Export to Excel" at bounding box center [378, 208] width 27 height 5
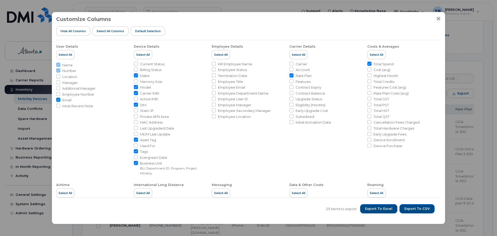
click at [438, 19] on icon "Close" at bounding box center [438, 19] width 4 height 4
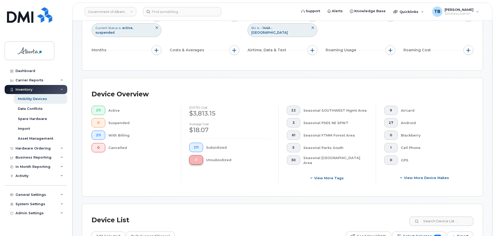
scroll to position [26, 0]
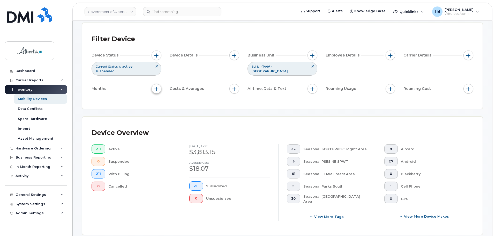
click at [157, 87] on span "button" at bounding box center [156, 89] width 4 height 4
click at [157, 100] on input "Billing Cycle" at bounding box center [158, 100] width 4 height 4
checkbox input "true"
click at [176, 110] on div at bounding box center [180, 109] width 10 height 9
click at [151, 120] on div "Device Overview 211 Active 0 Suspended 211 With Billing 0 Cancelled September 2…" at bounding box center [282, 176] width 400 height 118
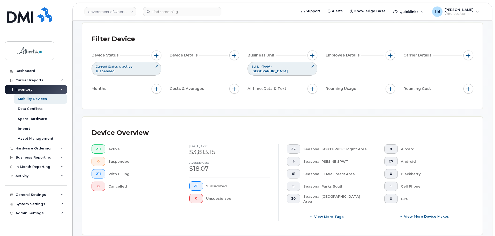
click at [167, 121] on div "Device Overview 211 Active 0 Suspended 211 With Billing 0 Cancelled September 2…" at bounding box center [282, 176] width 400 height 118
drag, startPoint x: 154, startPoint y: 86, endPoint x: 161, endPoint y: 91, distance: 8.6
click at [154, 86] on button "button" at bounding box center [157, 89] width 10 height 10
click at [172, 124] on span at bounding box center [169, 121] width 11 height 9
click at [170, 177] on li "2025" at bounding box center [179, 173] width 32 height 11
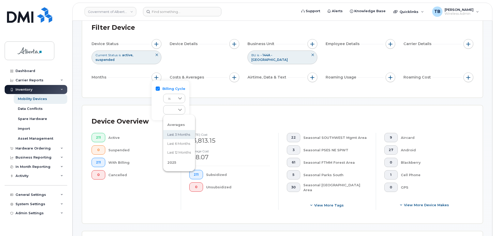
scroll to position [52, 0]
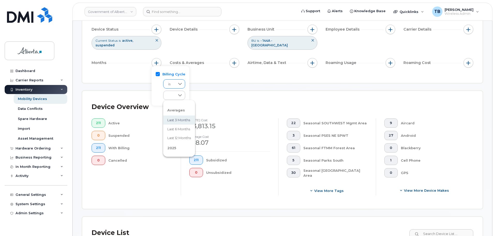
click at [180, 83] on icon at bounding box center [180, 84] width 4 height 4
click at [175, 110] on li "custom range" at bounding box center [179, 107] width 33 height 9
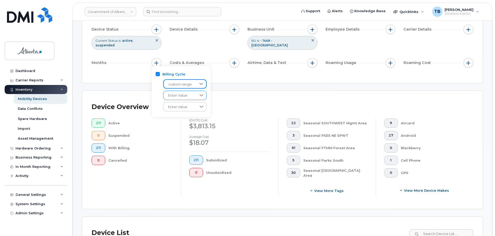
click at [189, 96] on span "Enter Value" at bounding box center [179, 95] width 33 height 9
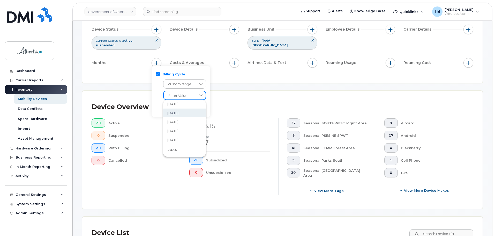
click at [178, 111] on span "April 2025" at bounding box center [172, 112] width 11 height 5
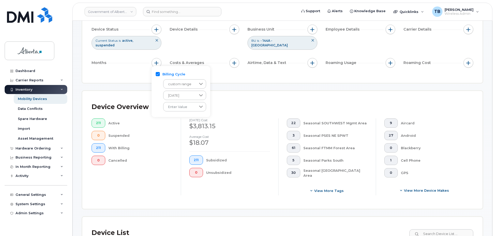
click at [224, 91] on div "Device Overview 211 Active 0 Suspended 211 With Billing 0 Cancelled September 2…" at bounding box center [282, 150] width 400 height 118
click at [156, 61] on span "button" at bounding box center [156, 63] width 4 height 4
click at [188, 84] on span "custom range" at bounding box center [180, 84] width 33 height 9
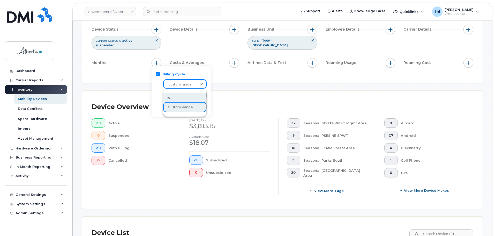
click at [173, 97] on li "is" at bounding box center [184, 97] width 43 height 9
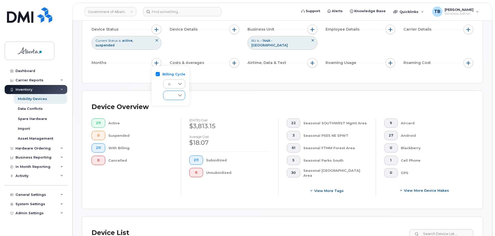
click at [183, 94] on div at bounding box center [180, 95] width 10 height 9
click at [168, 148] on span "2025" at bounding box center [171, 148] width 9 height 4
click at [172, 148] on span "2025" at bounding box center [171, 148] width 9 height 4
click at [174, 110] on span "Averages" at bounding box center [176, 110] width 18 height 4
click at [170, 96] on span at bounding box center [169, 95] width 12 height 9
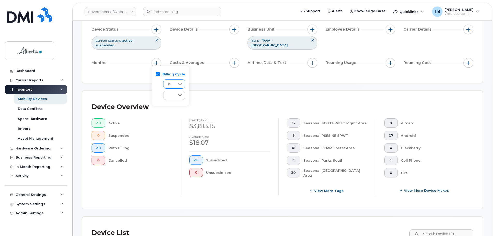
click at [176, 83] on div at bounding box center [180, 83] width 10 height 9
click at [175, 107] on span "custom range" at bounding box center [179, 107] width 25 height 5
click at [185, 107] on span "Enter Value" at bounding box center [180, 106] width 32 height 9
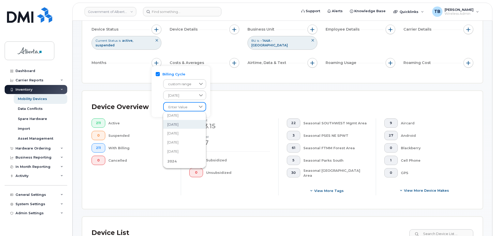
click at [178, 126] on span "April 2025" at bounding box center [172, 124] width 11 height 5
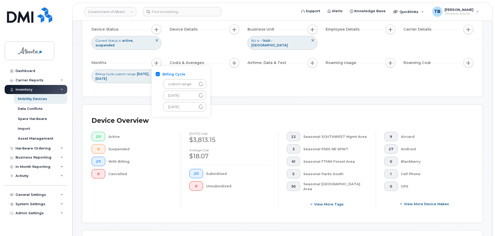
click at [233, 105] on div "Device Overview 211 Active 0 Suspended 211 With Billing 0 Cancelled September 2…" at bounding box center [282, 164] width 400 height 118
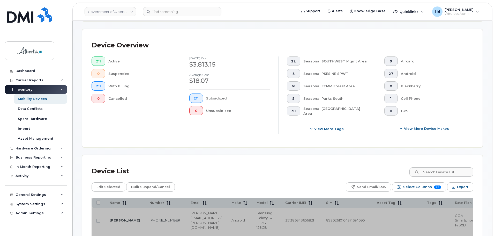
scroll to position [129, 0]
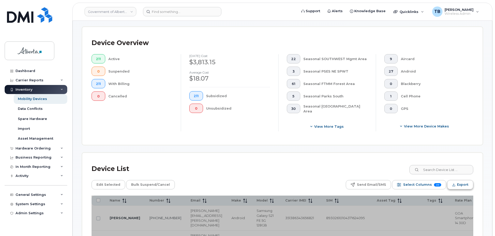
click at [460, 181] on span "Export" at bounding box center [462, 185] width 11 height 8
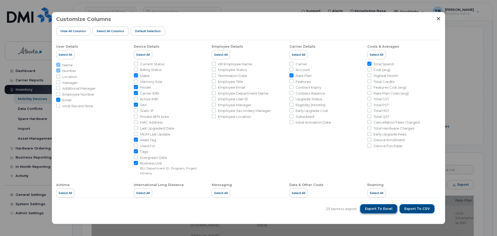
click at [381, 209] on span "Export to Excel" at bounding box center [378, 208] width 27 height 5
click at [438, 20] on icon "Close" at bounding box center [438, 19] width 4 height 4
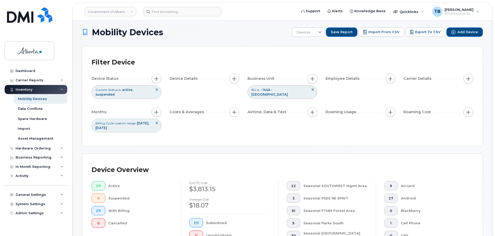
scroll to position [0, 0]
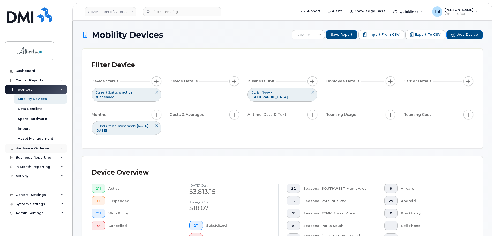
click at [31, 149] on div "Hardware Ordering" at bounding box center [33, 148] width 35 height 4
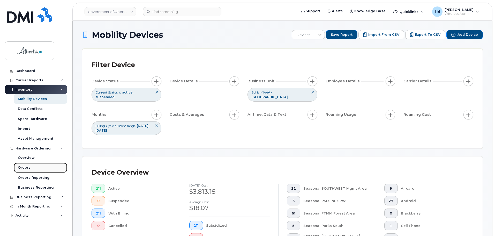
click at [25, 168] on div "Orders" at bounding box center [24, 167] width 13 height 5
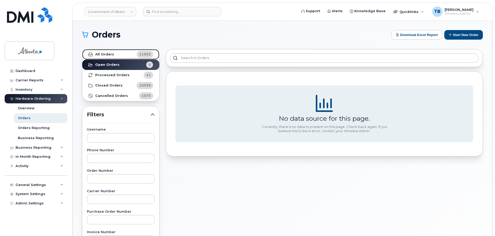
click at [103, 56] on strong "All Orders" at bounding box center [104, 54] width 19 height 4
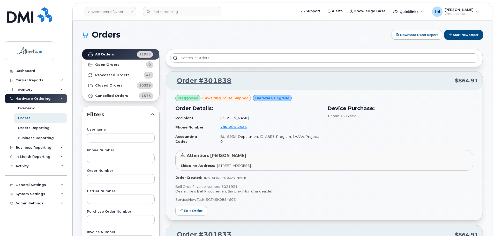
click at [227, 184] on p "Bell Order/Invoice Number 3021931" at bounding box center [324, 186] width 298 height 5
copy p "3021931"
click at [23, 88] on div "Inventory" at bounding box center [24, 89] width 17 height 4
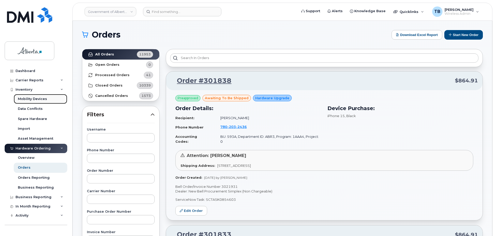
click at [32, 98] on div "Mobility Devices" at bounding box center [32, 98] width 29 height 5
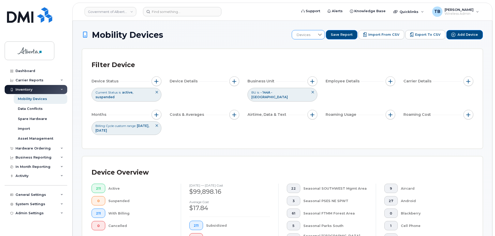
click at [308, 36] on span "Devices" at bounding box center [303, 34] width 23 height 9
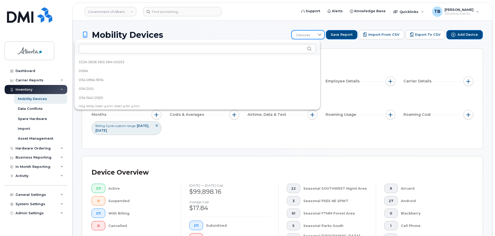
scroll to position [308, 0]
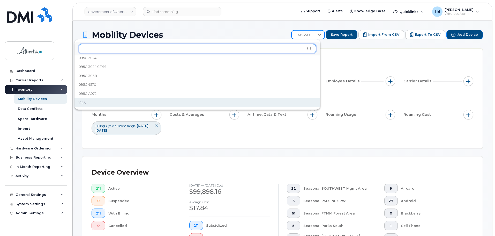
click at [281, 48] on input "text" at bounding box center [197, 48] width 237 height 9
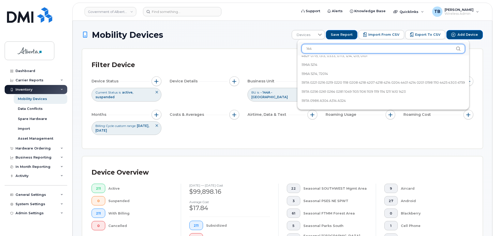
scroll to position [0, 0]
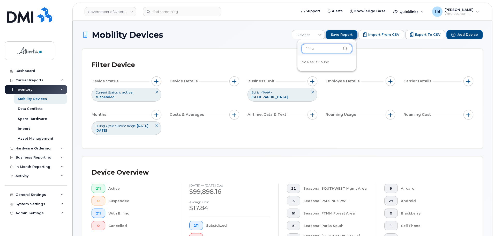
type input "144a"
drag, startPoint x: 341, startPoint y: 37, endPoint x: 165, endPoint y: 104, distance: 188.9
click at [158, 124] on icon at bounding box center [156, 125] width 3 height 3
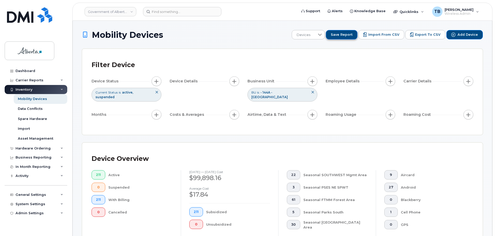
click at [346, 36] on span "Save Report" at bounding box center [342, 34] width 22 height 5
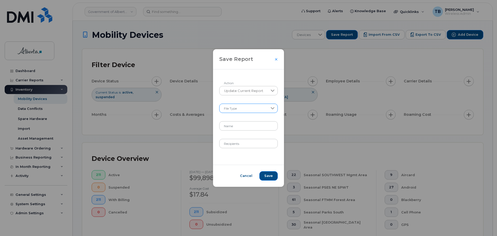
click at [239, 109] on span at bounding box center [243, 108] width 48 height 9
click at [232, 122] on li "XLSX" at bounding box center [248, 121] width 58 height 9
click at [233, 127] on input "Name" at bounding box center [248, 125] width 59 height 9
type input "144A"
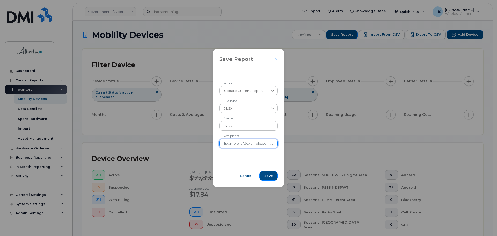
click at [228, 144] on input "Recipients" at bounding box center [248, 143] width 59 height 9
paste input "Brett.Embleton@gov.ab.ca"
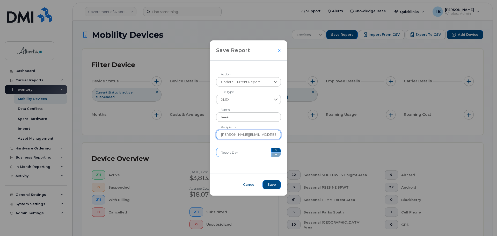
type input "Brett.Embleton@gov.ab.ca"
click at [226, 152] on input "Report Day" at bounding box center [243, 151] width 55 height 9
type input "23"
click at [268, 186] on span "Save" at bounding box center [271, 184] width 9 height 5
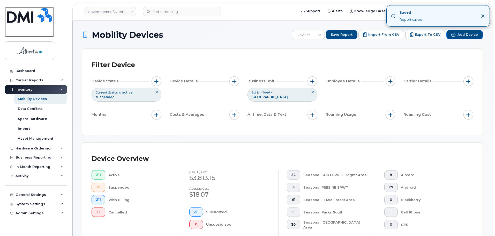
drag, startPoint x: 30, startPoint y: 21, endPoint x: 30, endPoint y: 39, distance: 17.8
click at [30, 21] on img at bounding box center [29, 15] width 45 height 16
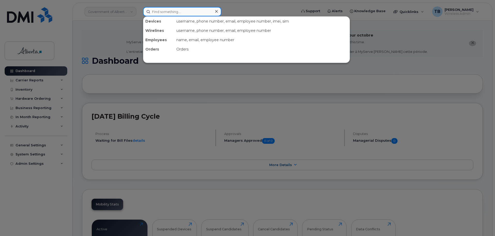
click at [154, 13] on input at bounding box center [182, 11] width 78 height 9
paste input "7802385182"
type input "7802385182"
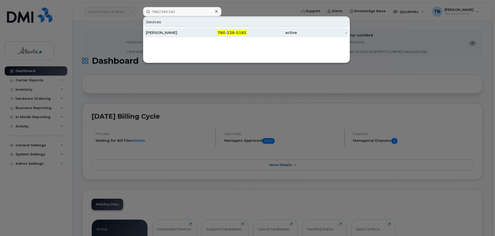
click at [169, 30] on div "[PERSON_NAME]" at bounding box center [171, 32] width 50 height 9
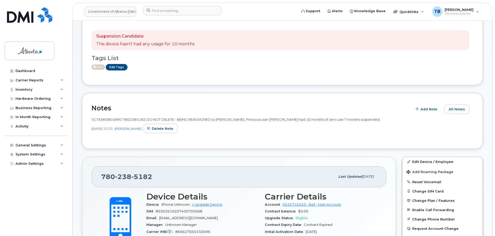
scroll to position [129, 0]
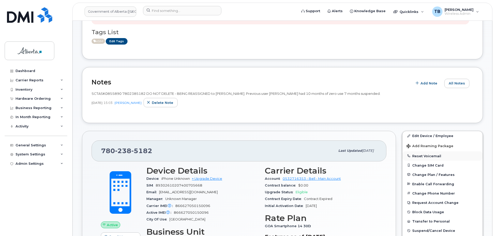
click at [425, 155] on button "Reset Voicemail" at bounding box center [443, 155] width 80 height 9
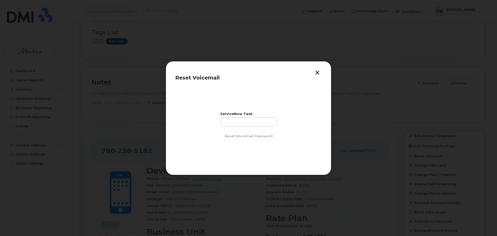
click at [224, 114] on label "ServiceNow Task" at bounding box center [248, 113] width 57 height 3
click at [228, 119] on input "text" at bounding box center [248, 121] width 57 height 9
paste input "SCTASK0855890"
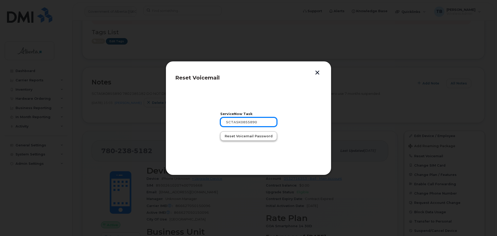
type input "SCTASK0855890"
click at [239, 136] on span "Reset Voicemail Password" at bounding box center [249, 135] width 48 height 5
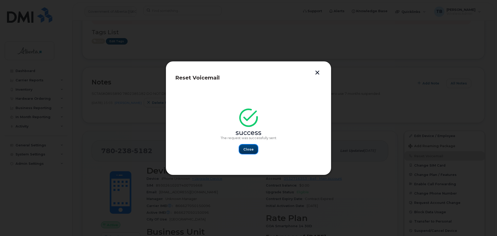
click at [248, 147] on span "Close" at bounding box center [248, 149] width 10 height 5
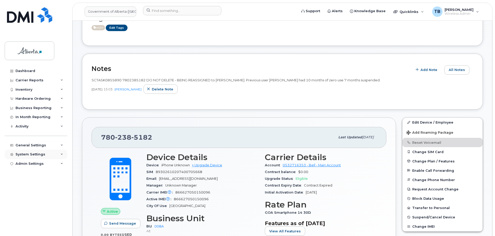
scroll to position [155, 0]
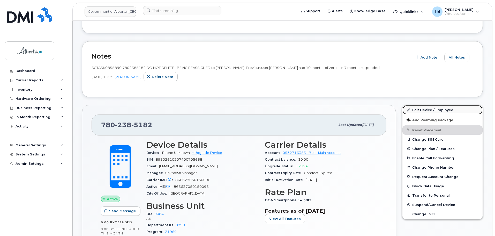
click at [438, 114] on link "Edit Device / Employee" at bounding box center [443, 109] width 80 height 9
click at [428, 109] on link "Edit Device / Employee" at bounding box center [443, 109] width 80 height 9
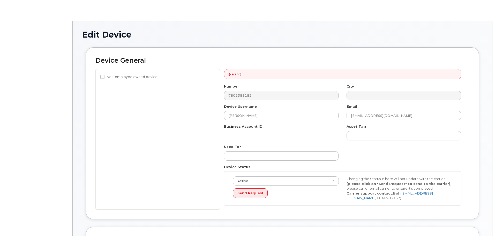
select select "4749737"
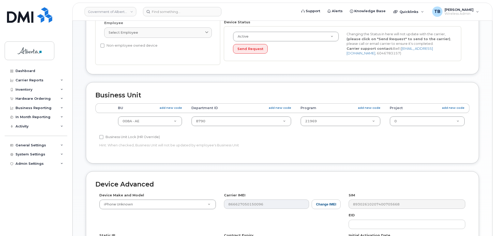
scroll to position [181, 0]
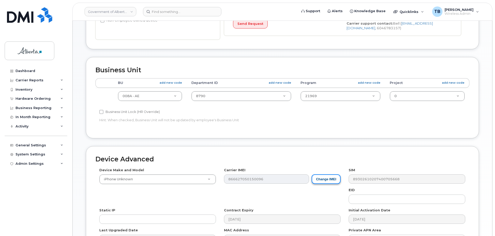
click at [324, 177] on button "Change IMEI" at bounding box center [326, 179] width 29 height 10
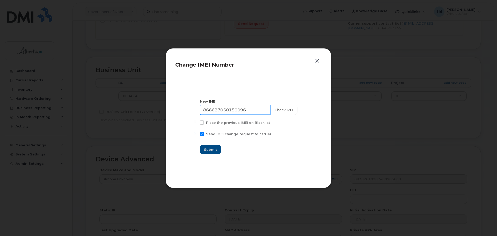
drag, startPoint x: 253, startPoint y: 109, endPoint x: 182, endPoint y: 108, distance: 70.9
click at [185, 107] on section "New IMEI [TECHNICAL_ID] Check IMEI Place the previous IMEI on Blacklist Send IM…" at bounding box center [248, 126] width 146 height 103
paste input "354768889640474"
type input "354768889640474"
click at [286, 112] on button "Check IMEI" at bounding box center [283, 110] width 27 height 10
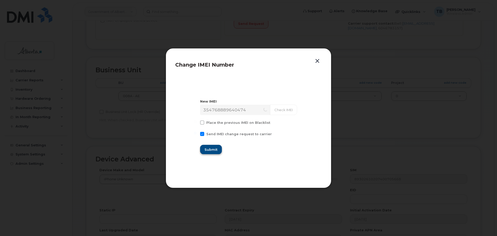
click at [210, 138] on div "Send IMEI change request to carrier" at bounding box center [248, 135] width 97 height 7
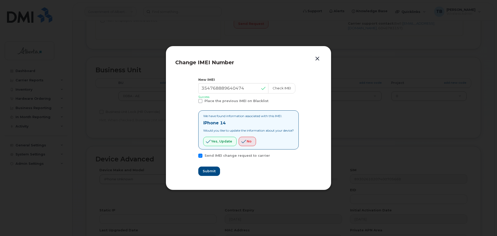
click at [217, 135] on div "We have found information associated with this IMEI. iPhone 14 Would you like t…" at bounding box center [248, 130] width 91 height 32
click at [217, 140] on span "Yes, update" at bounding box center [221, 141] width 21 height 5
click at [204, 174] on button "Submit" at bounding box center [208, 170] width 21 height 9
type input "354768889640474"
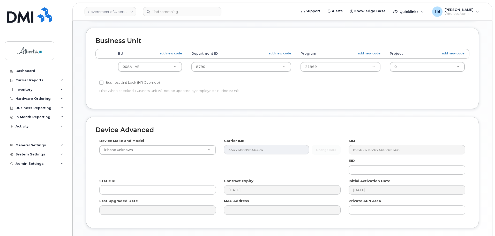
scroll to position [246, 0]
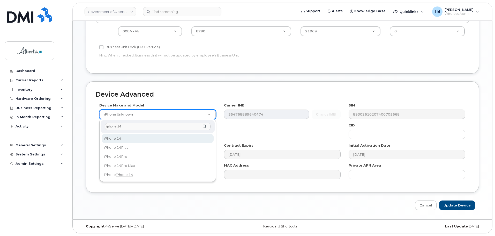
type input "iphone 14"
select select "2778"
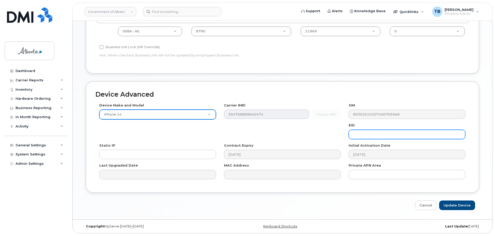
click at [361, 137] on input "text" at bounding box center [407, 134] width 117 height 9
paste input "89049032007108882600159639471697"
type input "89049032007108882600159639471697"
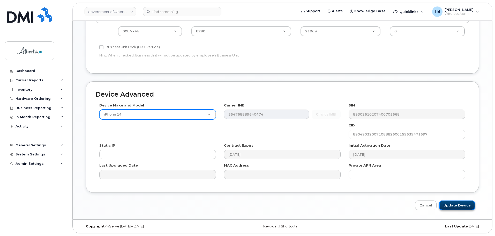
click at [463, 205] on input "Update Device" at bounding box center [457, 205] width 36 height 10
type input "Saving..."
